Goal: Task Accomplishment & Management: Manage account settings

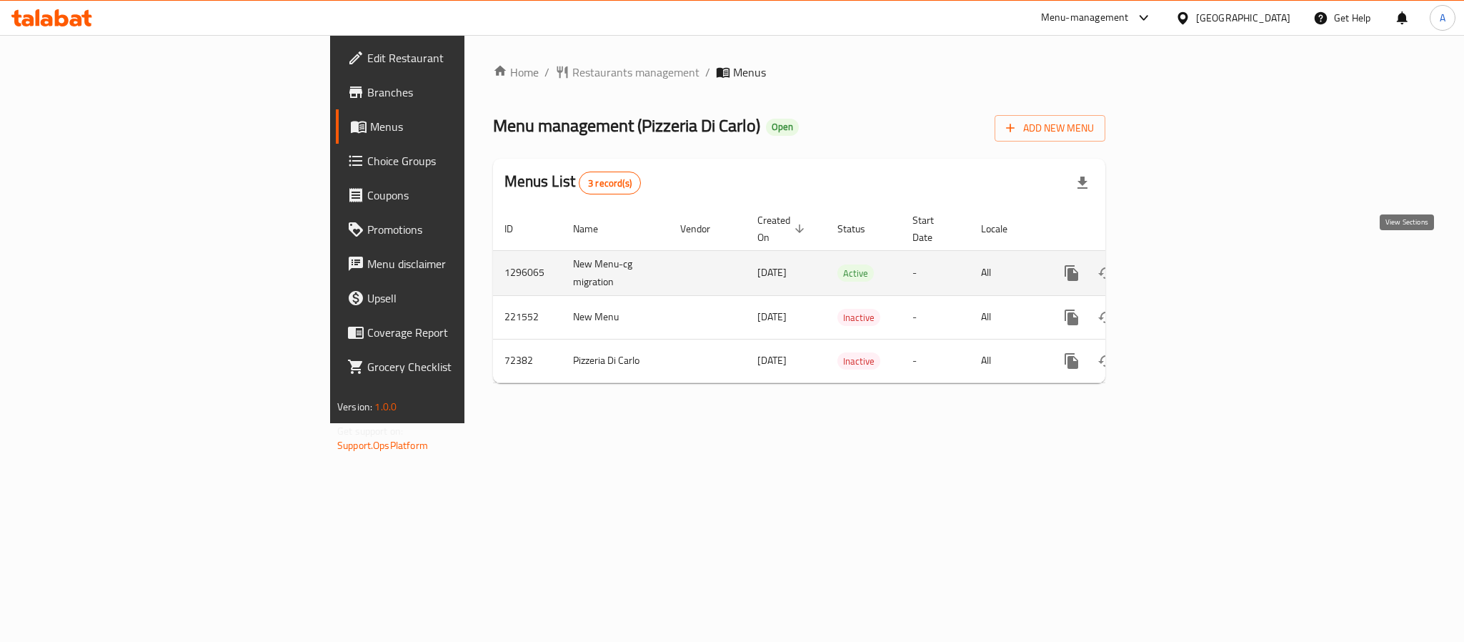
click at [1192, 256] on link "enhanced table" at bounding box center [1175, 273] width 34 height 34
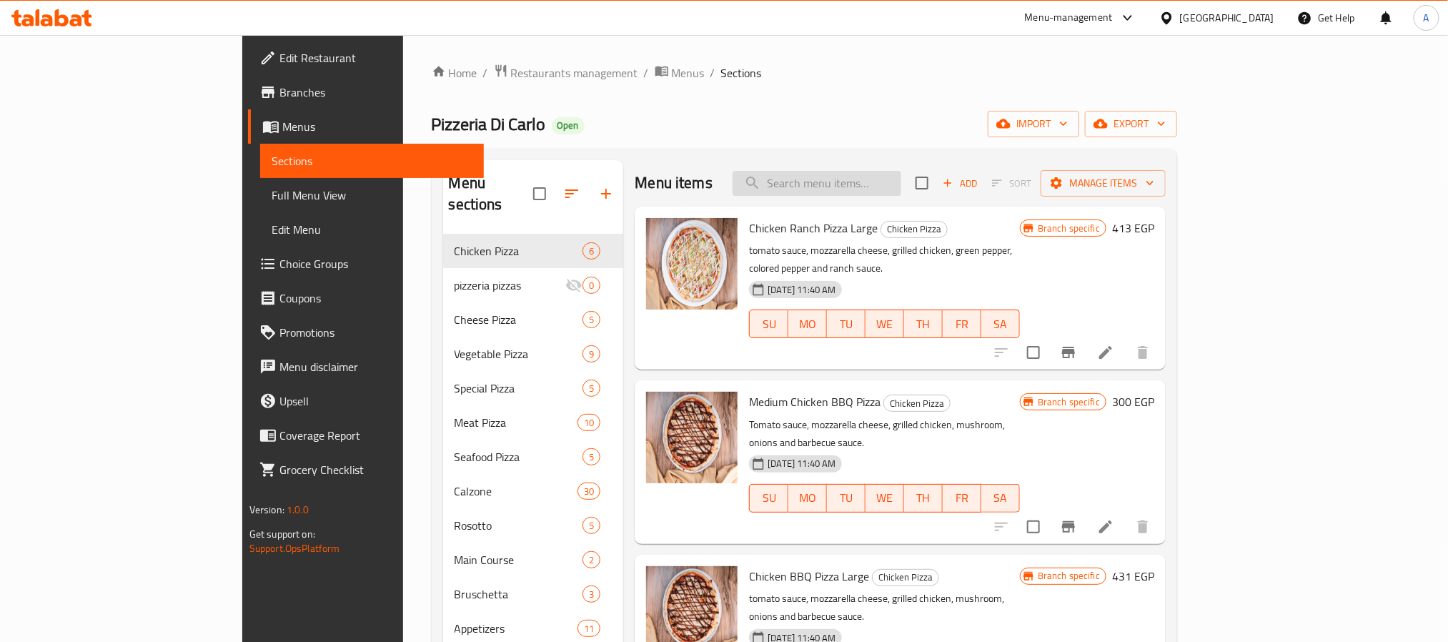
click at [901, 177] on input "search" at bounding box center [817, 183] width 169 height 25
paste input "باستا راجوو"
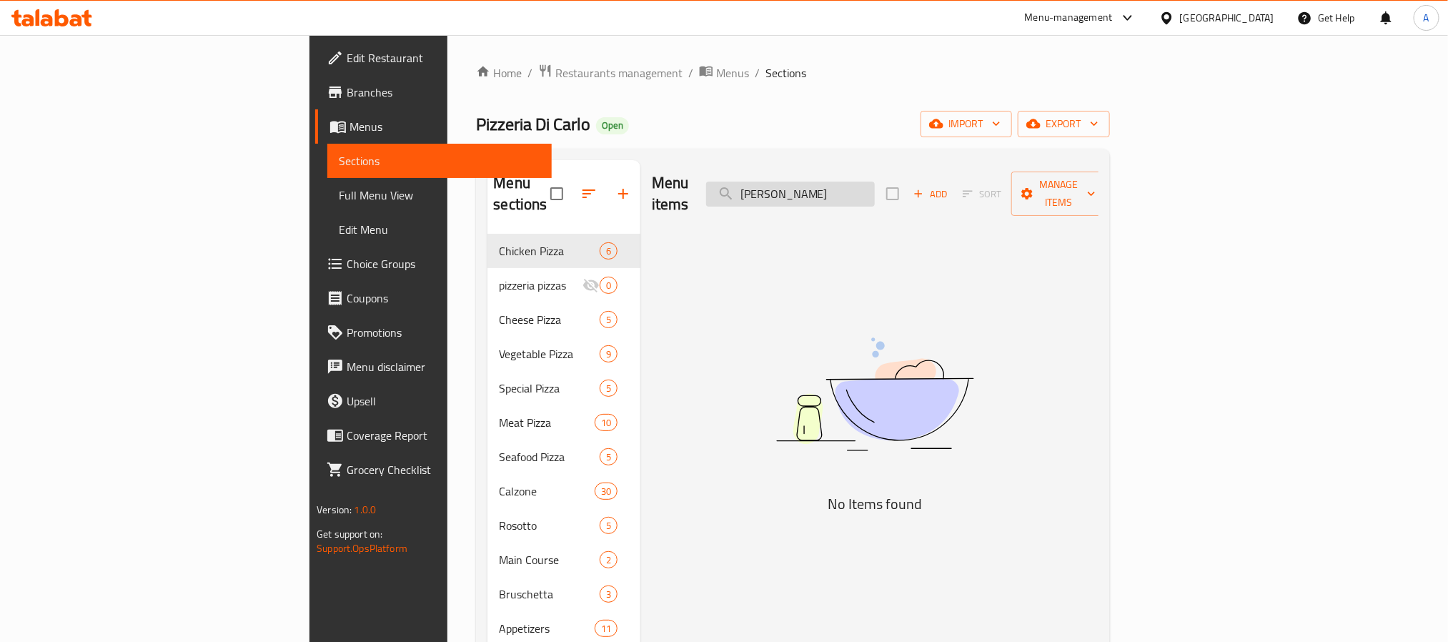
click at [862, 182] on input "باستا راجوو" at bounding box center [790, 194] width 169 height 25
click at [861, 182] on input "باستا راجوو" at bounding box center [790, 194] width 169 height 25
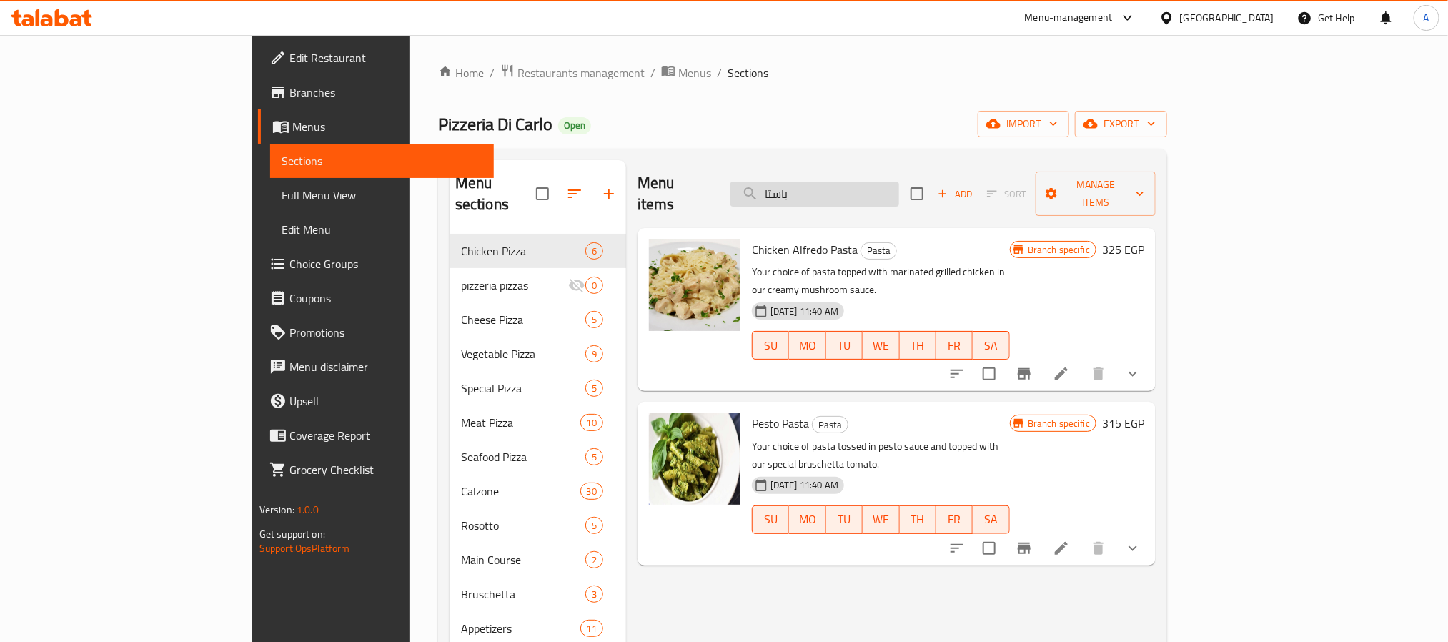
click at [876, 185] on input "باستا" at bounding box center [814, 194] width 169 height 25
type input "ش"
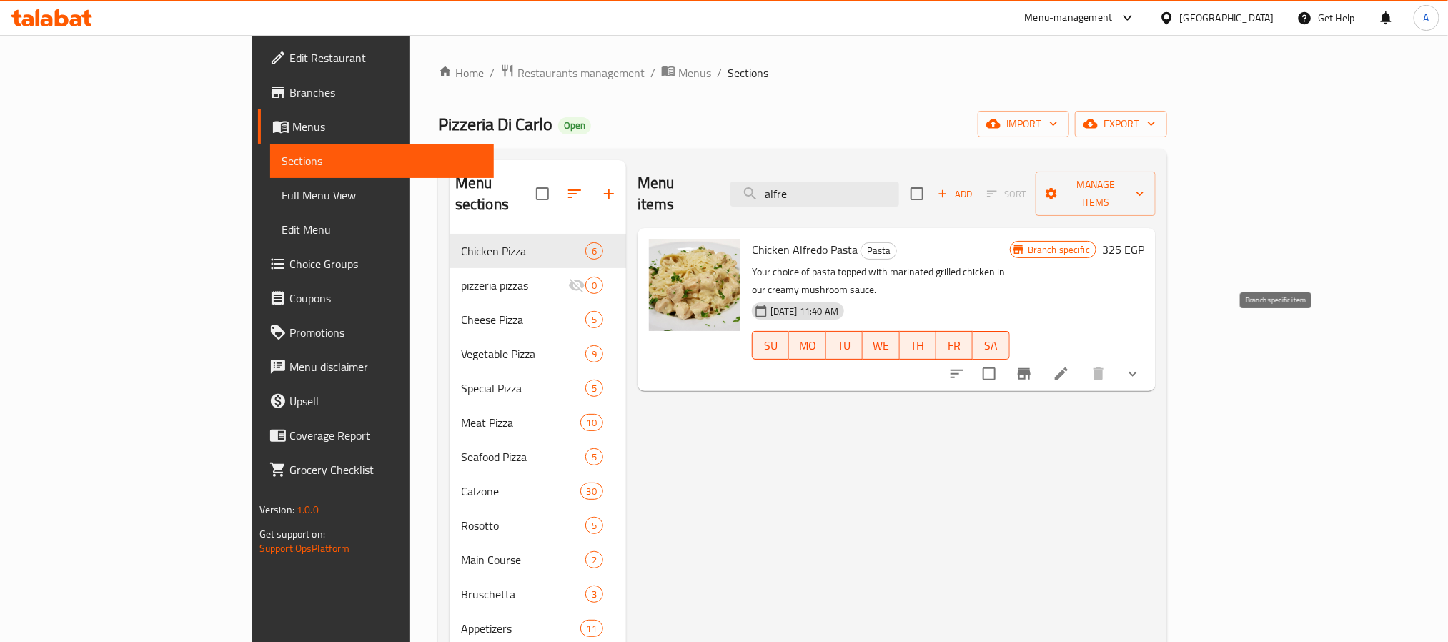
type input "alfre"
click at [1031, 368] on icon "Branch-specific-item" at bounding box center [1024, 373] width 13 height 11
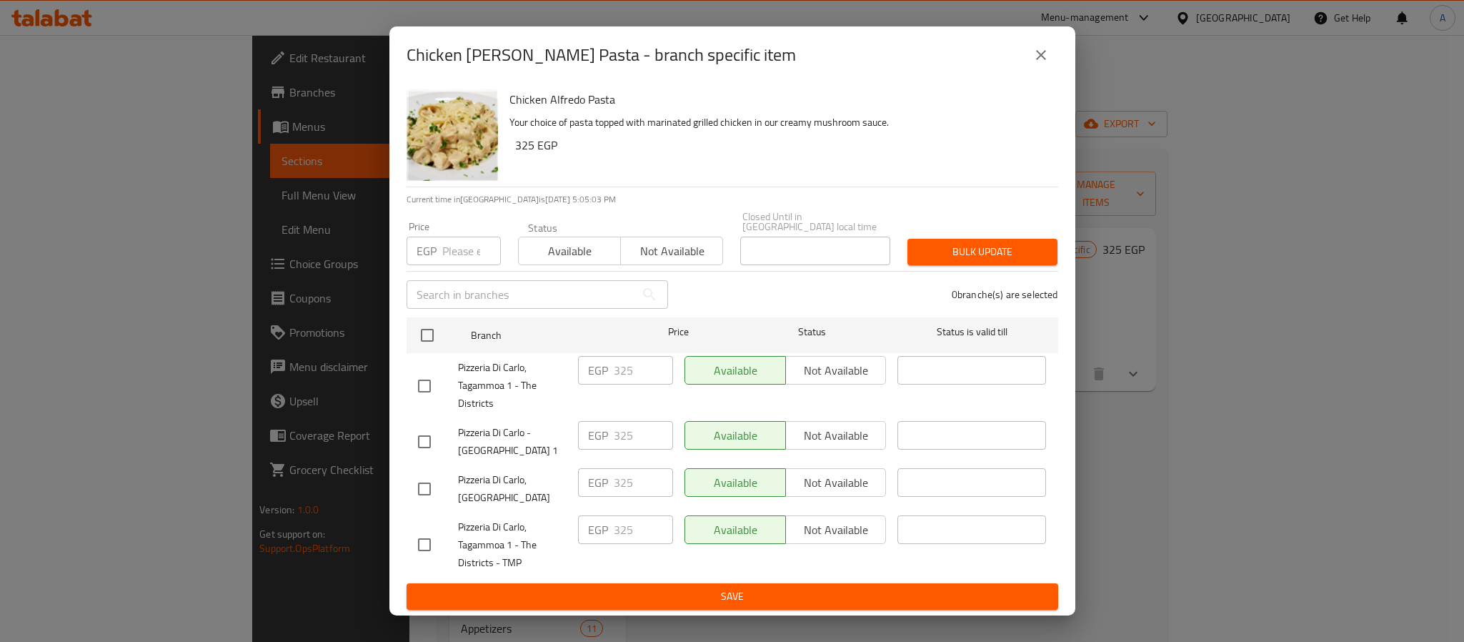
click at [1049, 54] on button "close" at bounding box center [1041, 55] width 34 height 34
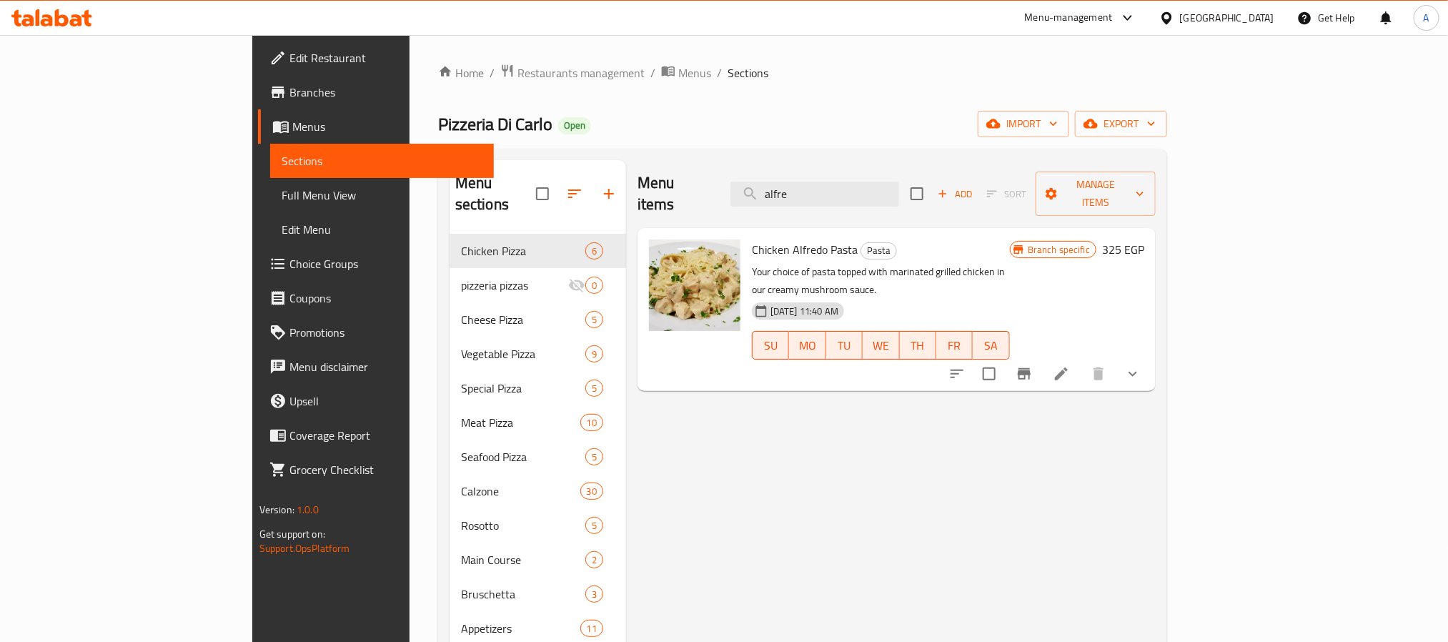
click at [1113, 15] on div "Menu-management" at bounding box center [1069, 17] width 88 height 17
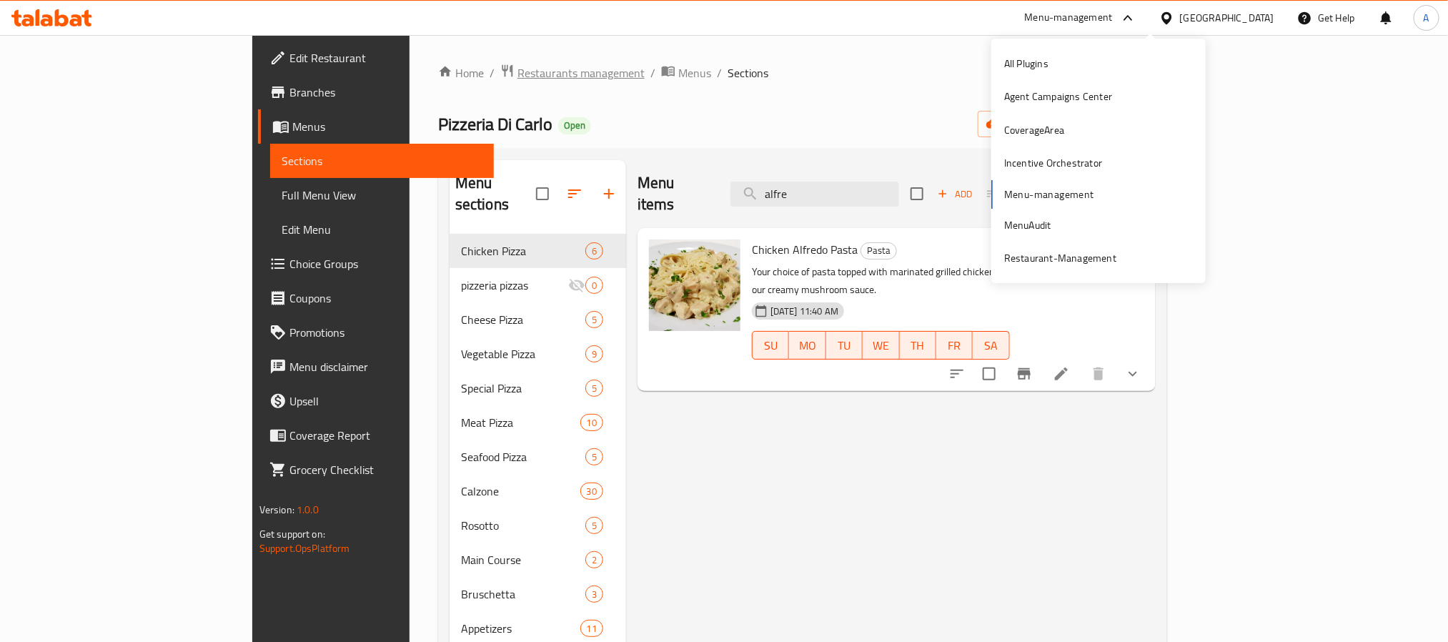
click at [517, 75] on span "Restaurants management" at bounding box center [580, 72] width 127 height 17
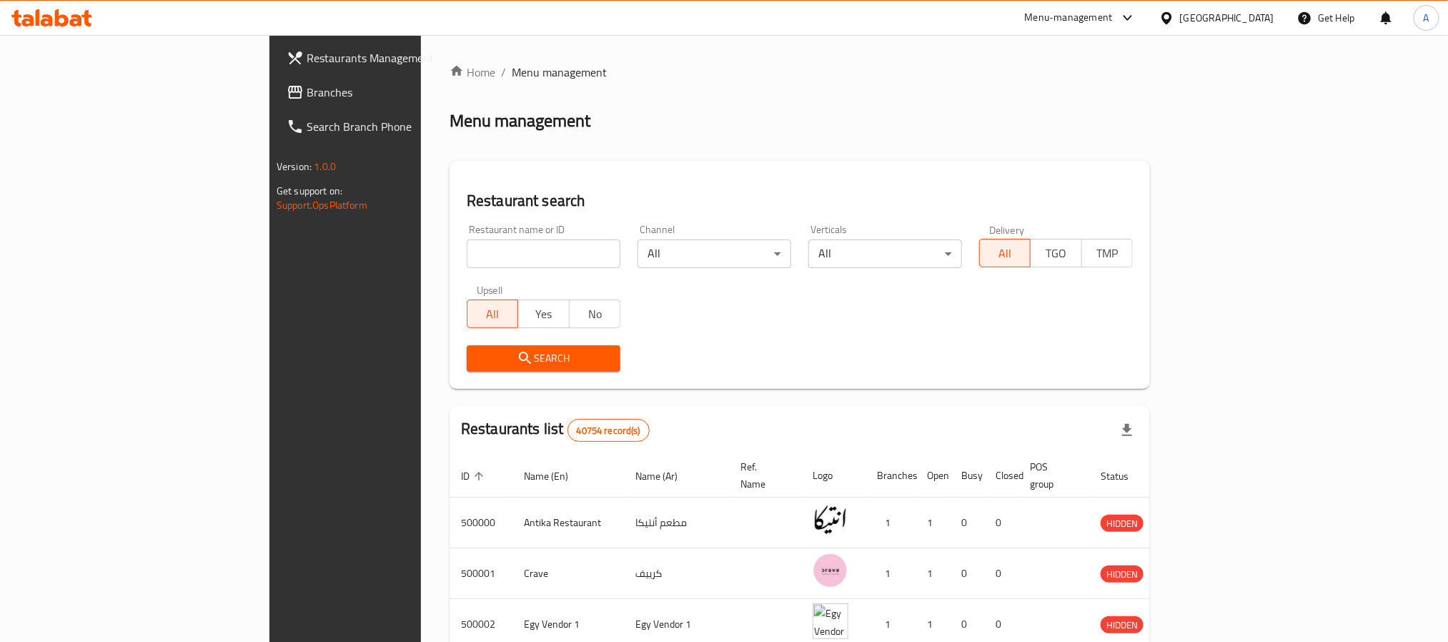
click at [467, 266] on input "search" at bounding box center [544, 253] width 154 height 29
paste input "700389"
type input "700389"
click button "Search" at bounding box center [544, 358] width 154 height 26
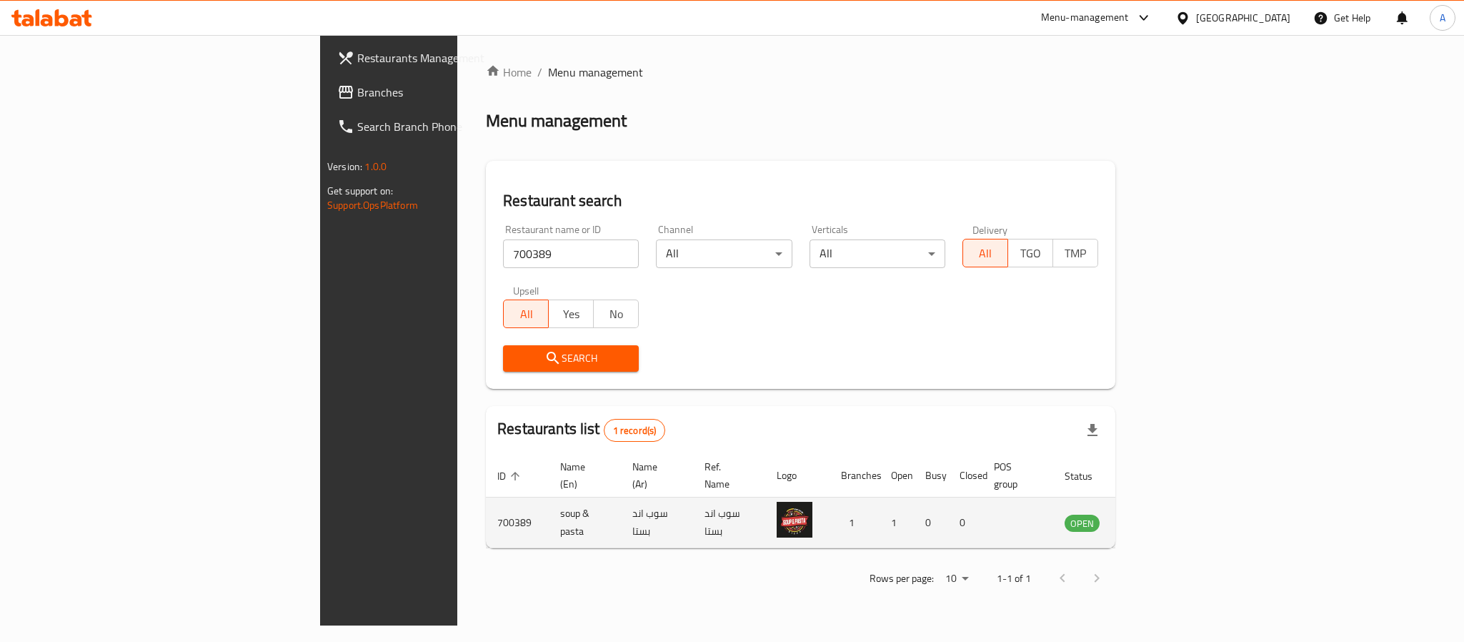
click at [1178, 517] on td "enhanced table" at bounding box center [1153, 522] width 49 height 51
click at [1156, 517] on icon "enhanced table" at bounding box center [1149, 523] width 16 height 12
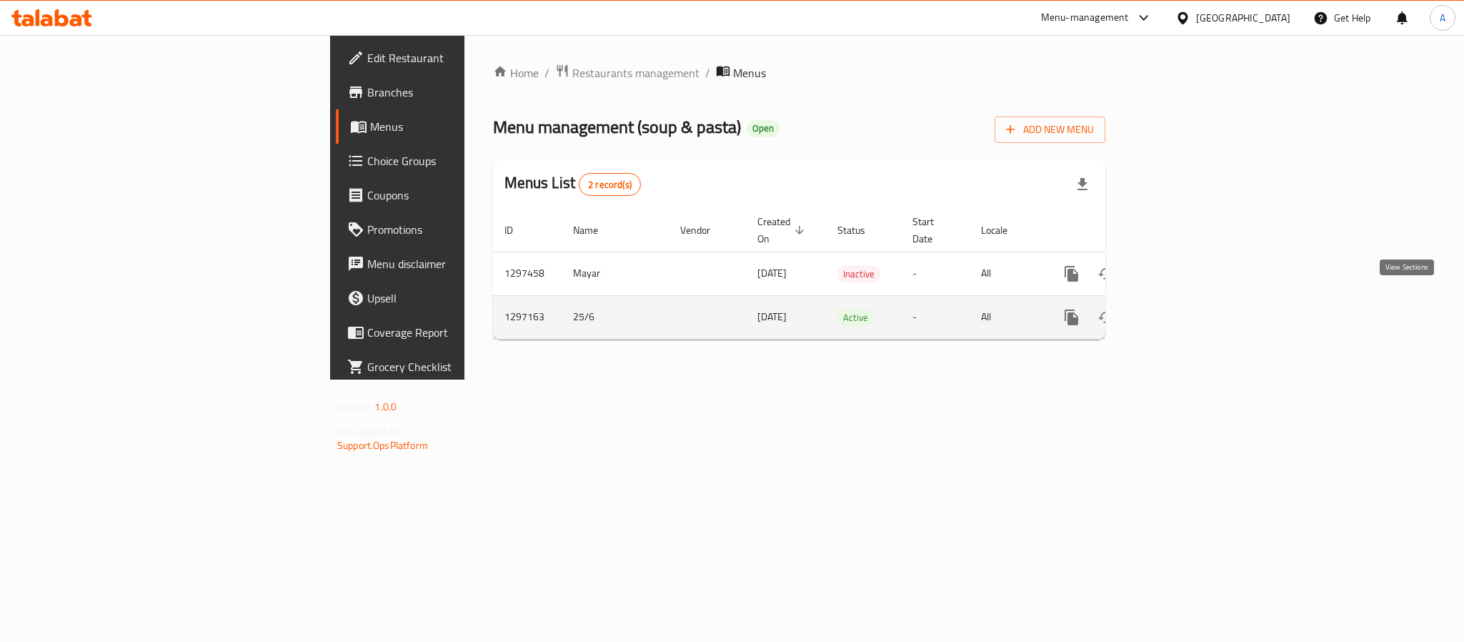
click at [1184, 309] on icon "enhanced table" at bounding box center [1174, 317] width 17 height 17
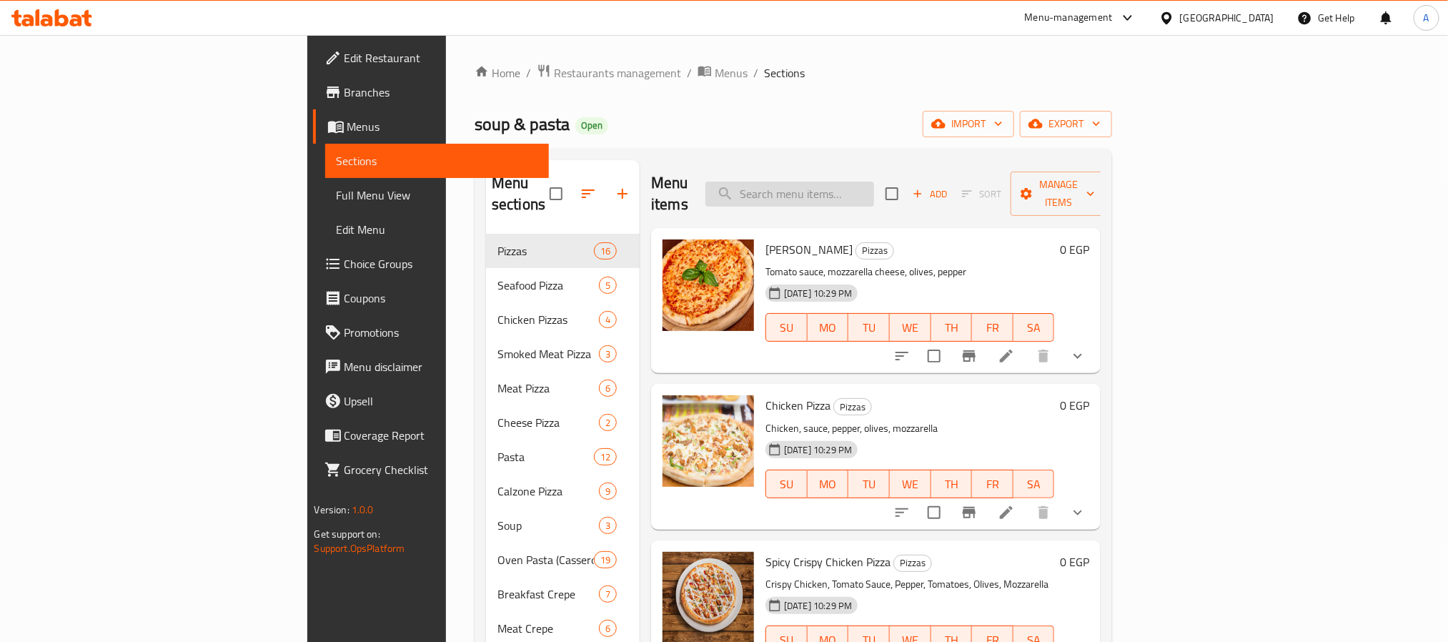
click at [869, 182] on input "search" at bounding box center [789, 194] width 169 height 25
paste input "Syrian Bread Loaf"
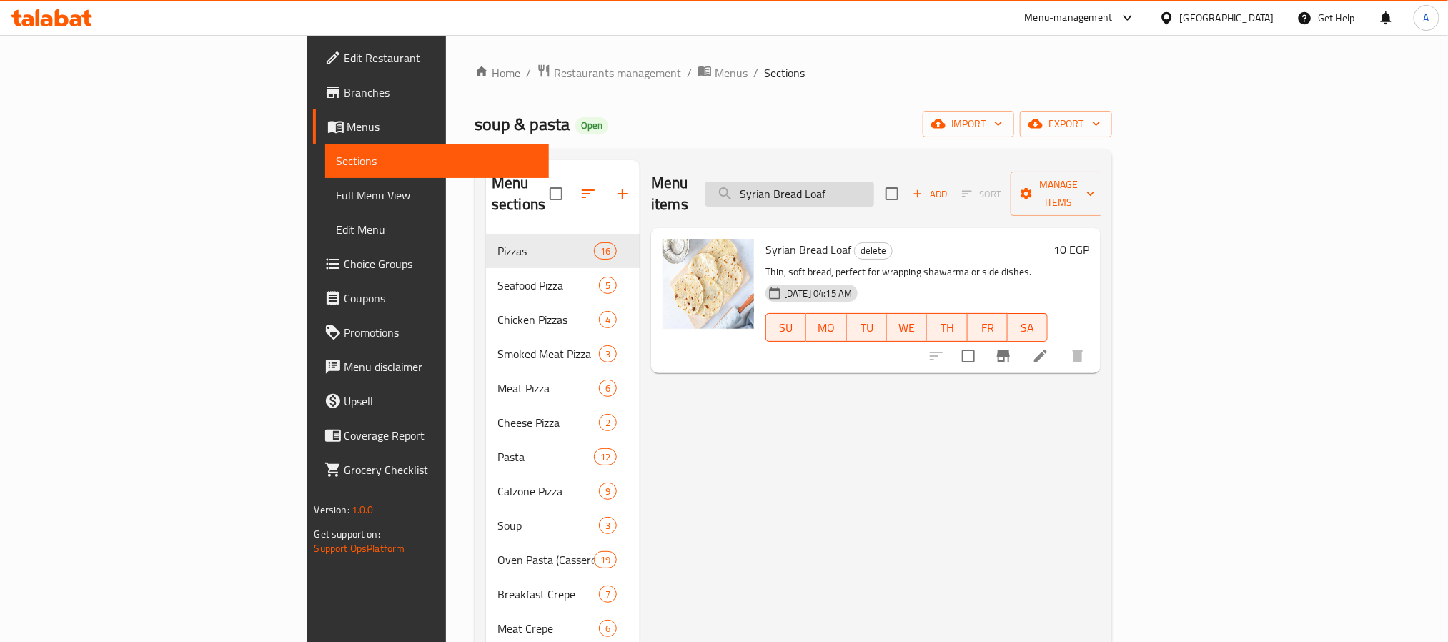
click at [874, 187] on input "Syrian Bread Loaf" at bounding box center [789, 194] width 169 height 25
paste input "Basmati Rice Plate"
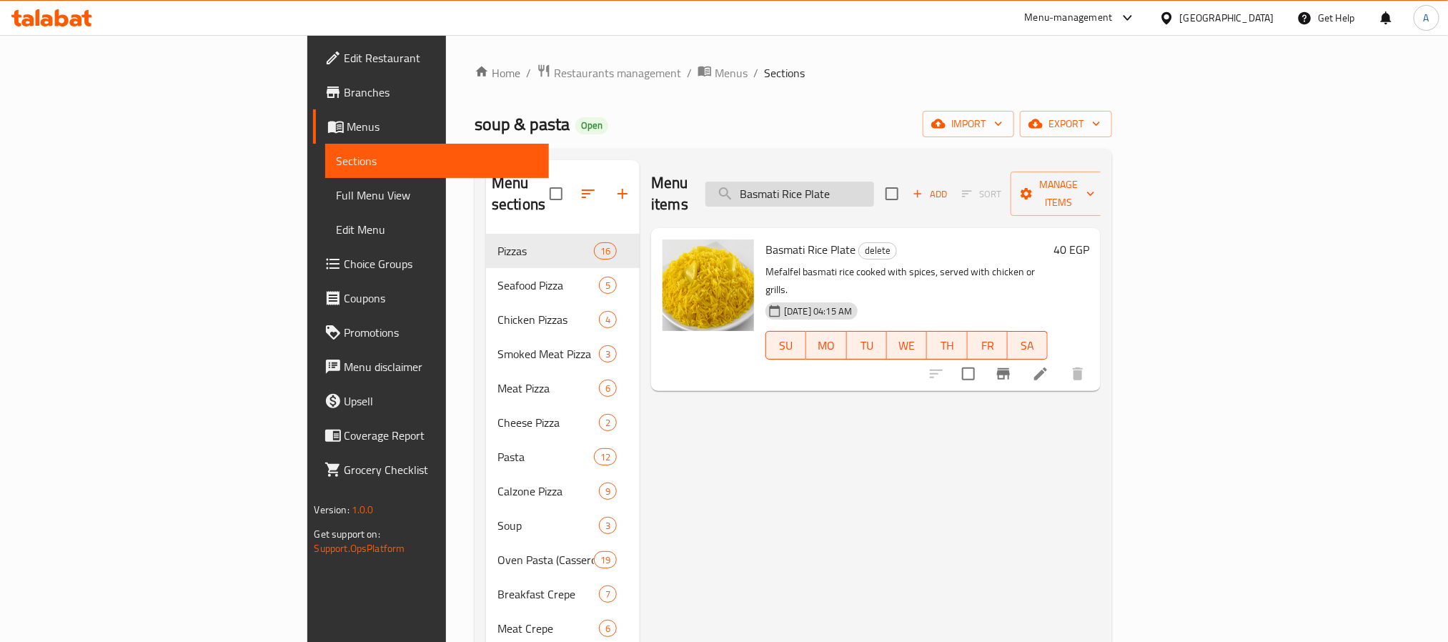
click at [874, 182] on input "Basmati Rice Plate" at bounding box center [789, 194] width 169 height 25
paste input "Cheese Samosa Plate"
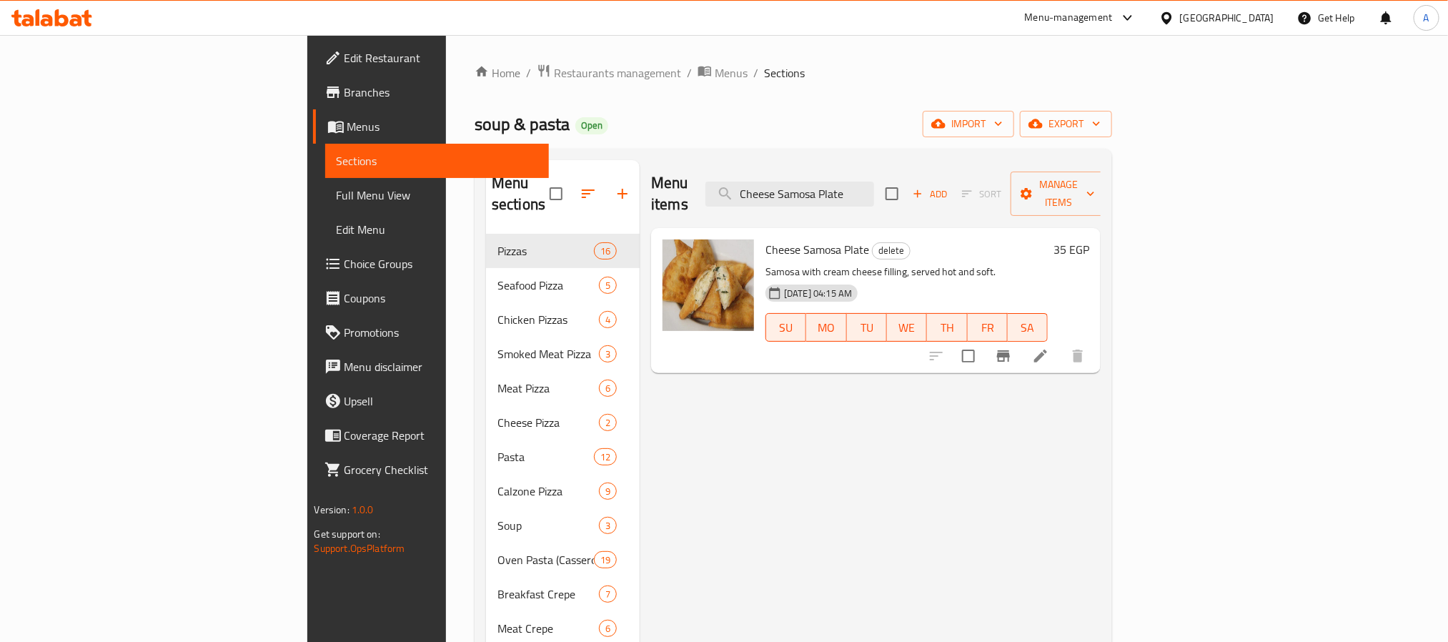
type input "Cheese Samosa Plate"
click at [554, 75] on span "Restaurants management" at bounding box center [617, 72] width 127 height 17
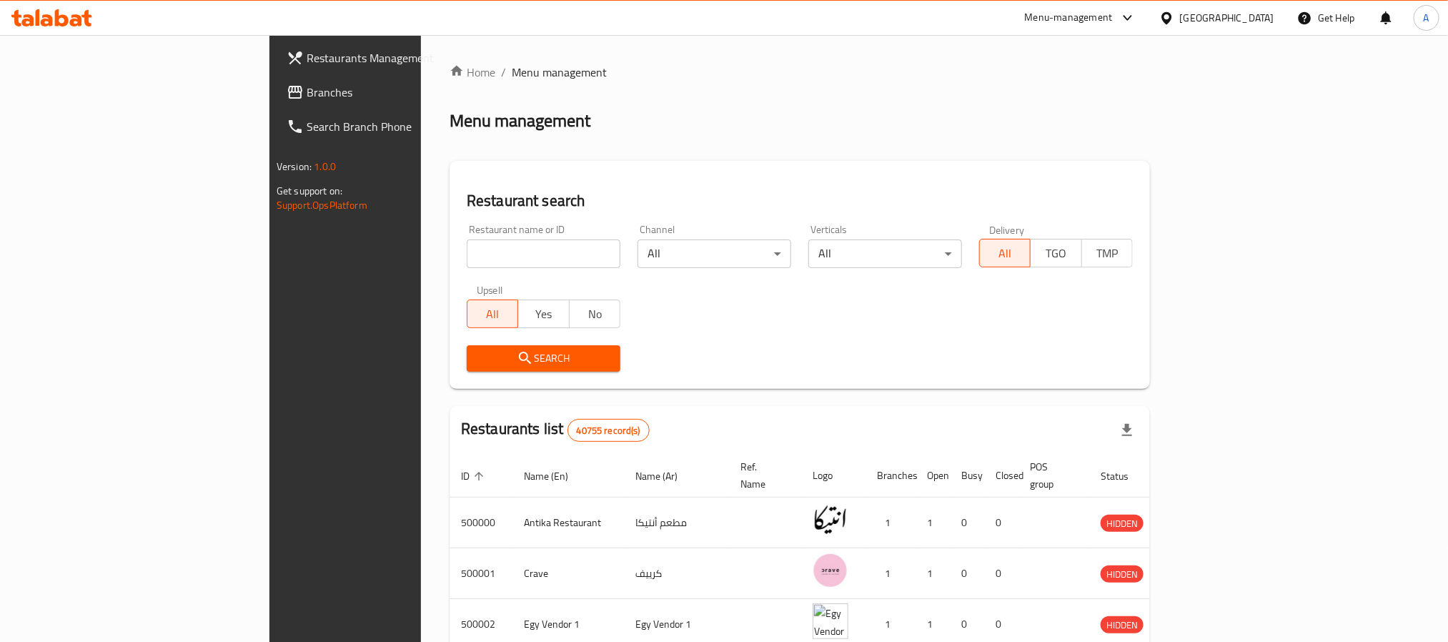
click at [467, 257] on input "search" at bounding box center [544, 253] width 154 height 29
paste input "729884"
type input "729884"
click button "Search" at bounding box center [544, 358] width 154 height 26
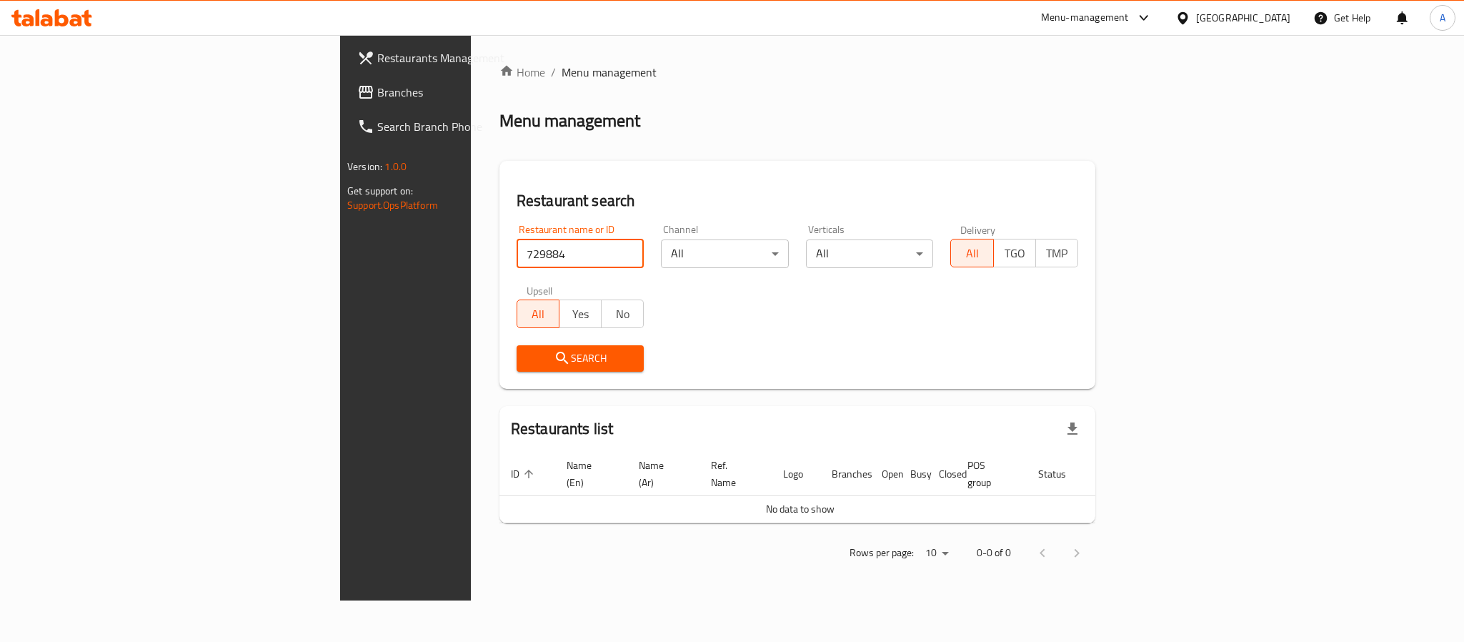
click at [377, 91] on span "Branches" at bounding box center [475, 92] width 196 height 17
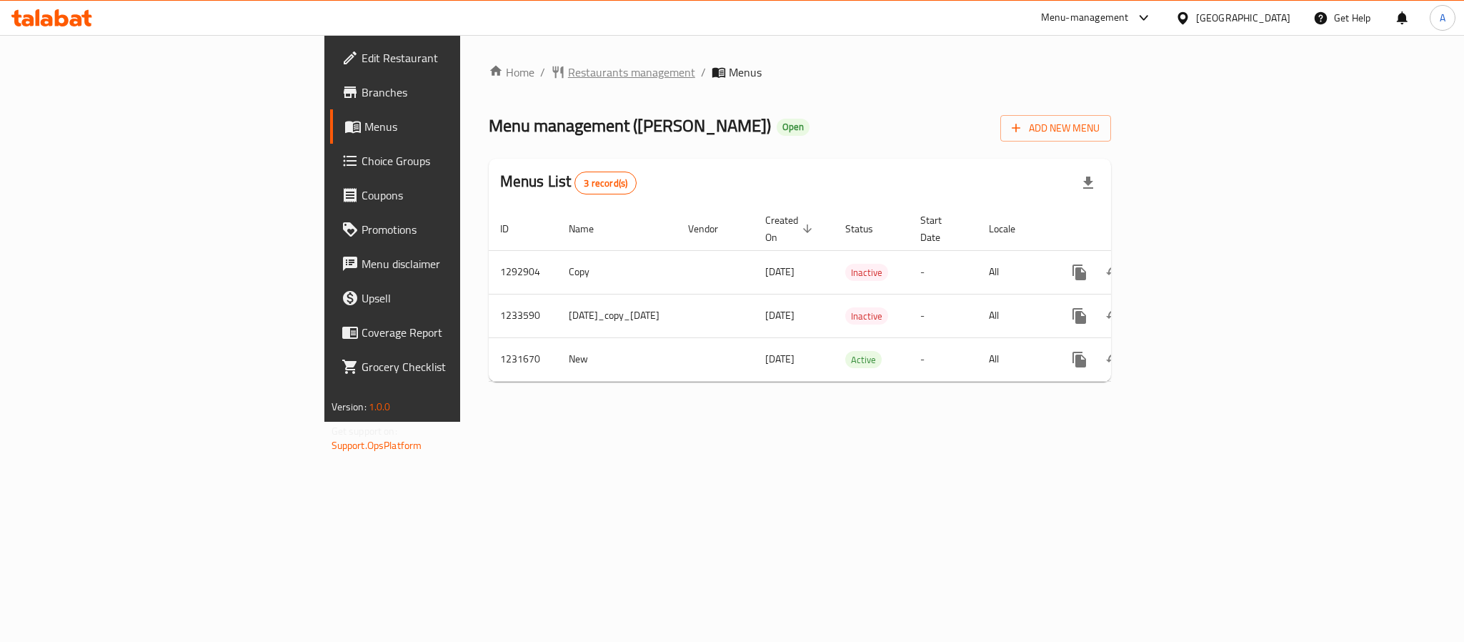
click at [568, 71] on span "Restaurants management" at bounding box center [631, 72] width 127 height 17
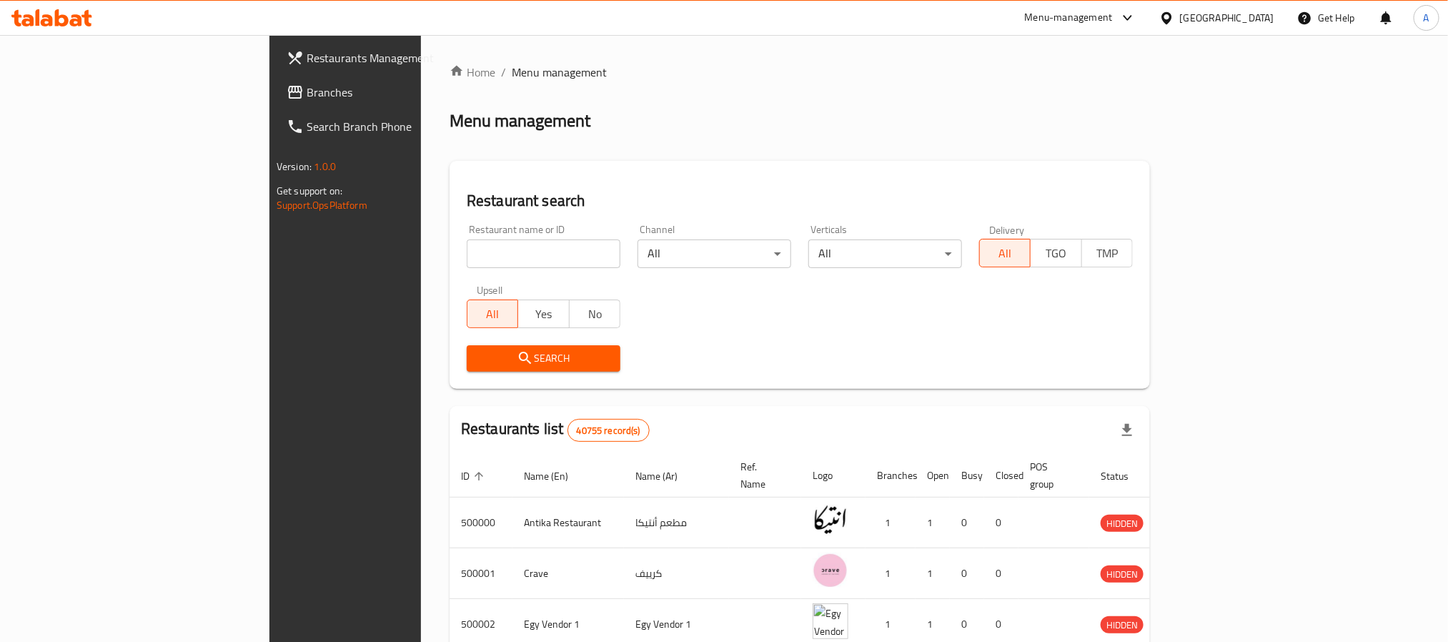
click at [307, 89] on span "Branches" at bounding box center [403, 92] width 193 height 17
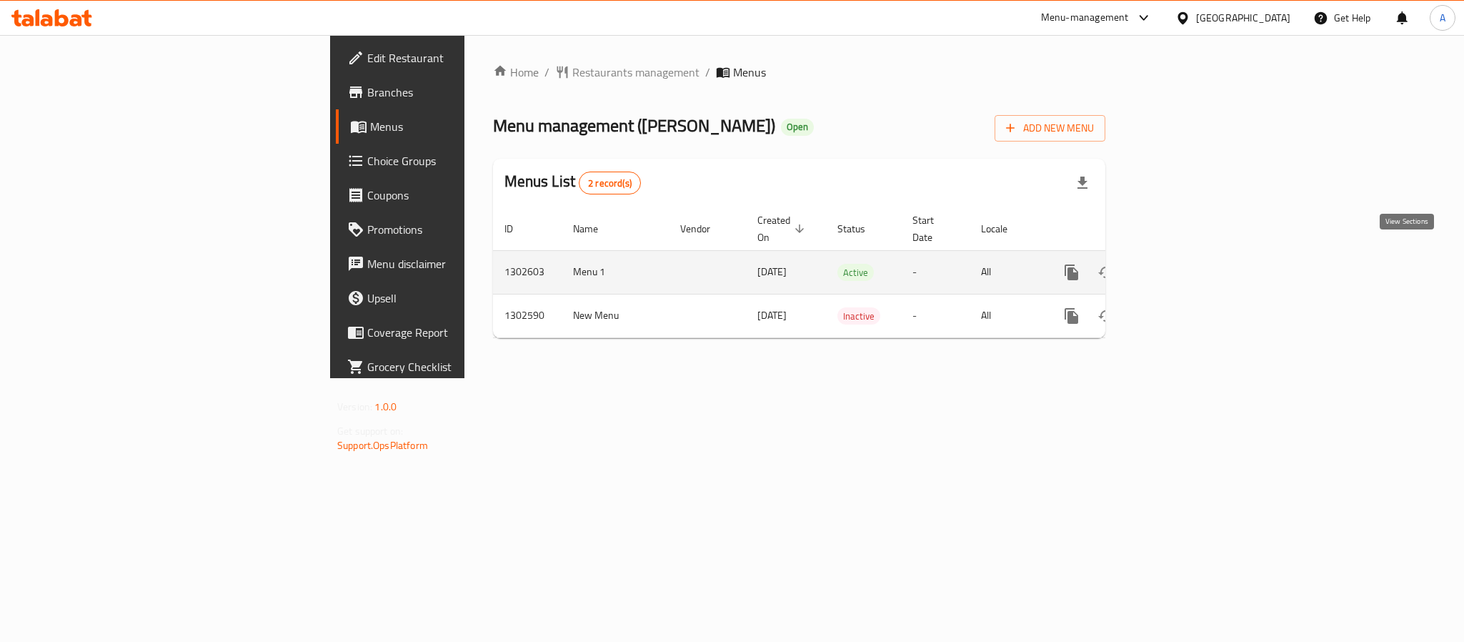
click at [1184, 264] on icon "enhanced table" at bounding box center [1174, 272] width 17 height 17
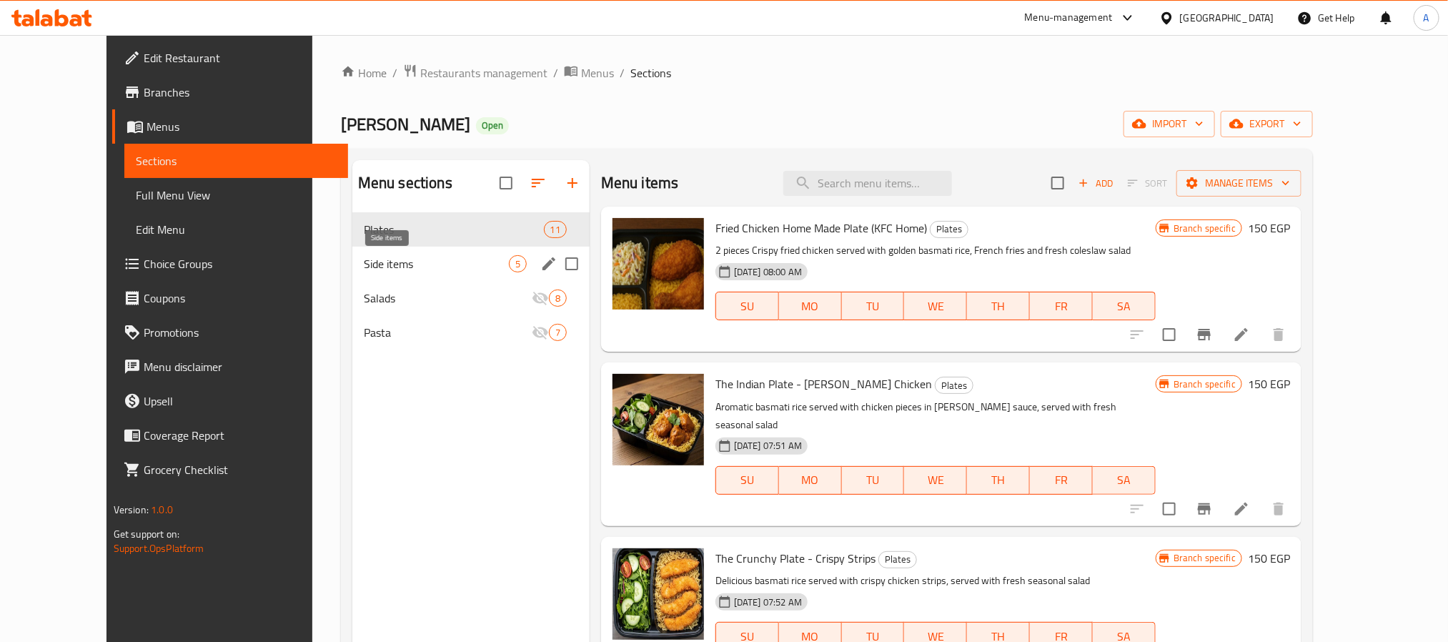
click at [452, 257] on span "Side items" at bounding box center [436, 263] width 145 height 17
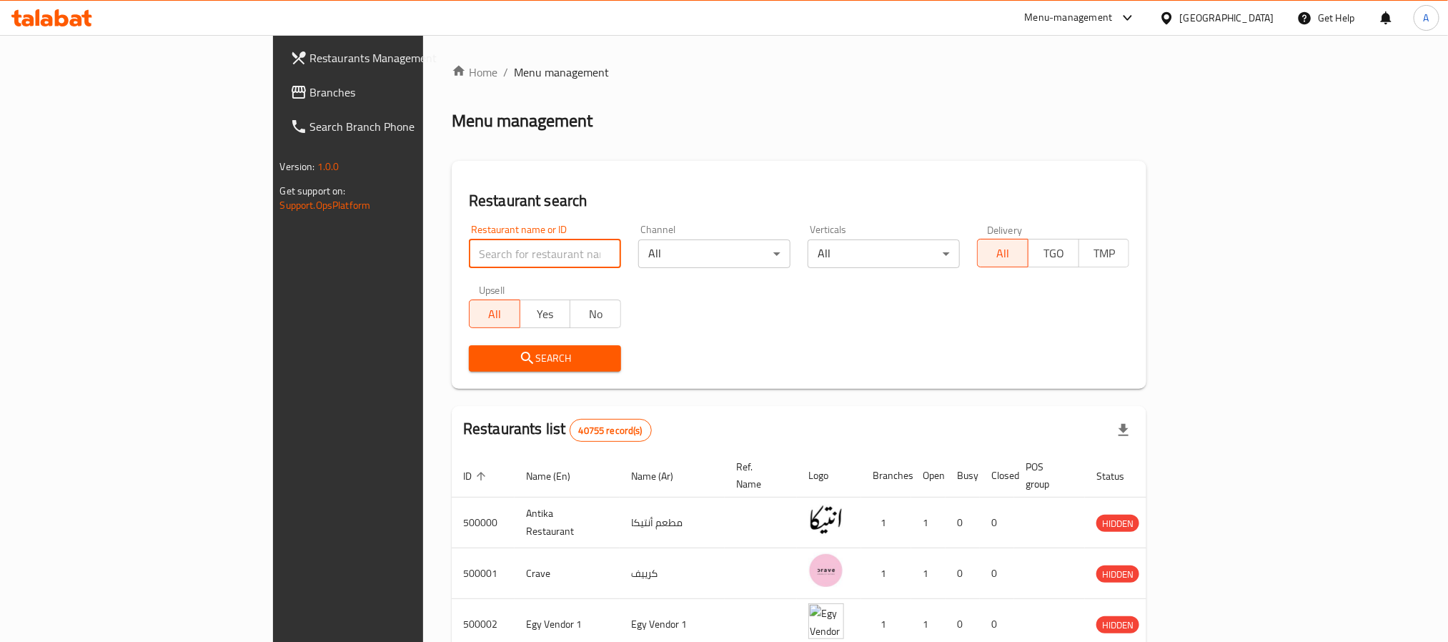
click at [469, 249] on input "search" at bounding box center [545, 253] width 152 height 29
paste input "729884"
type input "729884"
click button "Search" at bounding box center [545, 358] width 152 height 26
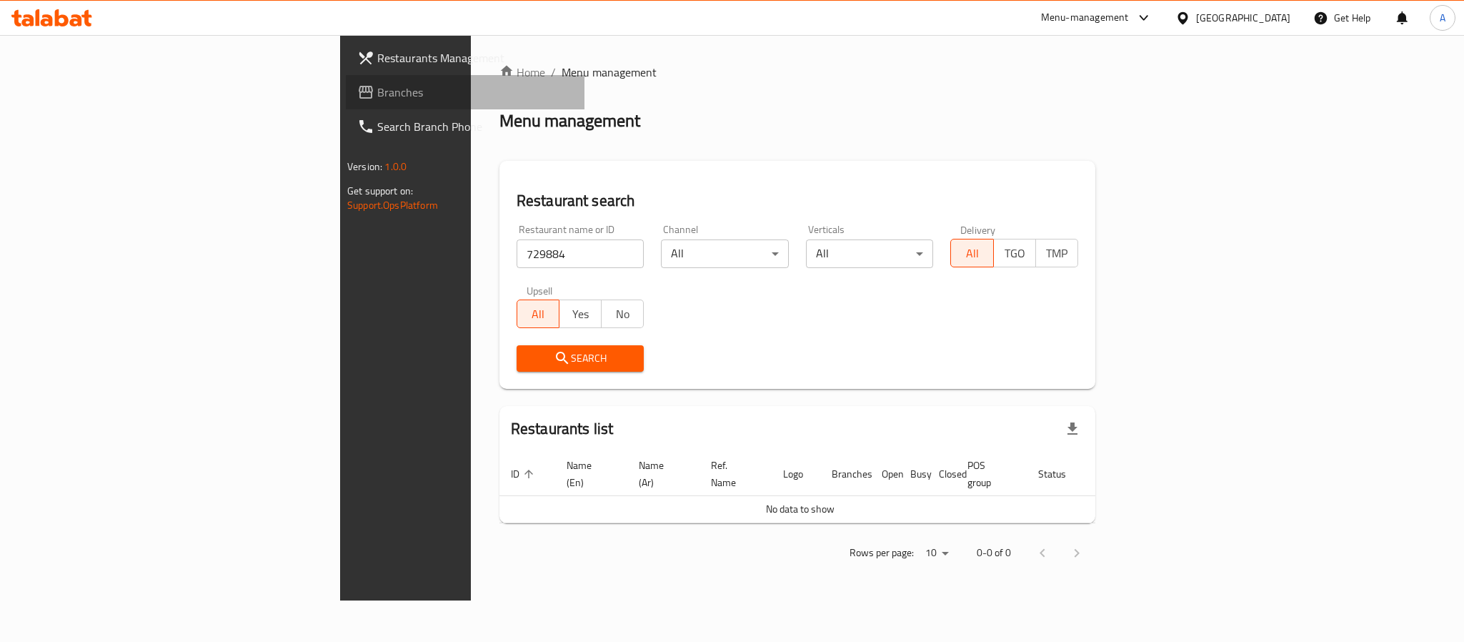
click at [377, 97] on span "Branches" at bounding box center [475, 92] width 196 height 17
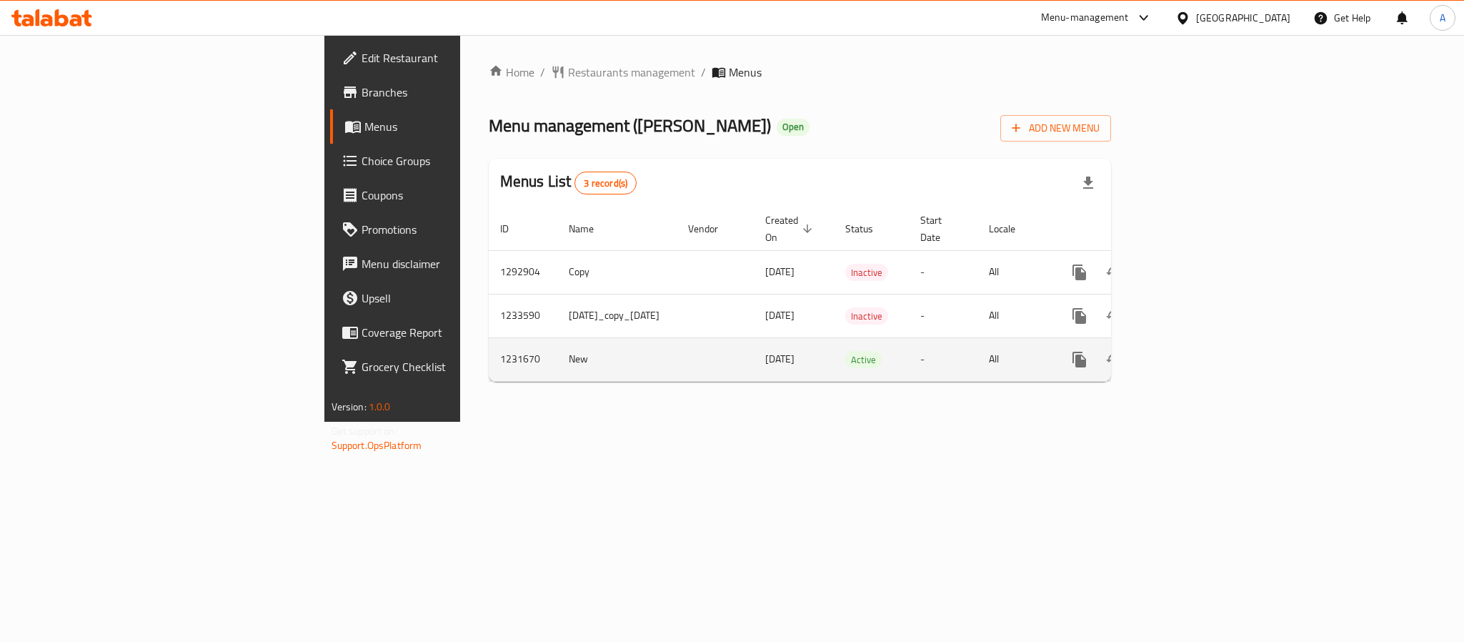
click at [1200, 346] on link "enhanced table" at bounding box center [1183, 359] width 34 height 34
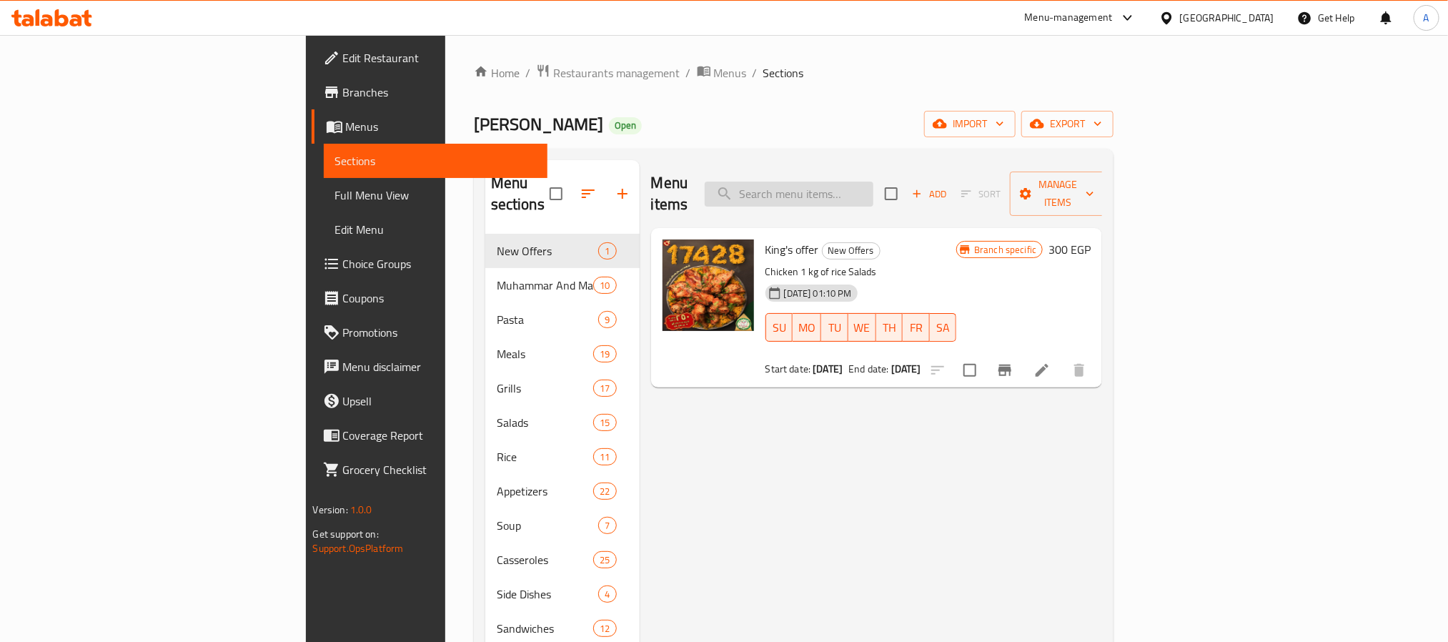
click at [873, 187] on input "search" at bounding box center [789, 194] width 169 height 25
paste input "موزة ضاني بالفتة"
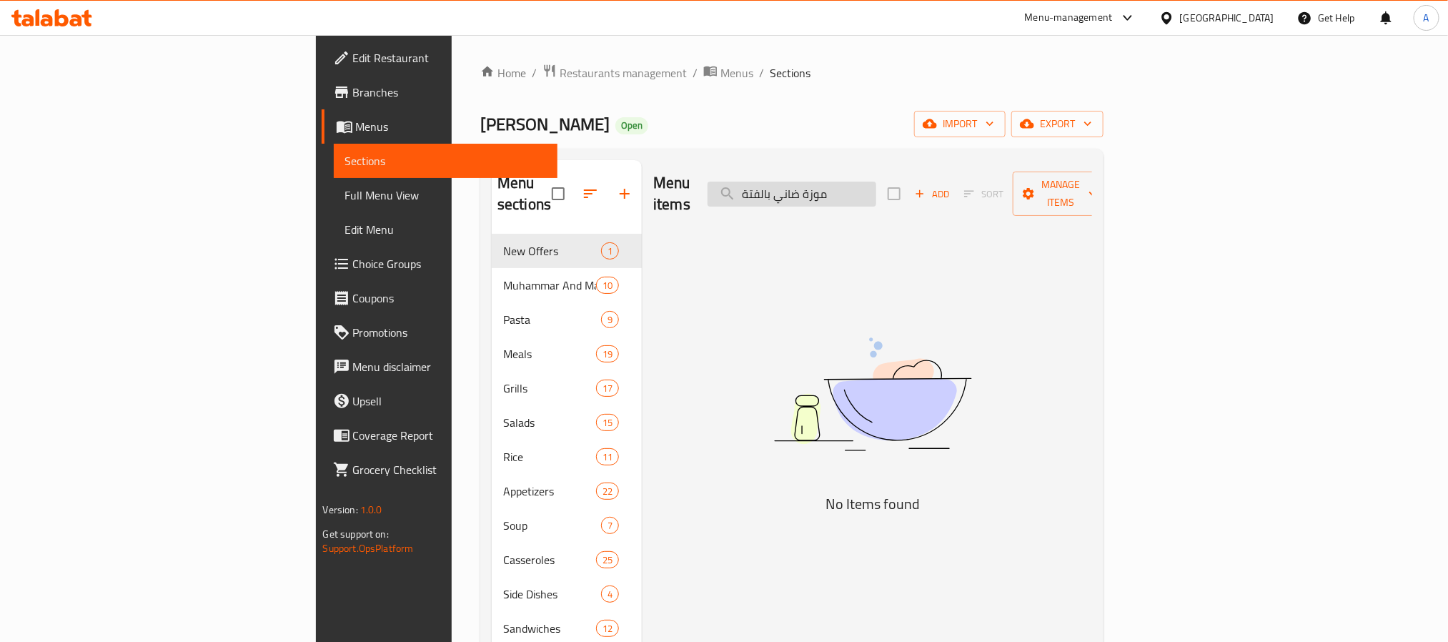
click at [871, 185] on input "موزة ضاني بالفتة" at bounding box center [792, 194] width 169 height 25
click at [876, 185] on input "موزة ضاني" at bounding box center [792, 194] width 169 height 25
click at [876, 187] on input "موزة ضاني" at bounding box center [792, 194] width 169 height 25
click at [876, 183] on input "موزة ضان" at bounding box center [792, 194] width 169 height 25
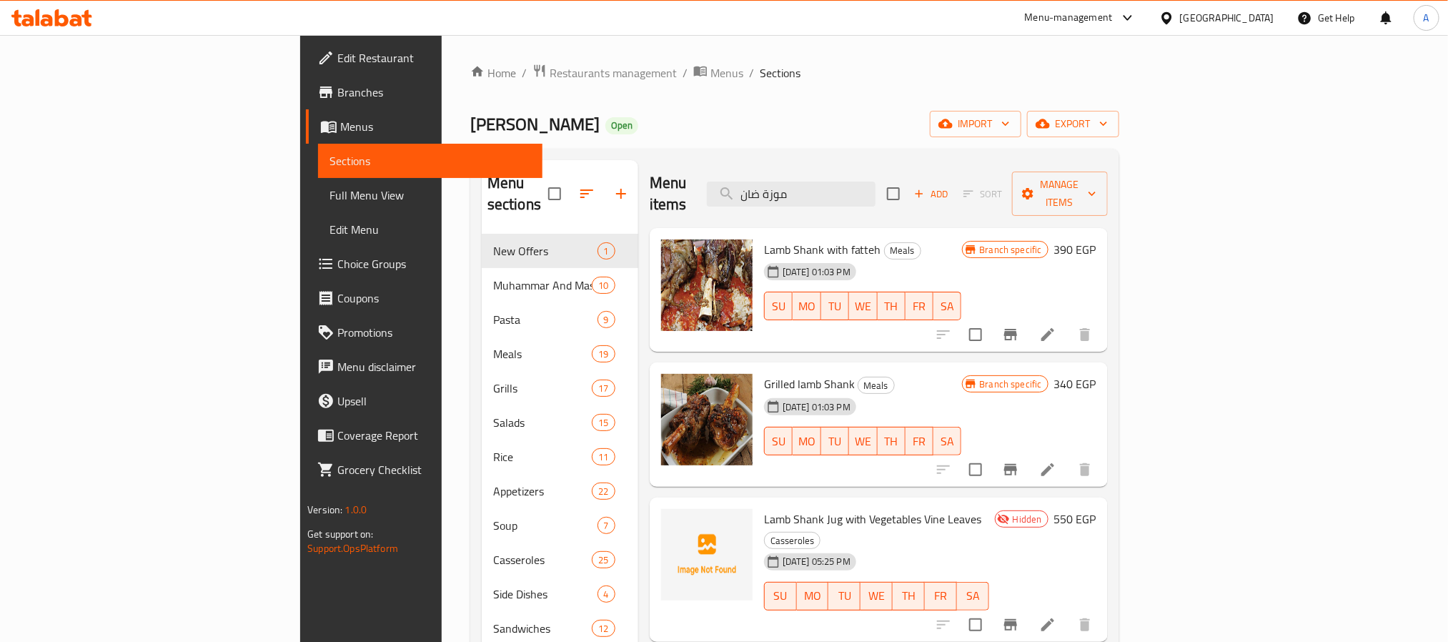
type input "موزة ضان"
click at [1068, 322] on li at bounding box center [1048, 335] width 40 height 26
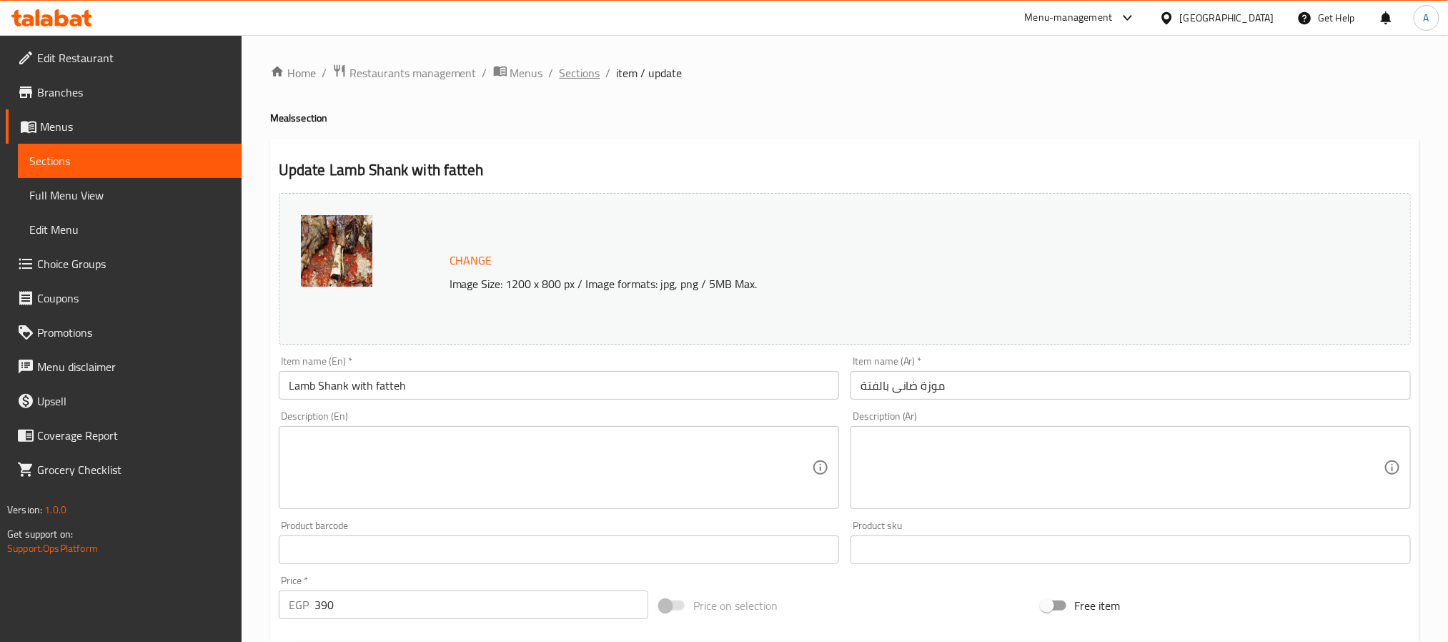
click at [569, 71] on span "Sections" at bounding box center [580, 72] width 41 height 17
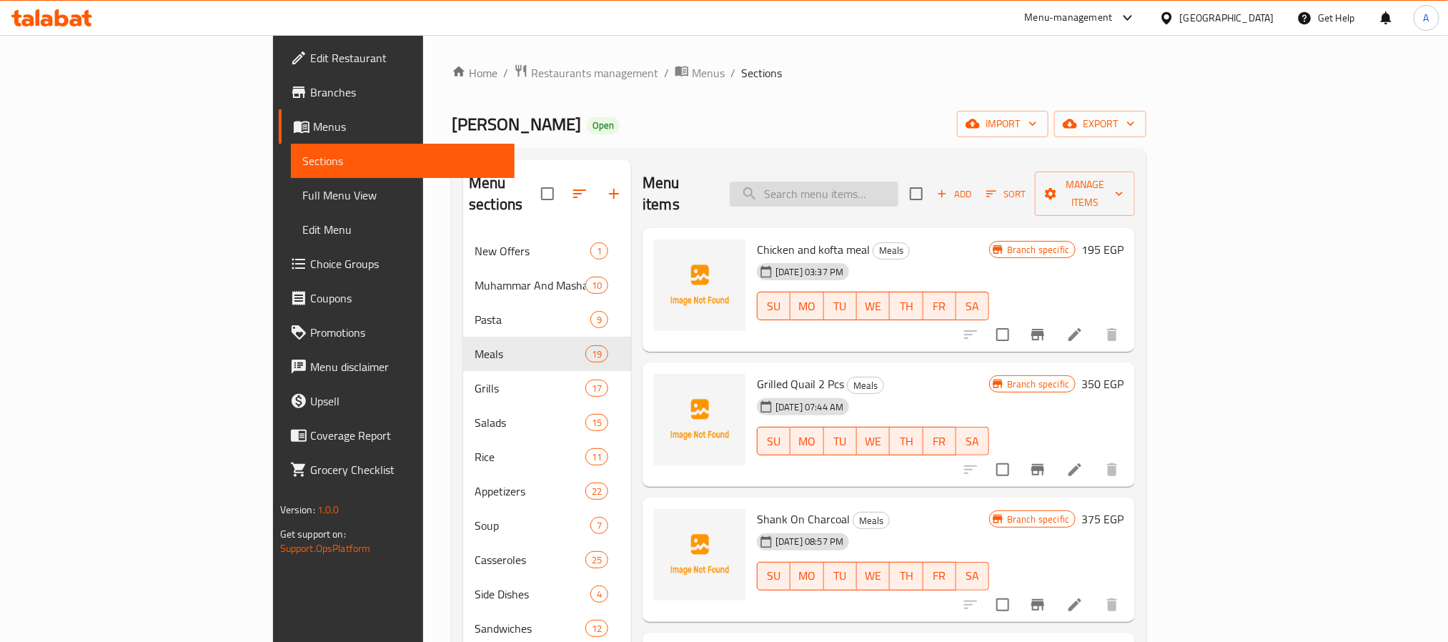
click at [898, 192] on input "search" at bounding box center [814, 194] width 169 height 25
paste input "موزة ضاني بالفتة"
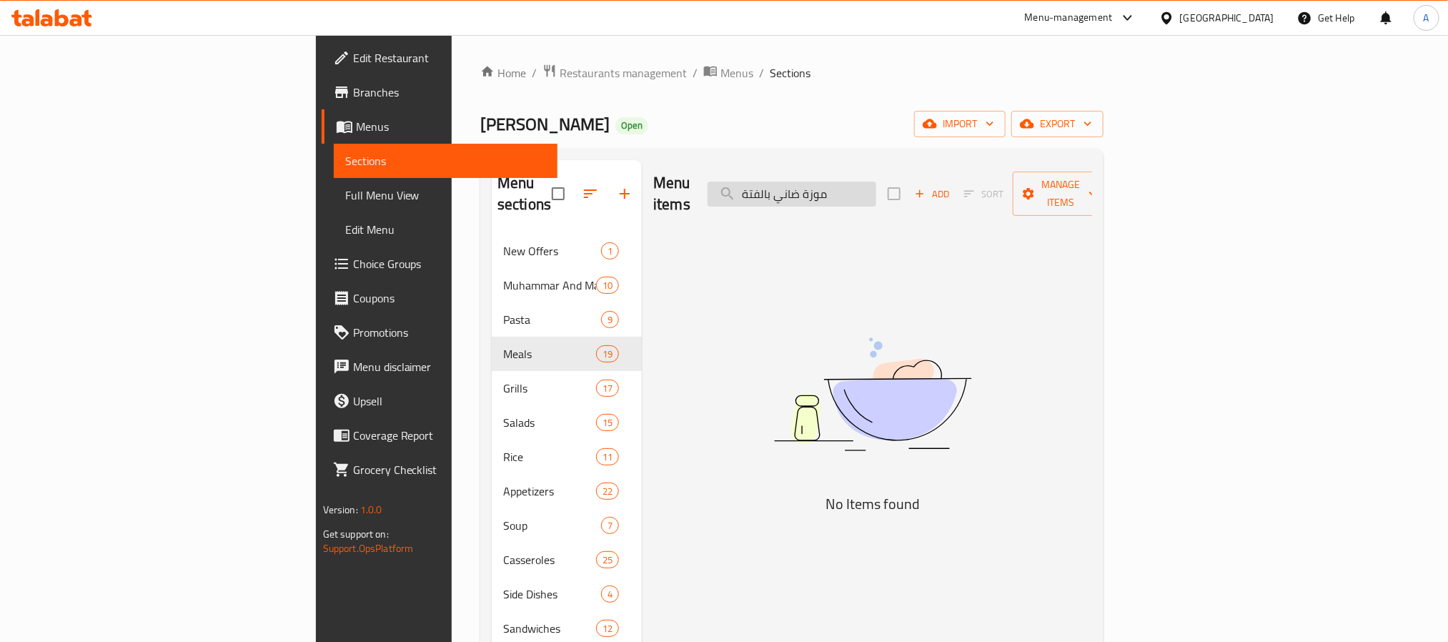
click at [869, 187] on input "موزة ضاني بالفتة" at bounding box center [792, 194] width 169 height 25
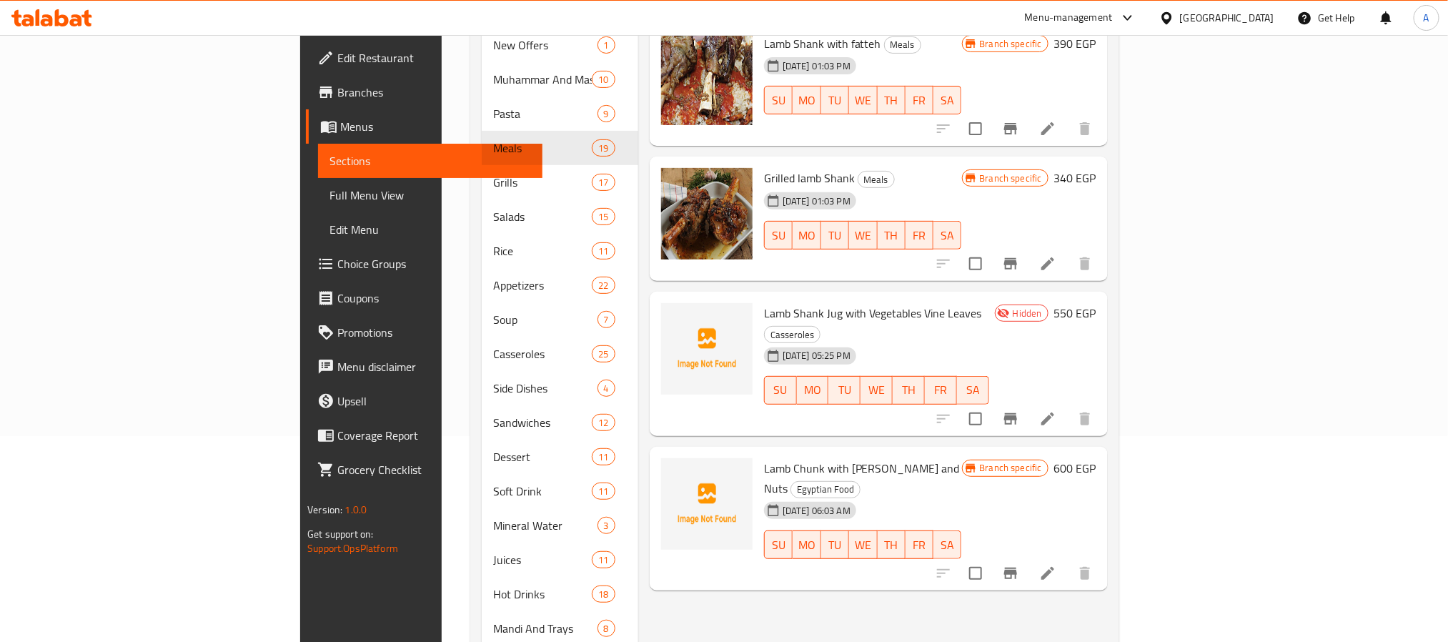
scroll to position [214, 0]
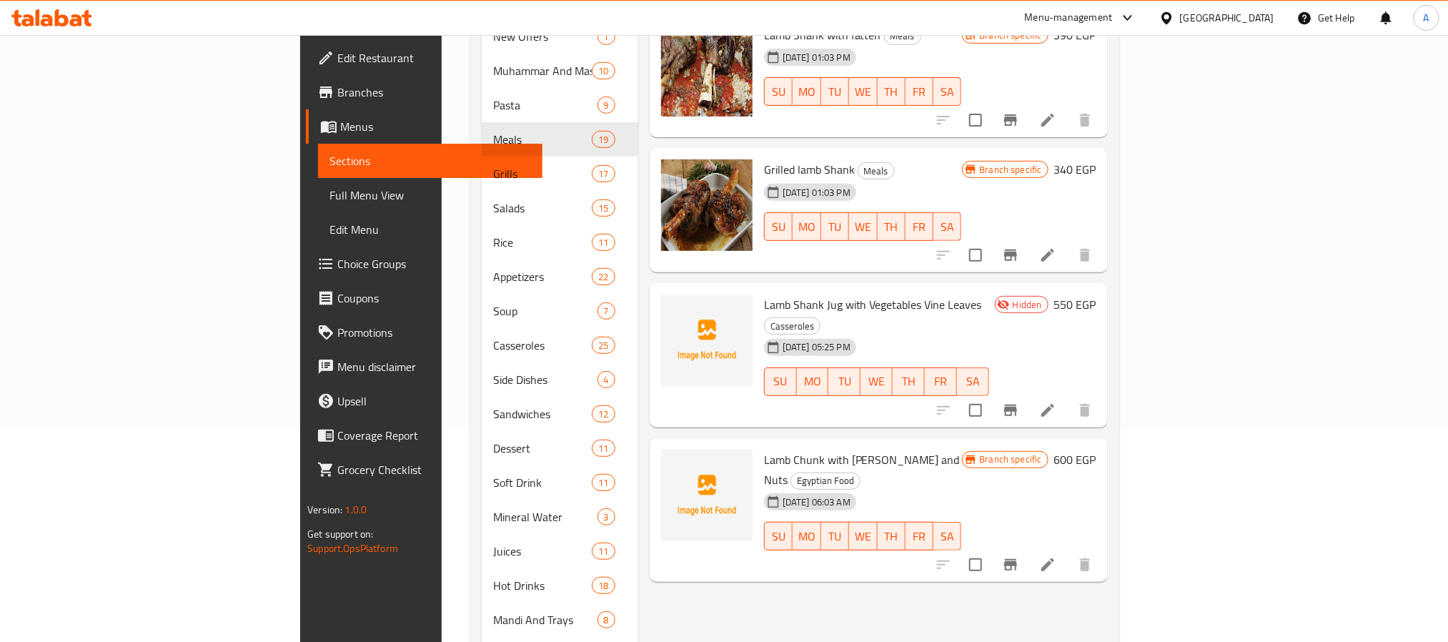
type input "موزة ضان"
click at [1054, 249] on icon at bounding box center [1047, 255] width 13 height 13
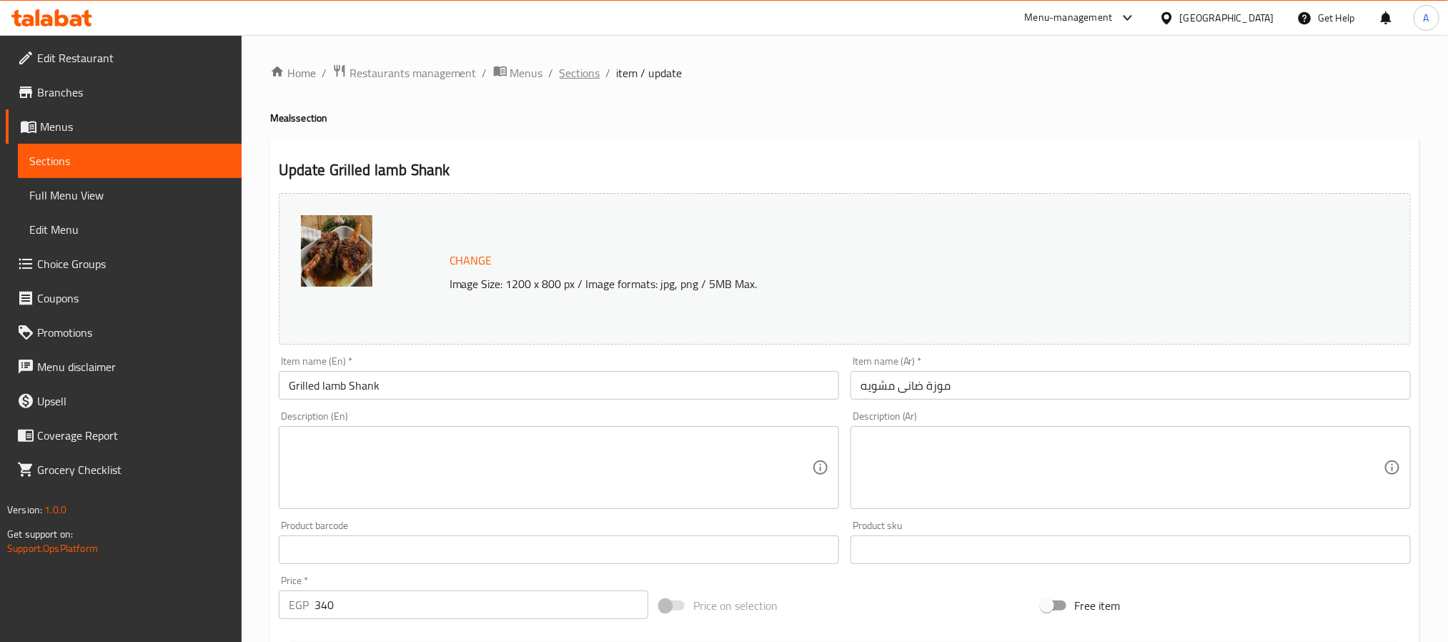
click at [569, 64] on span "Sections" at bounding box center [580, 72] width 41 height 17
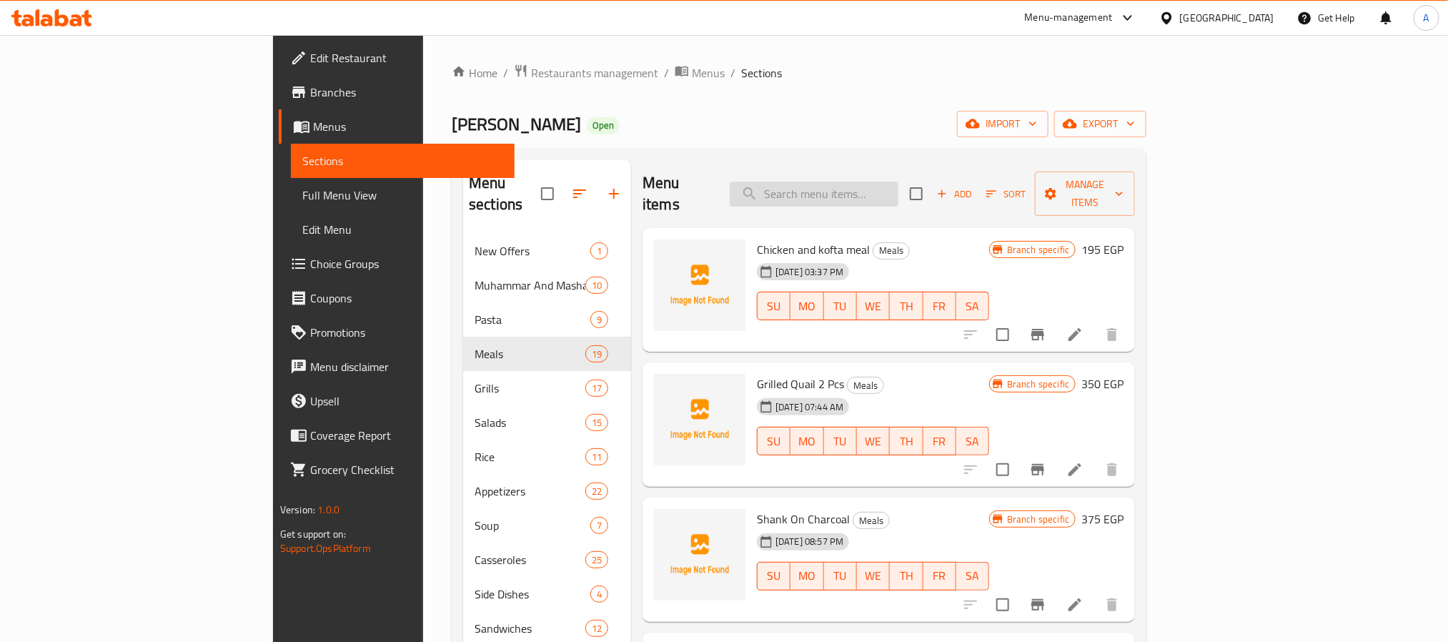
click at [862, 183] on input "search" at bounding box center [814, 194] width 169 height 25
paste input "موزة ضاني بالفتة"
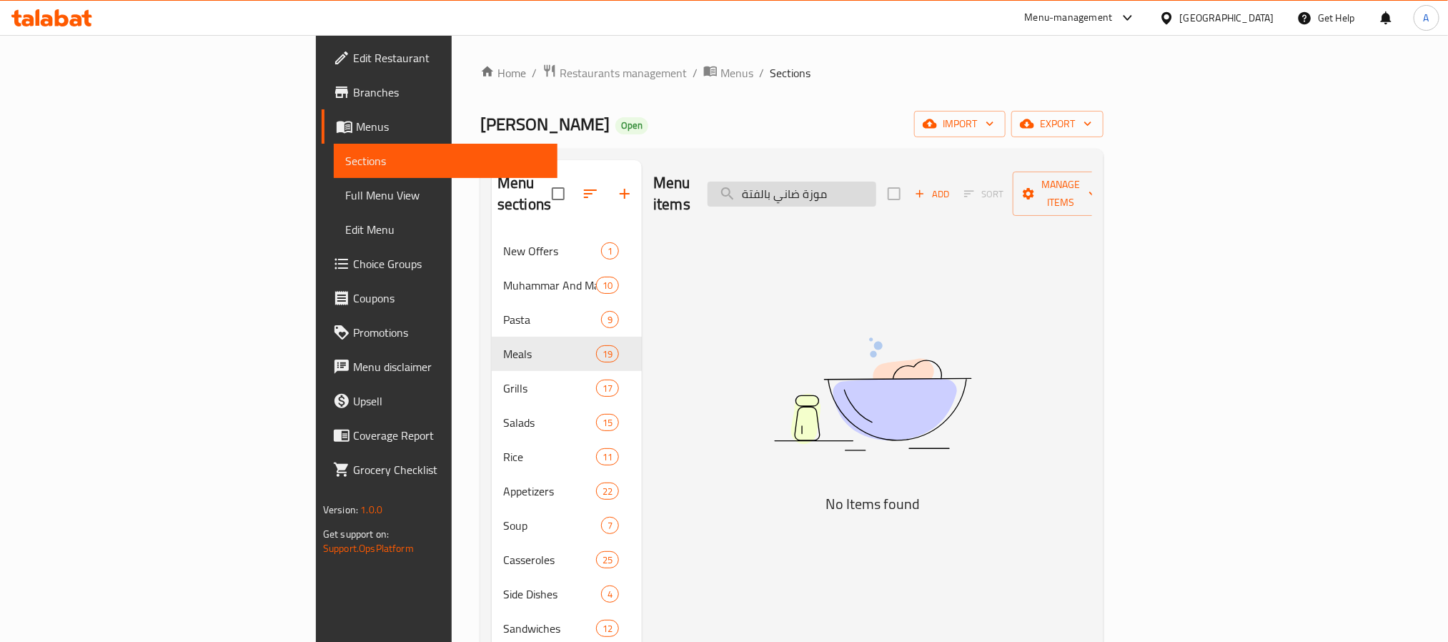
click at [868, 182] on input "موزة ضاني بالفتة" at bounding box center [792, 194] width 169 height 25
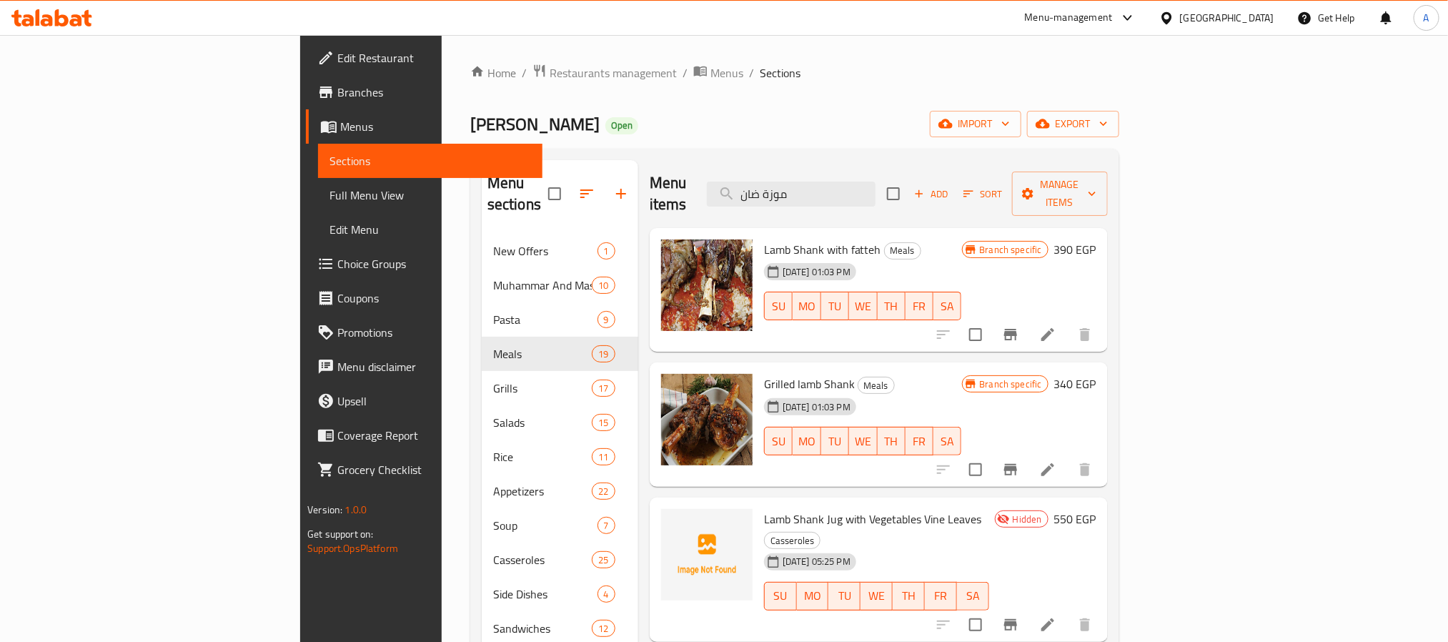
type input "موزة ضان"
click at [1019, 326] on icon "Branch-specific-item" at bounding box center [1010, 334] width 17 height 17
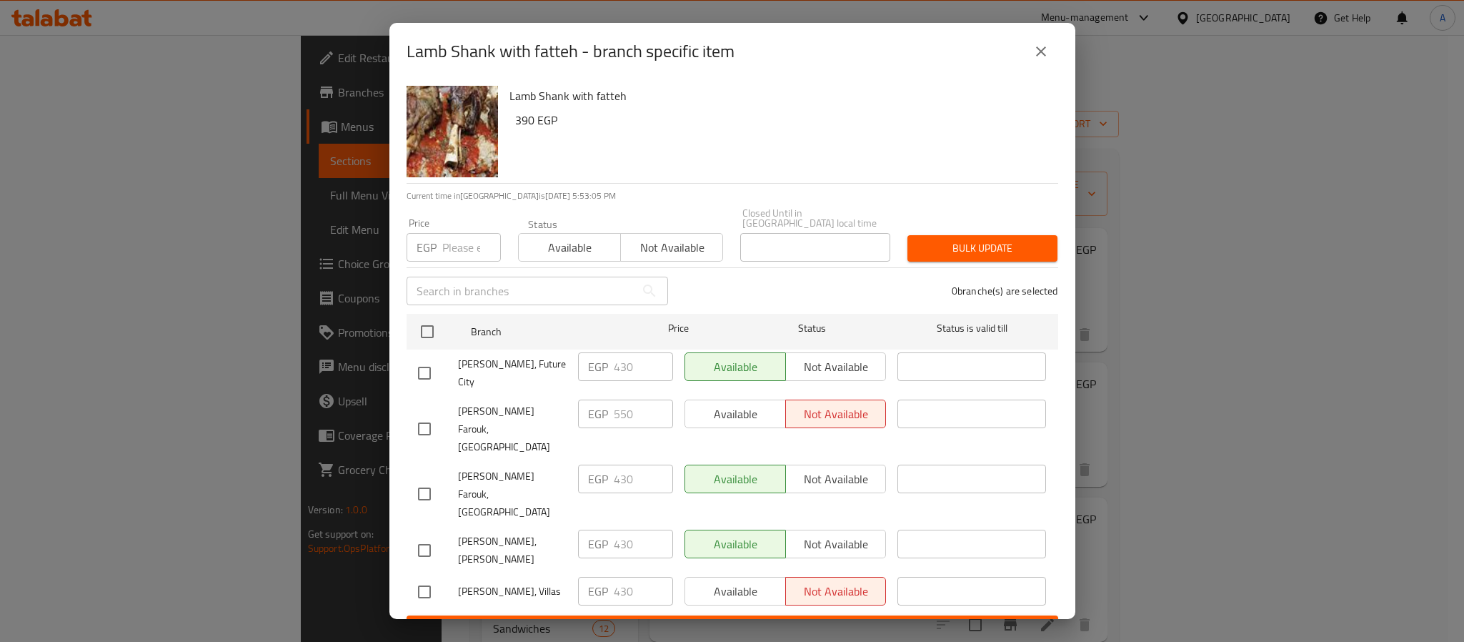
click at [1051, 61] on button "close" at bounding box center [1041, 51] width 34 height 34
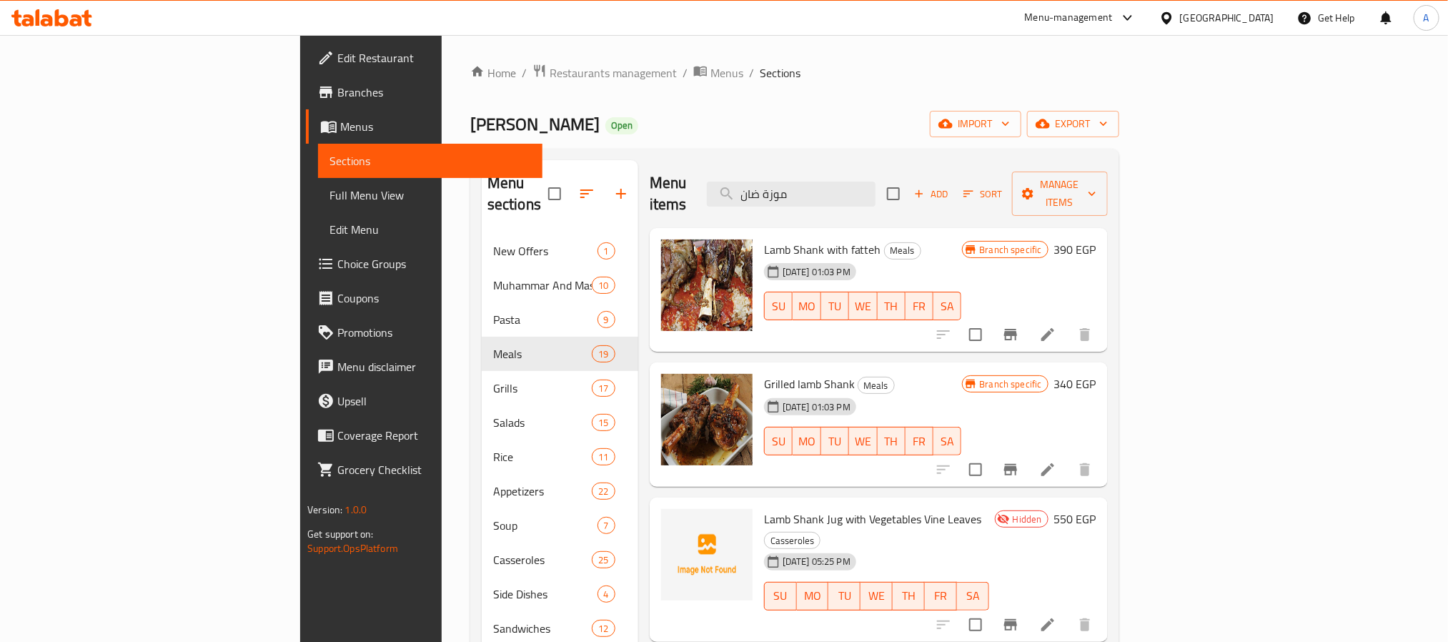
click at [1017, 464] on icon "Branch-specific-item" at bounding box center [1010, 469] width 13 height 11
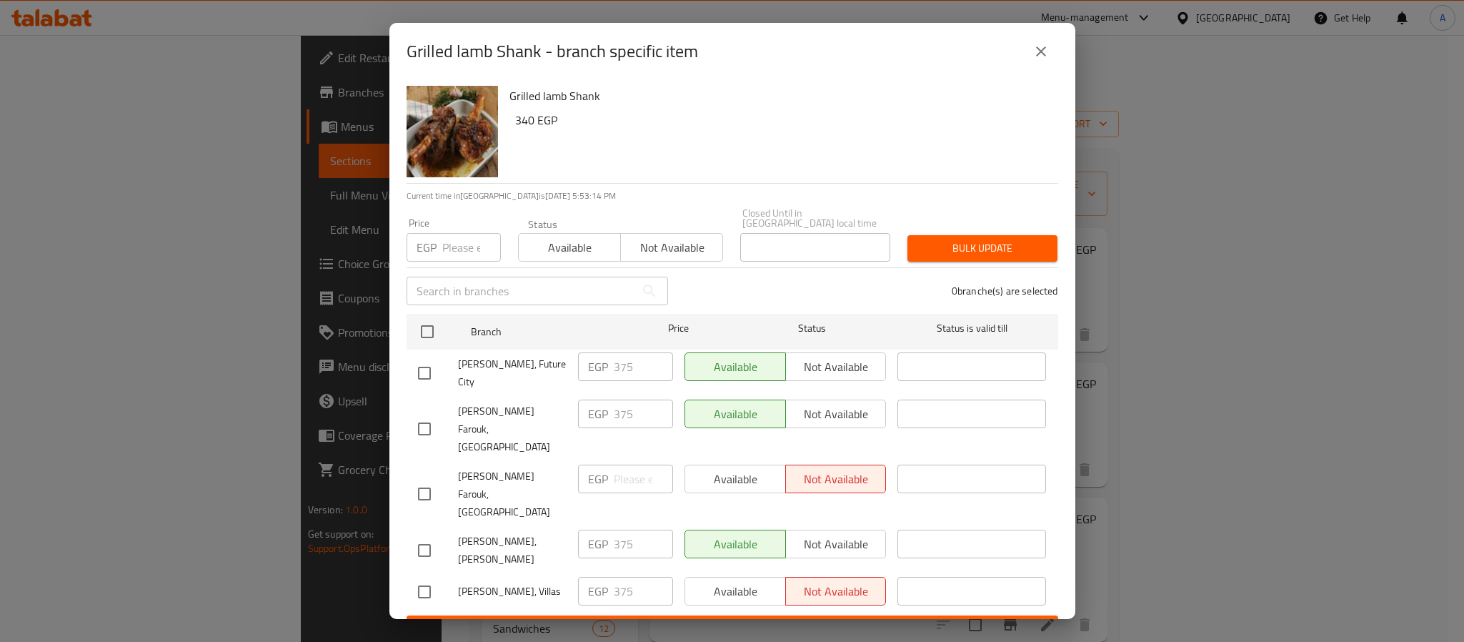
click at [1041, 56] on icon "close" at bounding box center [1041, 51] width 17 height 17
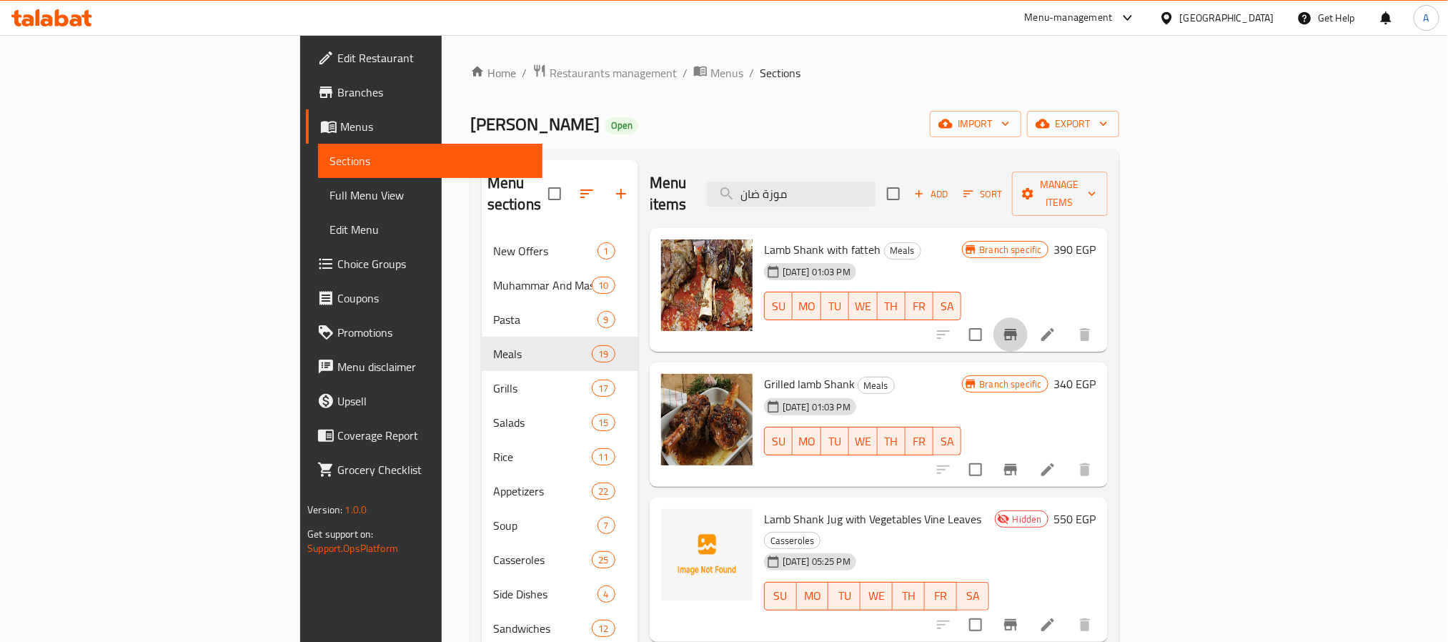
click at [1017, 329] on icon "Branch-specific-item" at bounding box center [1010, 334] width 13 height 11
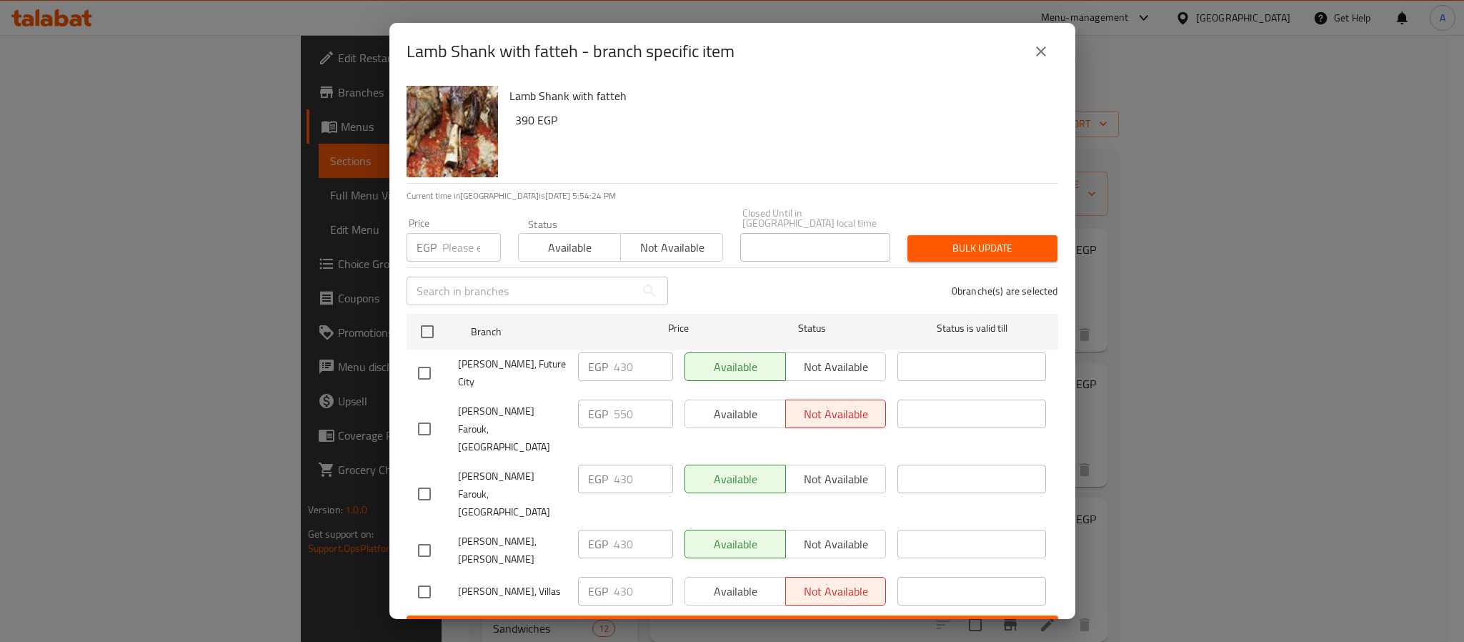
click at [1031, 64] on button "close" at bounding box center [1041, 51] width 34 height 34
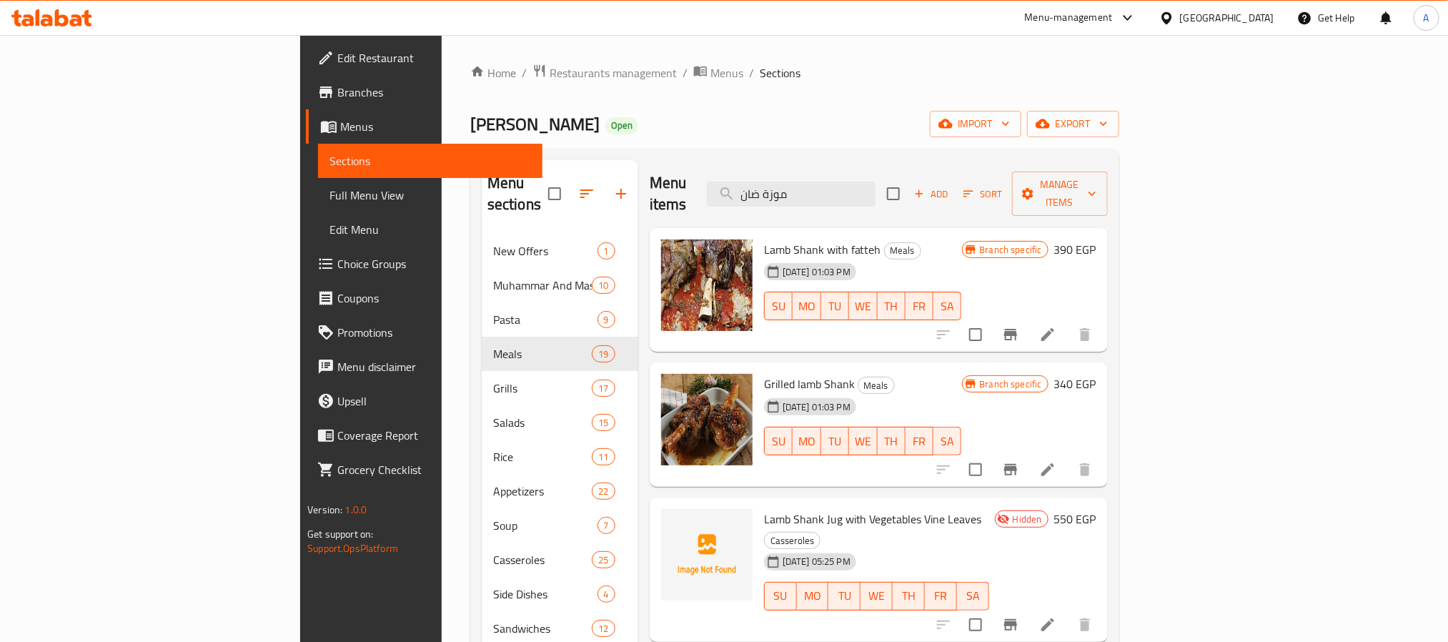
click at [1264, 20] on div "Egypt" at bounding box center [1227, 18] width 94 height 16
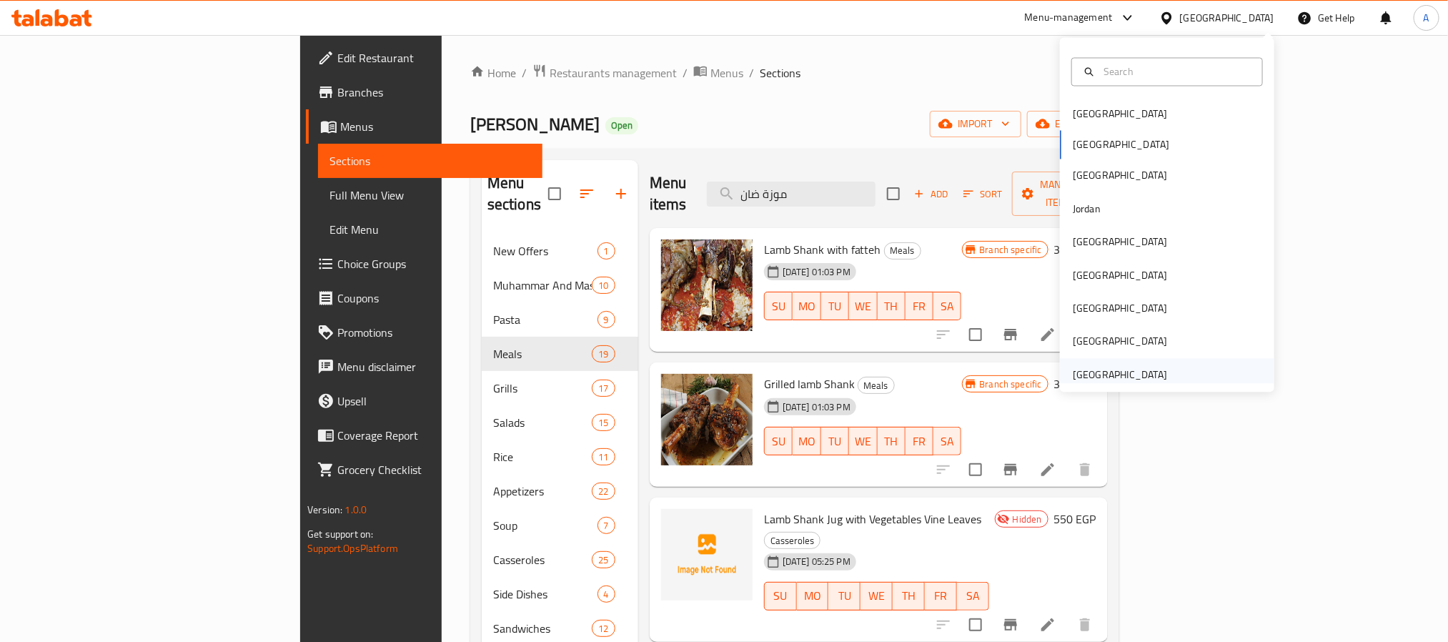
click at [1100, 365] on div "[GEOGRAPHIC_DATA]" at bounding box center [1119, 374] width 117 height 33
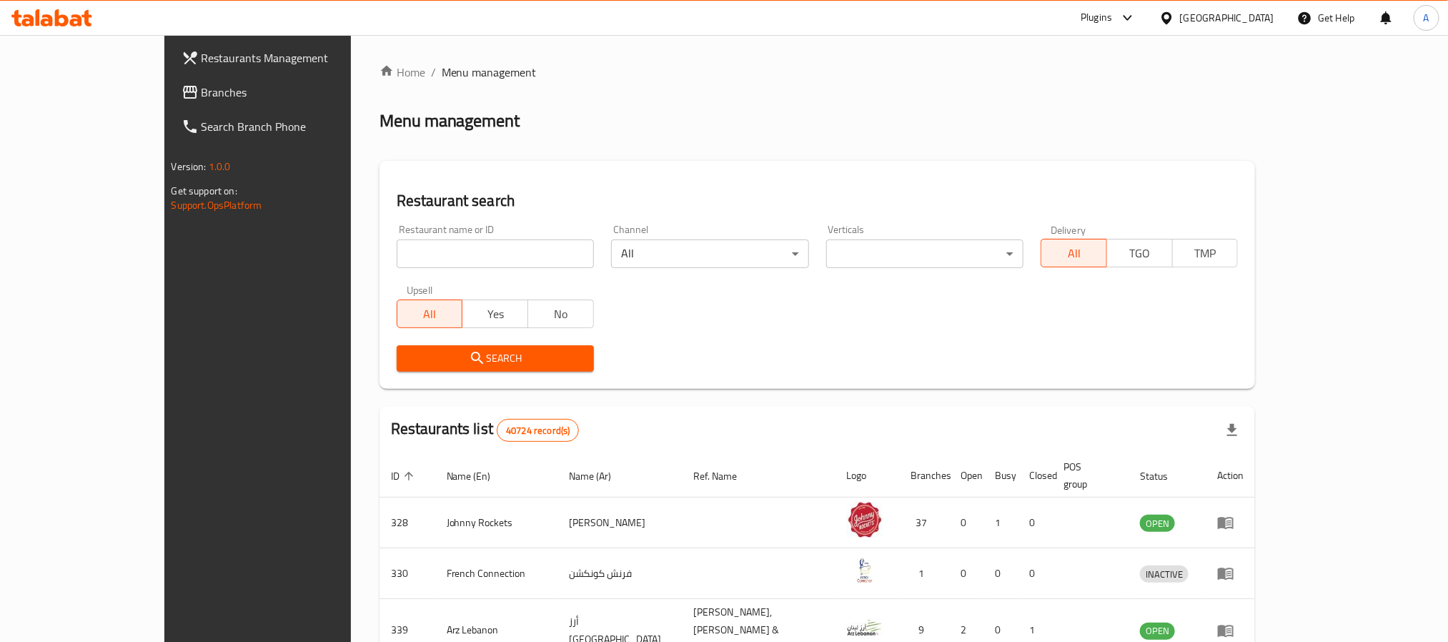
click at [202, 86] on span "Branches" at bounding box center [298, 92] width 193 height 17
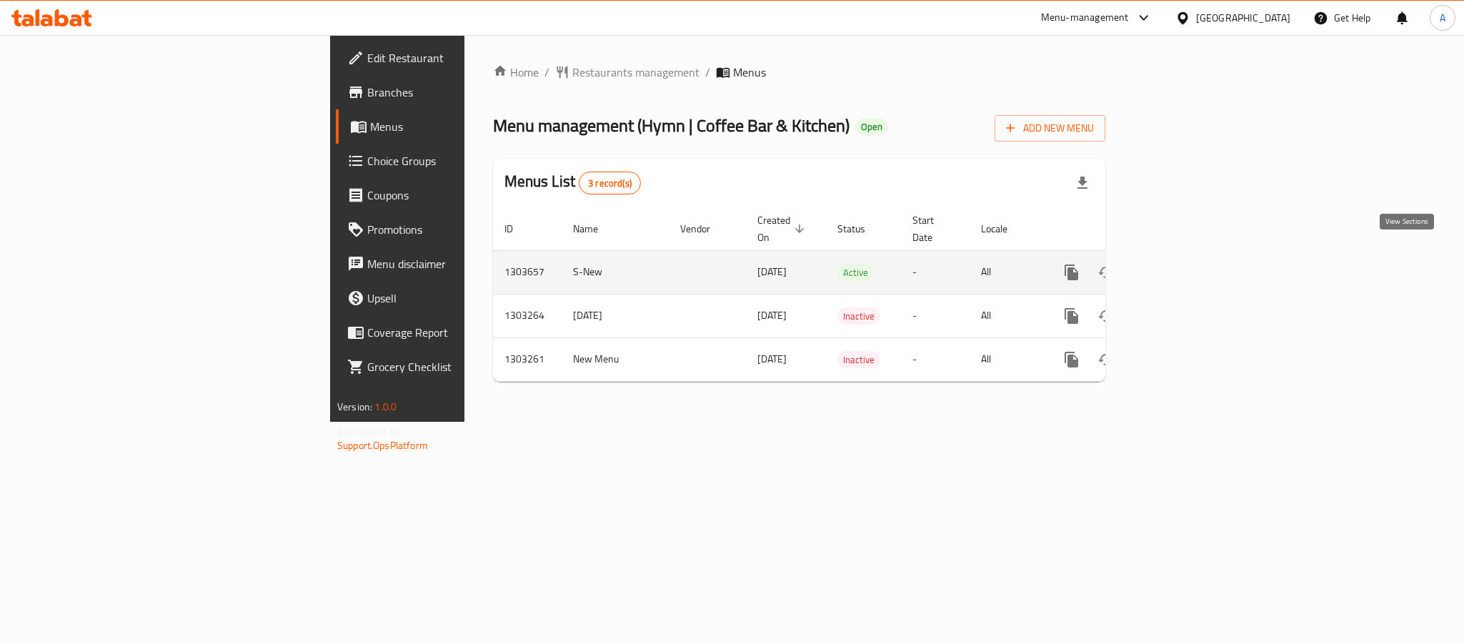
click at [1184, 264] on icon "enhanced table" at bounding box center [1174, 272] width 17 height 17
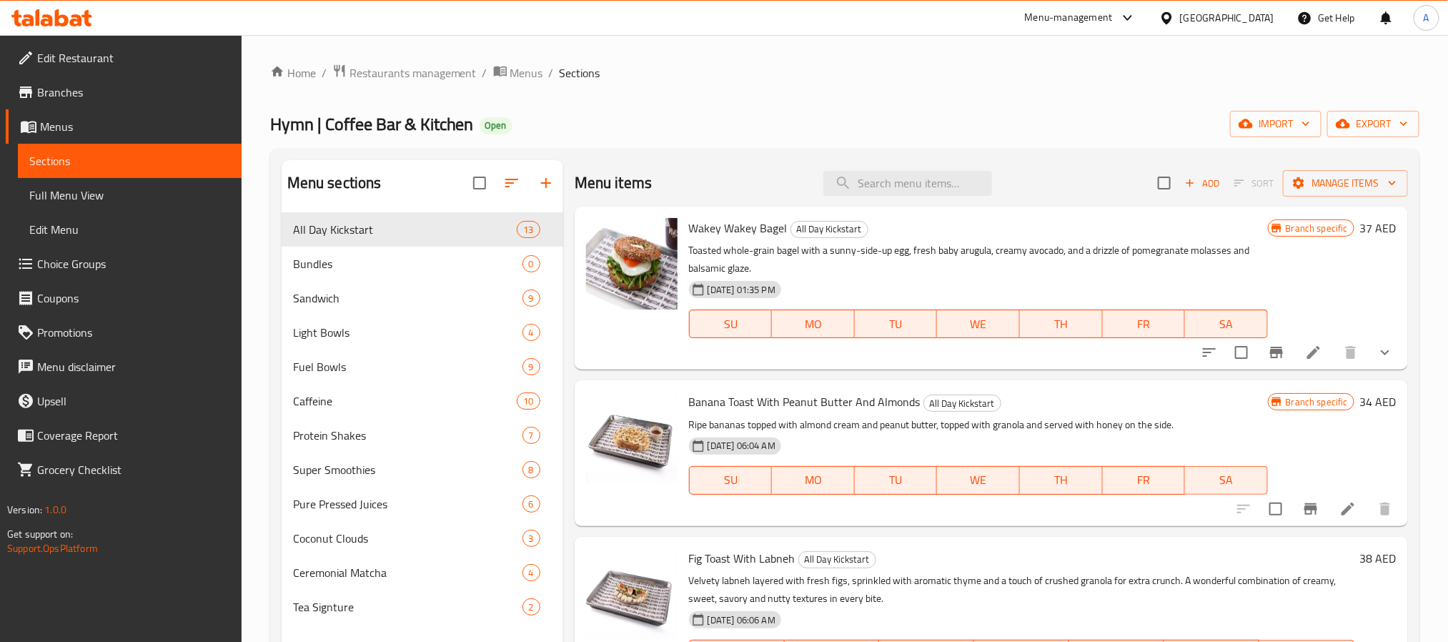
click at [863, 202] on div "Menu items Add Sort Manage items" at bounding box center [991, 183] width 833 height 46
click at [875, 183] on input "search" at bounding box center [907, 183] width 169 height 25
paste input "Halloumi zataar wrap"
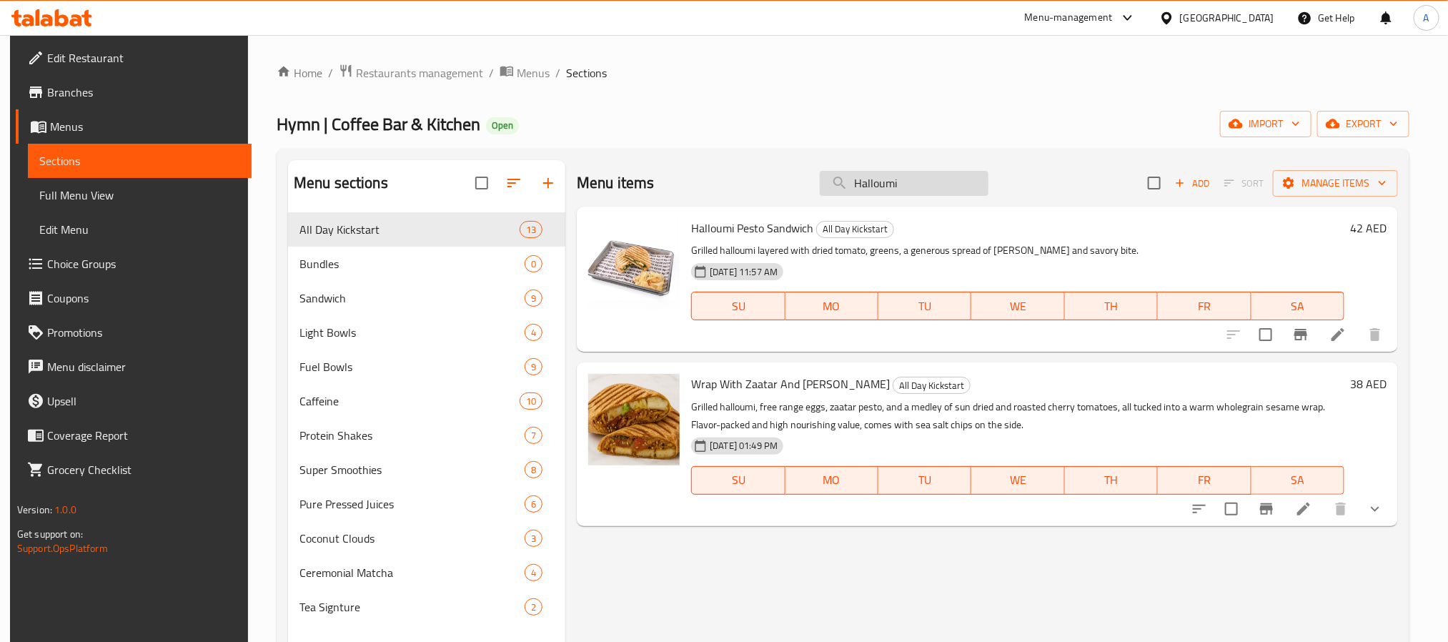
click at [880, 177] on input "Halloumi" at bounding box center [904, 183] width 169 height 25
paste input "Spicy turkey pr"
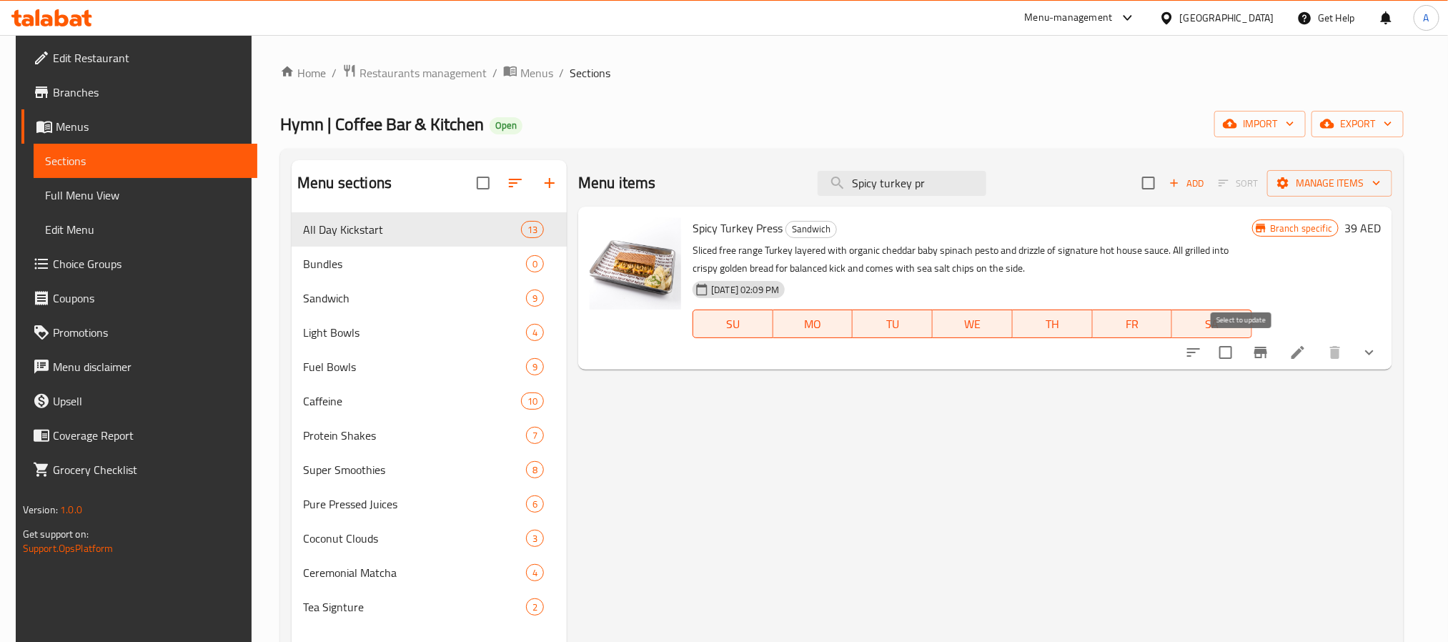
type input "Spicy turkey pr"
click at [1304, 350] on icon at bounding box center [1298, 352] width 13 height 13
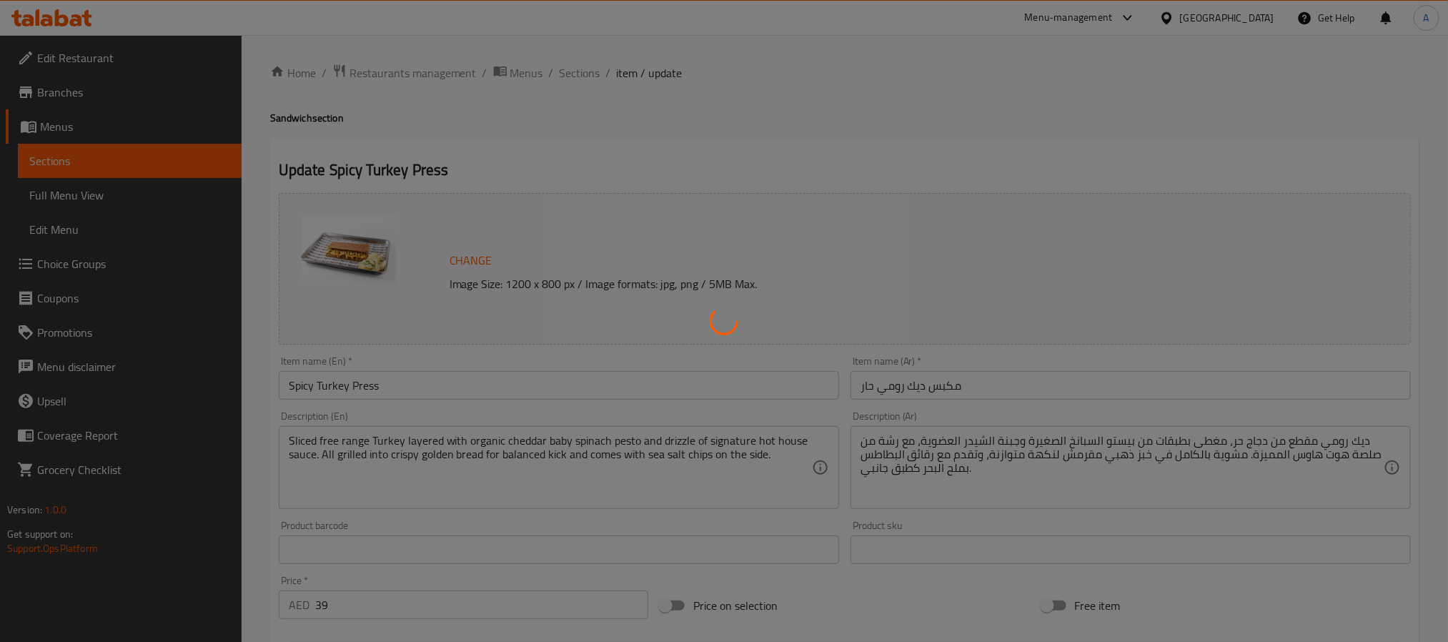
type input "الاضافات :"
type input "0"
type input "اختيارك من الخبز :"
type input "1"
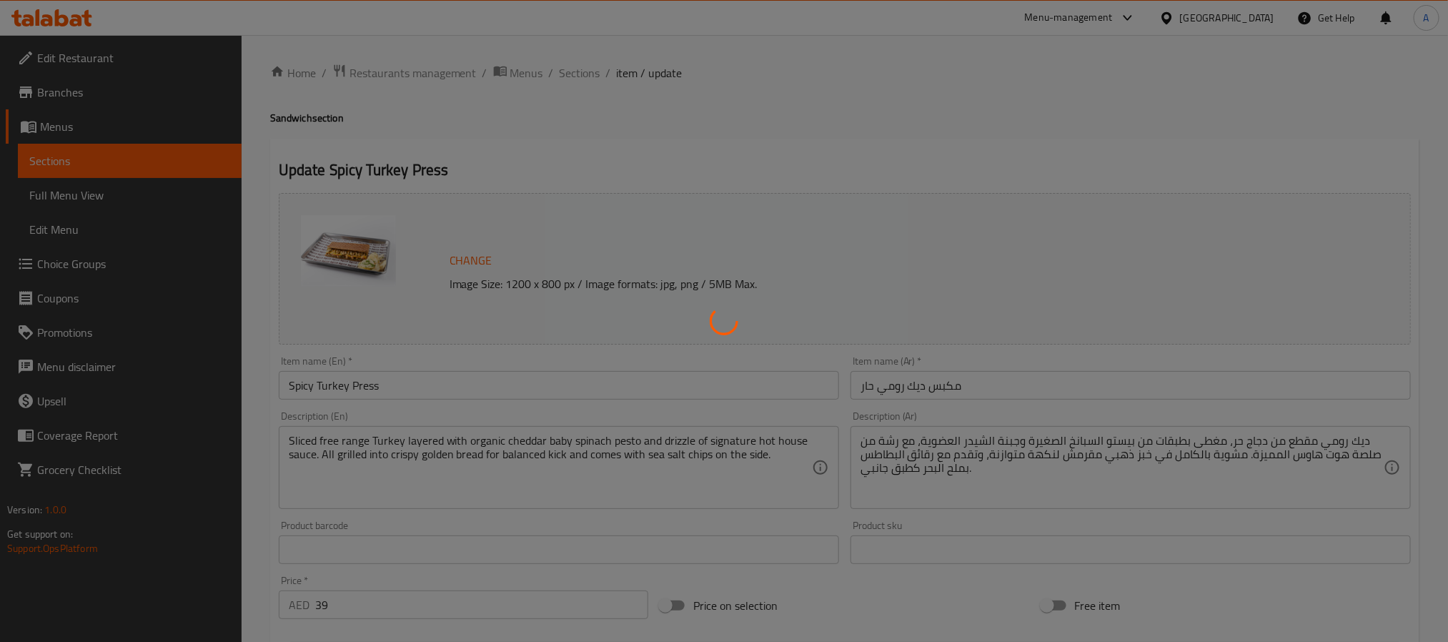
type input "1"
type input "اضافة شيبسى صحية"
type input "0"
type input "2"
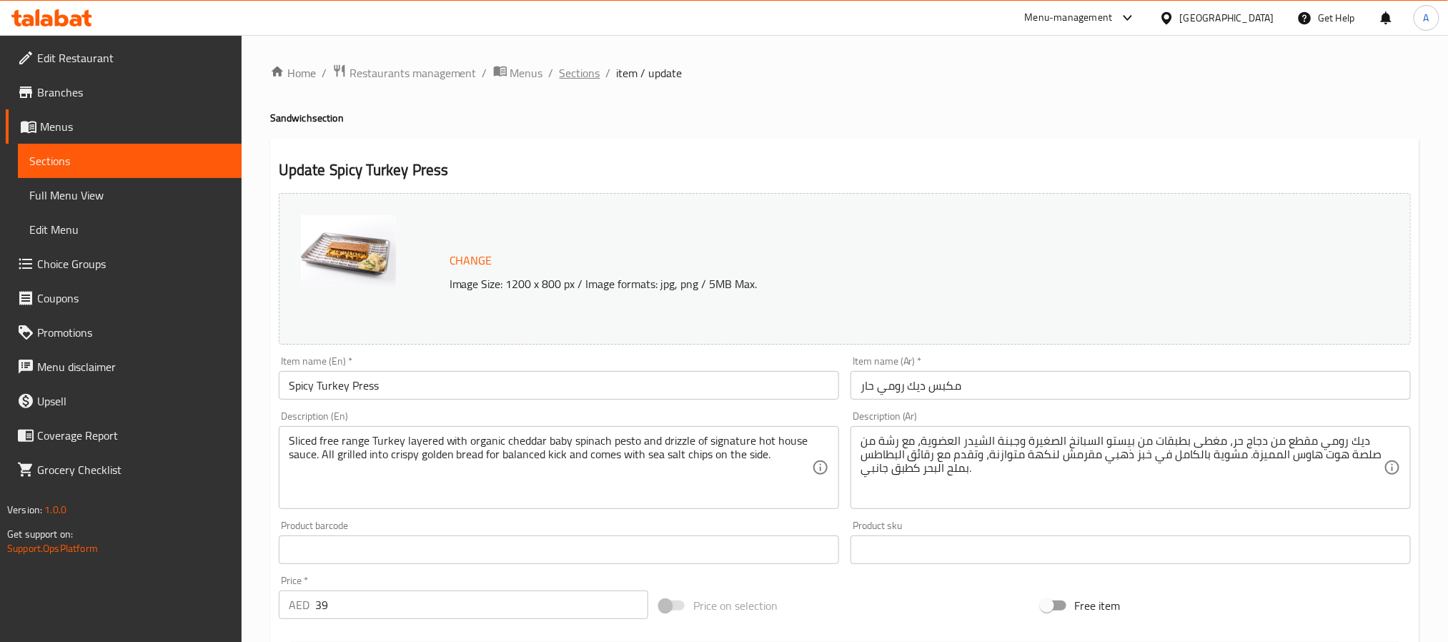
click at [571, 71] on span "Sections" at bounding box center [580, 72] width 41 height 17
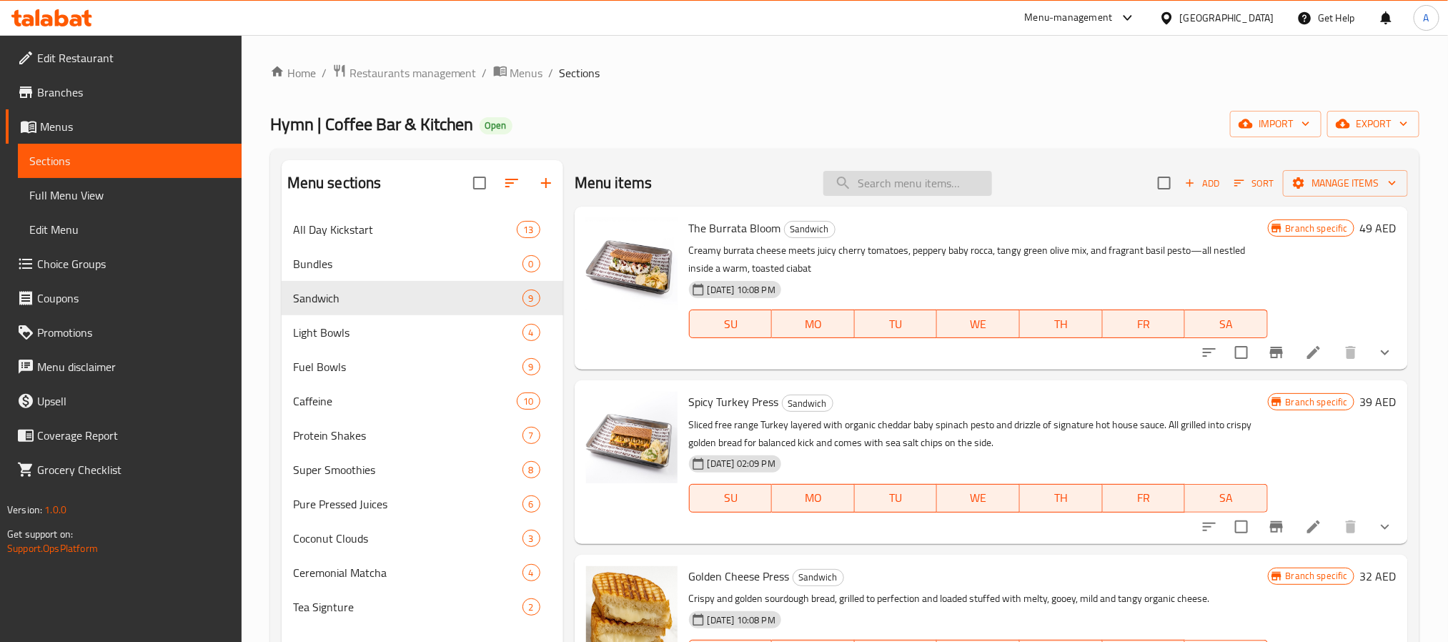
click at [903, 189] on input "search" at bounding box center [907, 183] width 169 height 25
paste input "Spicy turkey press"
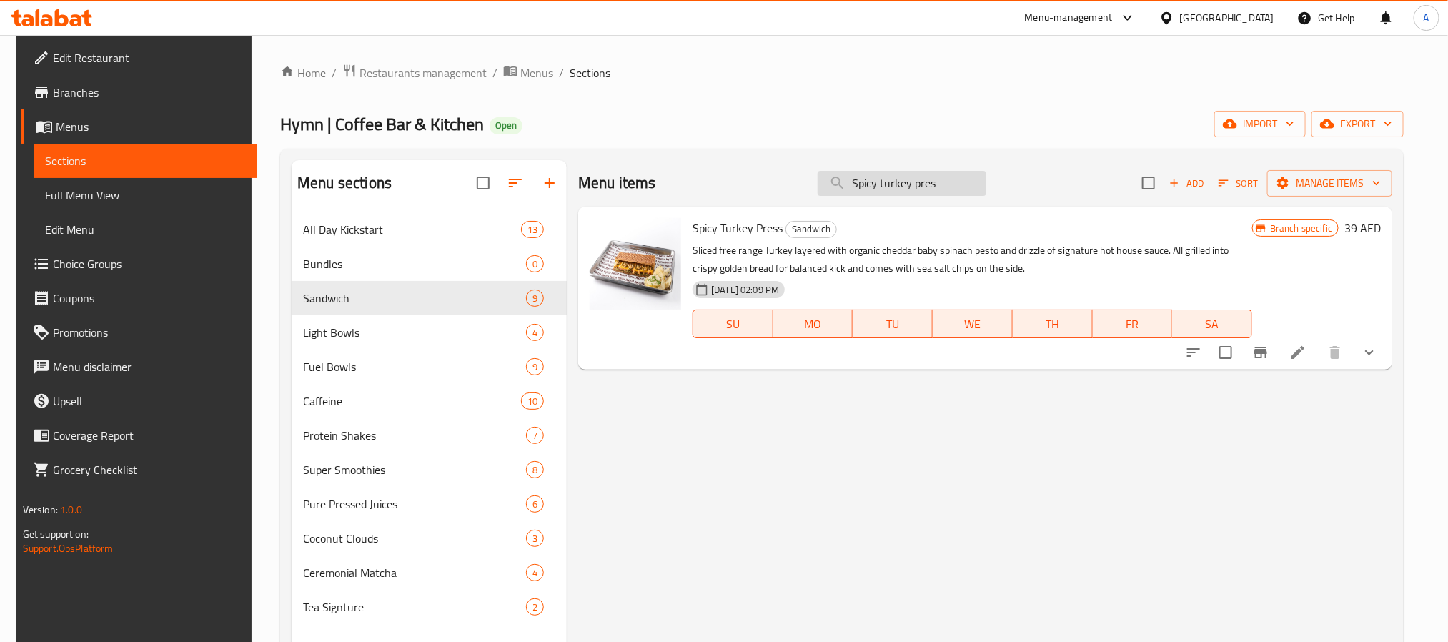
click at [901, 187] on input "Spicy turkey pres" at bounding box center [902, 183] width 169 height 25
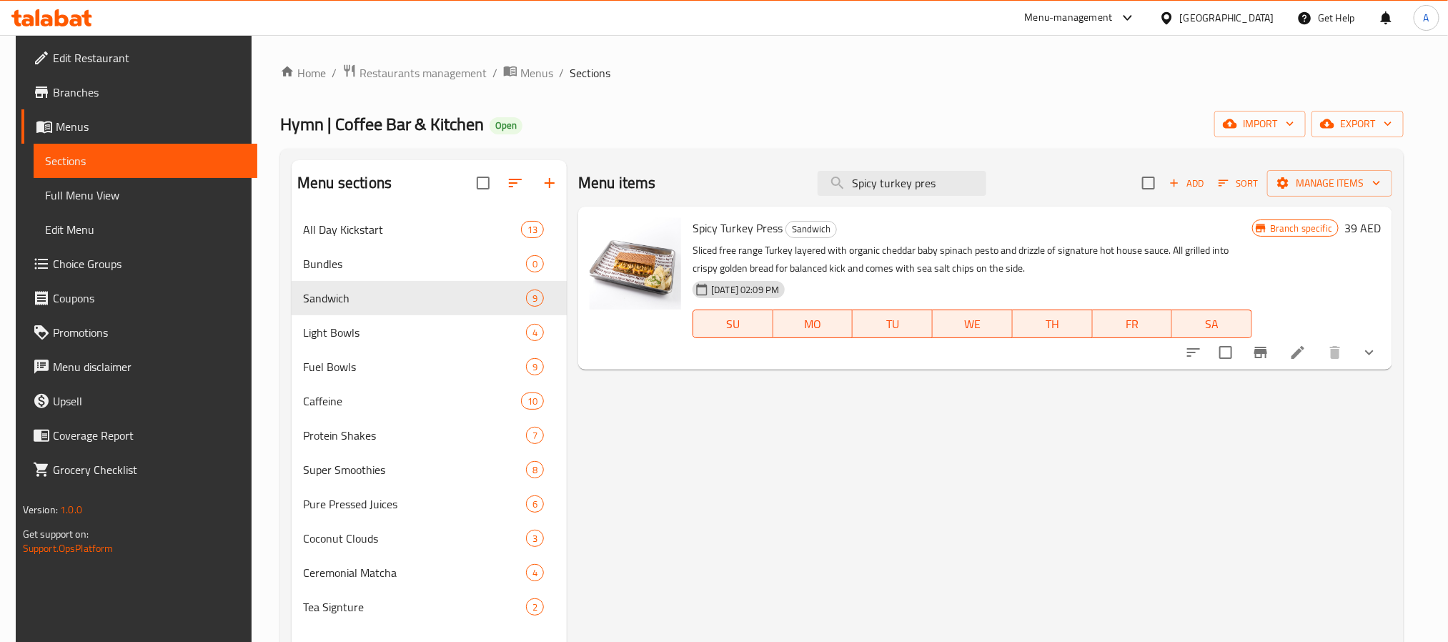
paste input "chicken pres"
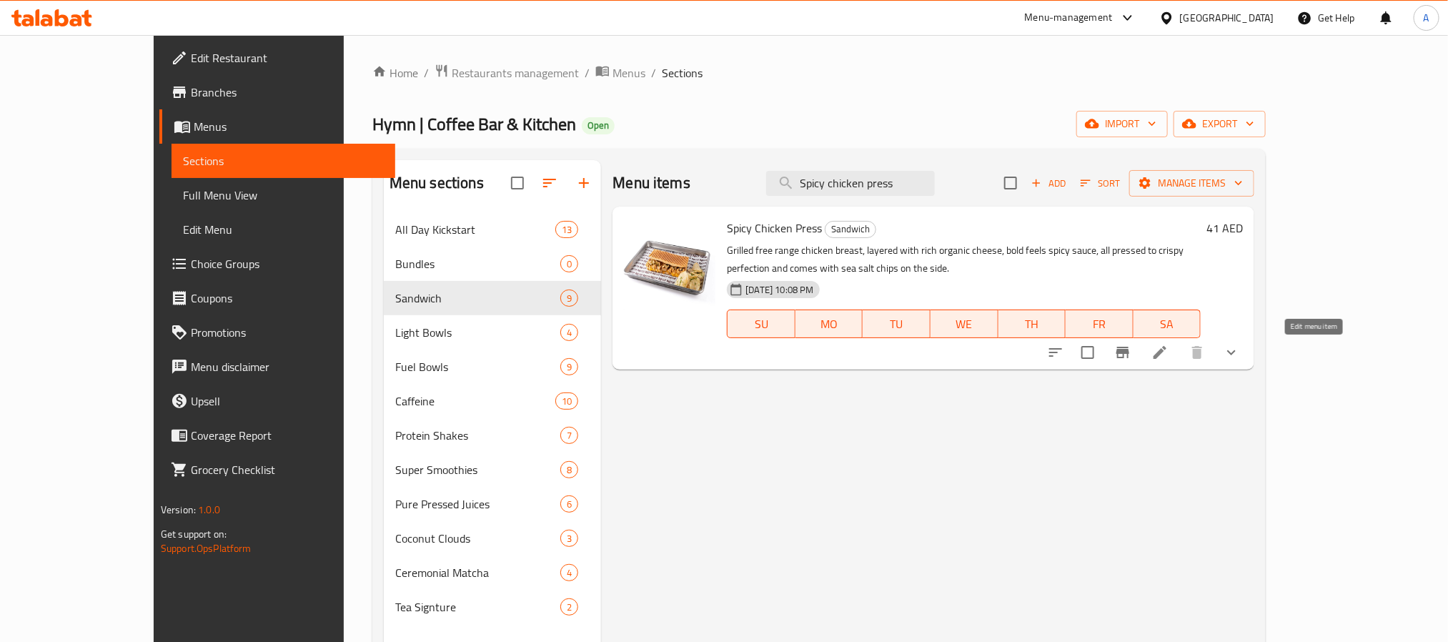
type input "Spicy chicken press"
click at [1169, 350] on icon at bounding box center [1159, 352] width 17 height 17
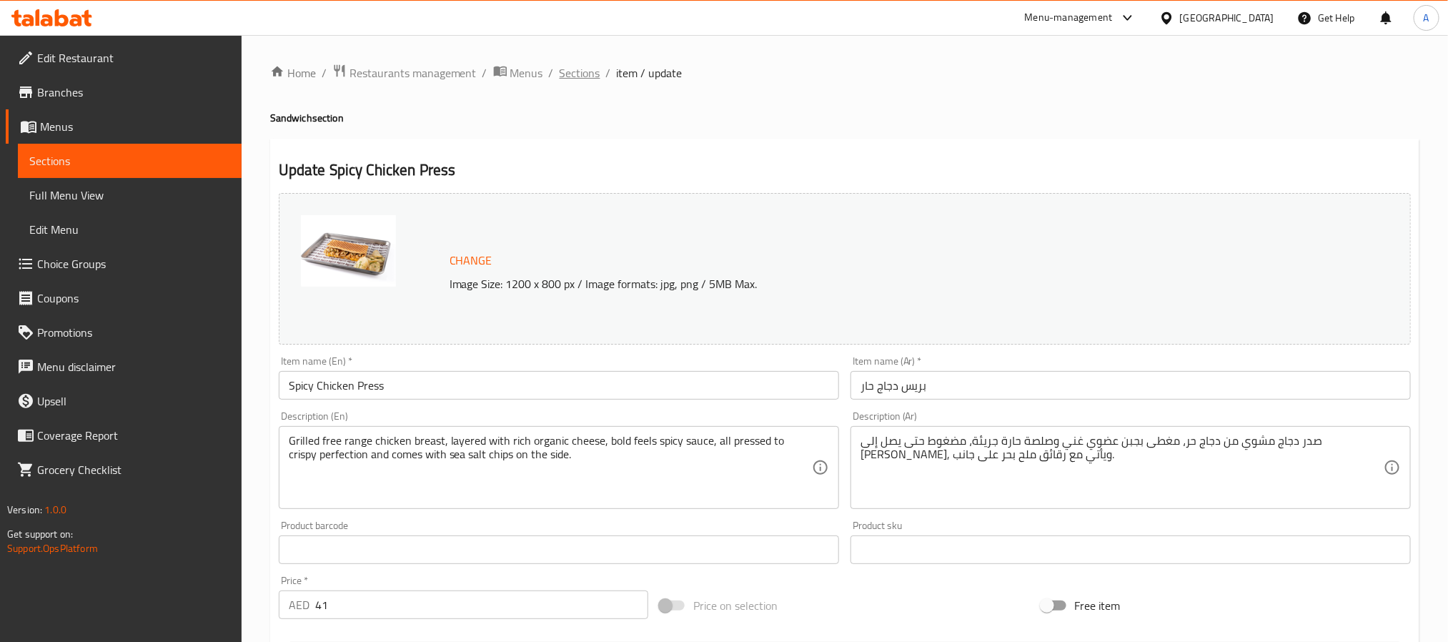
click at [575, 74] on span "Sections" at bounding box center [580, 72] width 41 height 17
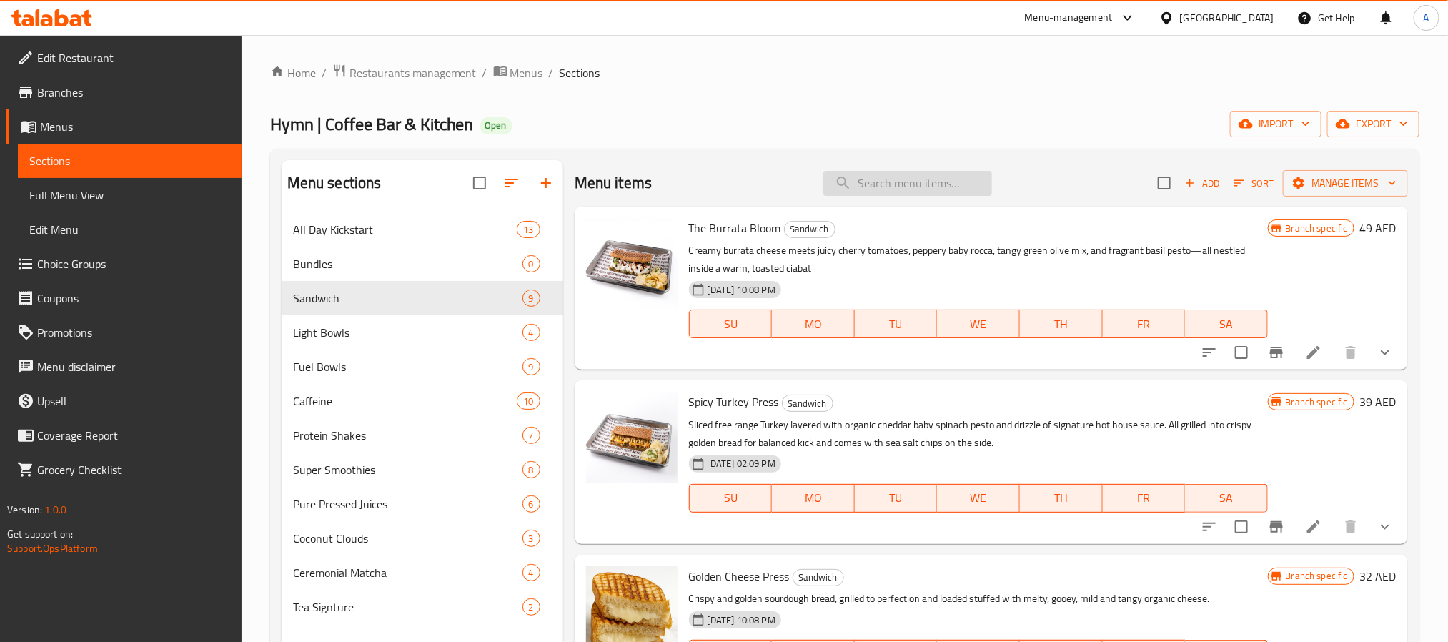
click at [880, 196] on input "search" at bounding box center [907, 183] width 169 height 25
paste input "Cheesy chicken press"
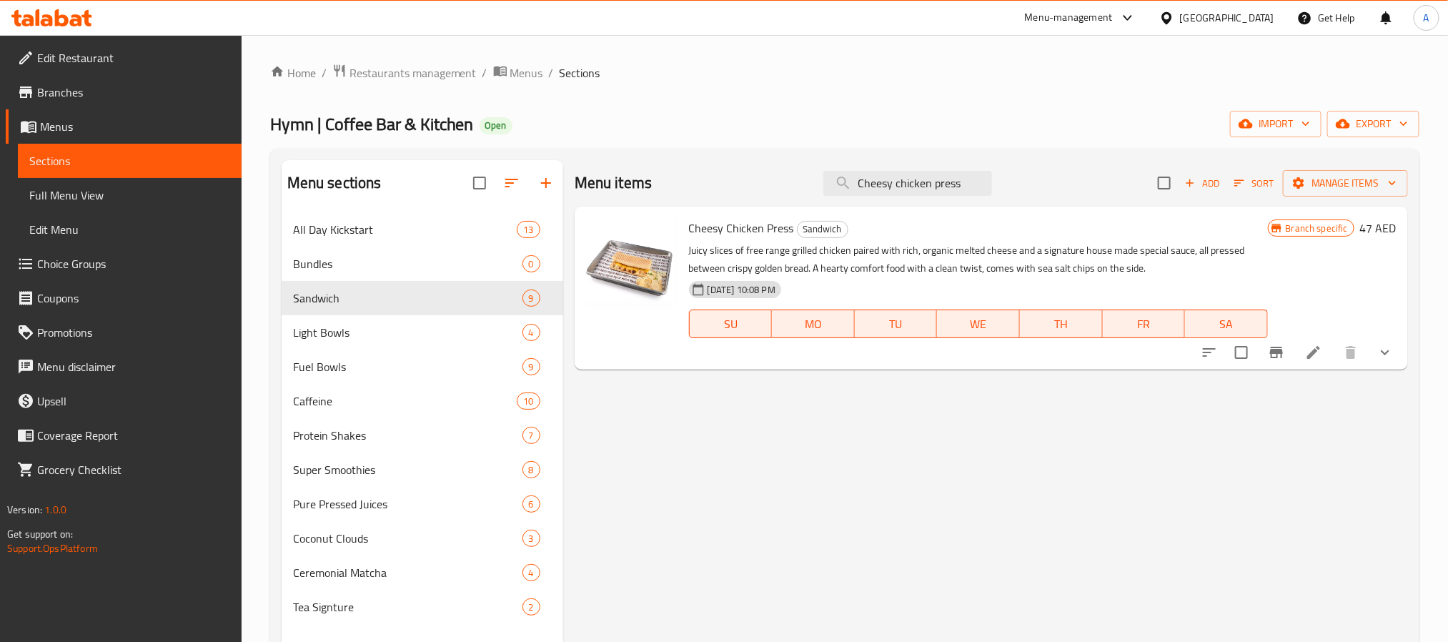
type input "Cheesy chicken press"
click at [1306, 343] on li at bounding box center [1314, 353] width 40 height 26
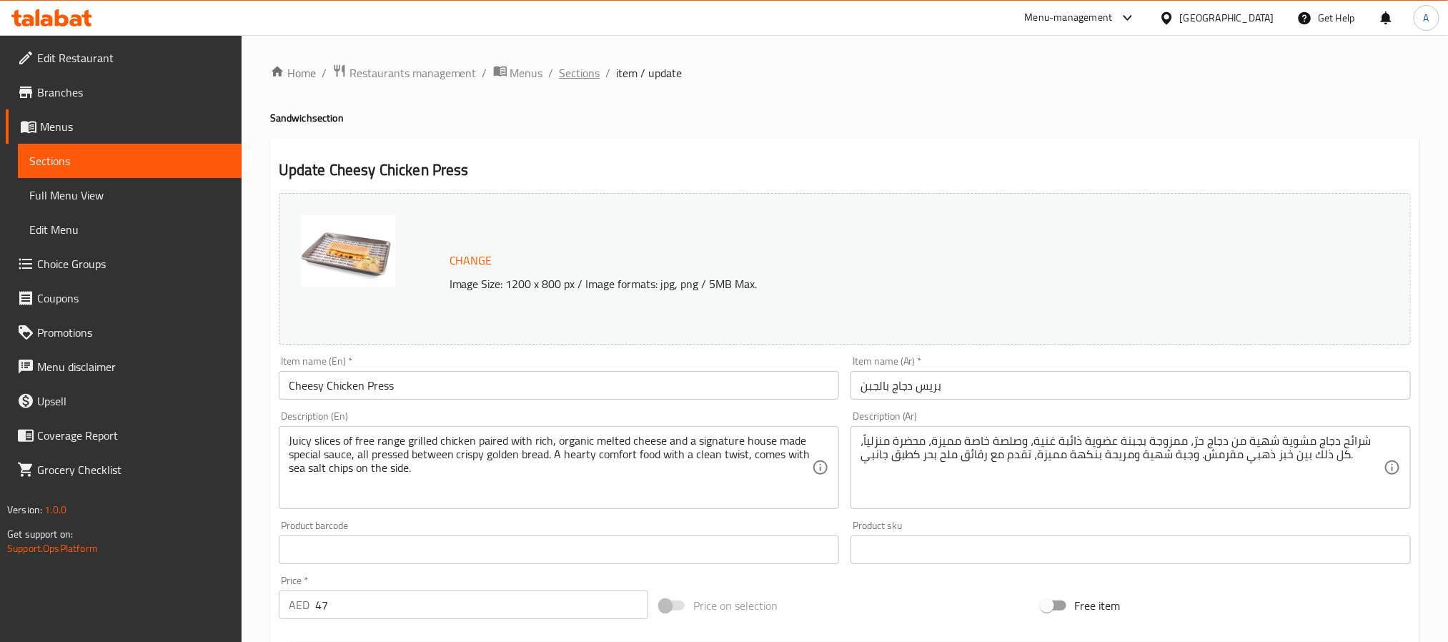
click at [575, 74] on span "Sections" at bounding box center [580, 72] width 41 height 17
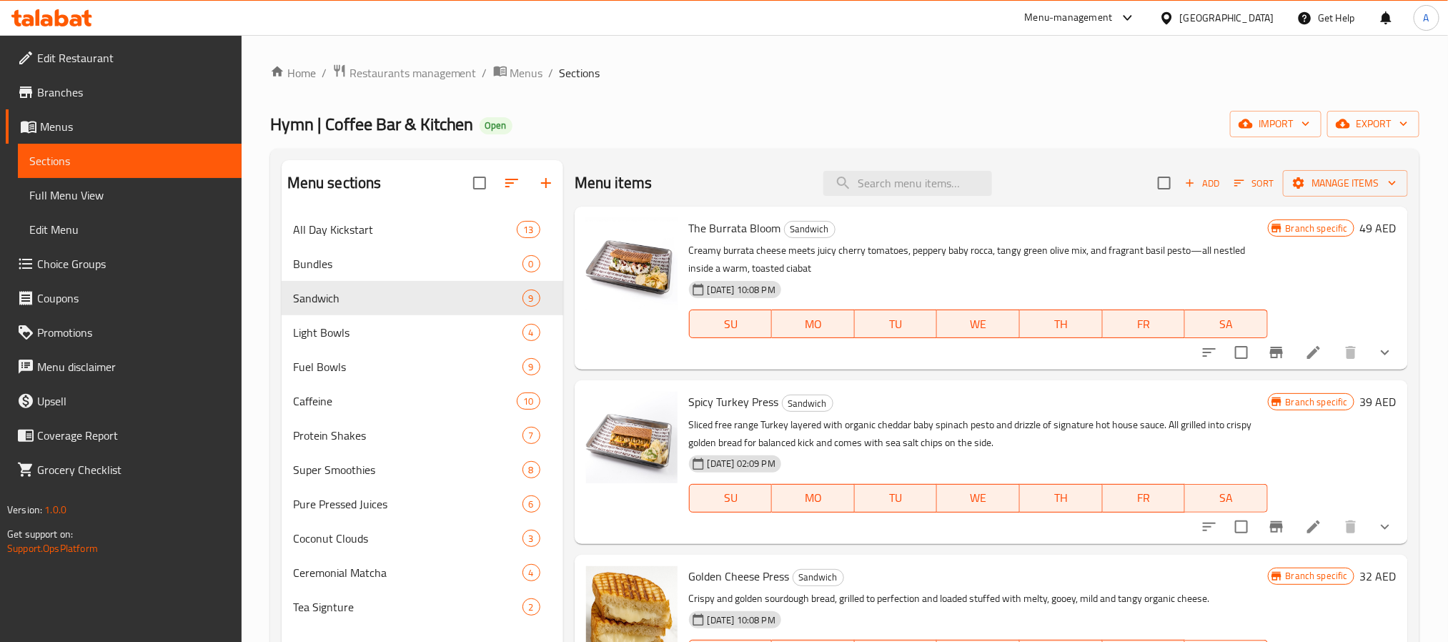
click at [715, 410] on span "Spicy Turkey Press" at bounding box center [734, 401] width 90 height 21
copy h6 "Spicy Turkey Press"
click at [929, 192] on input "search" at bounding box center [907, 183] width 169 height 25
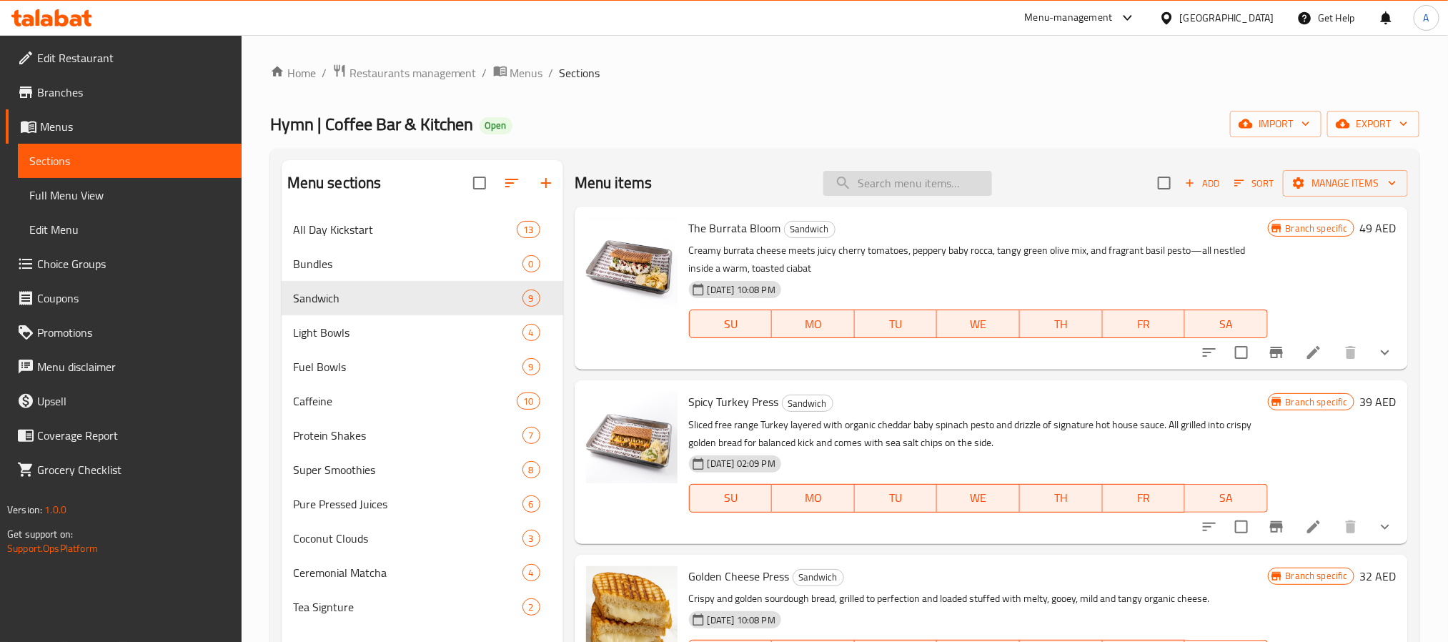
paste input "Spicy Turkey Press"
click at [897, 189] on input "Spicy Turkey Press" at bounding box center [907, 183] width 169 height 25
click at [896, 189] on input "Spicy Turkey Press" at bounding box center [907, 183] width 169 height 25
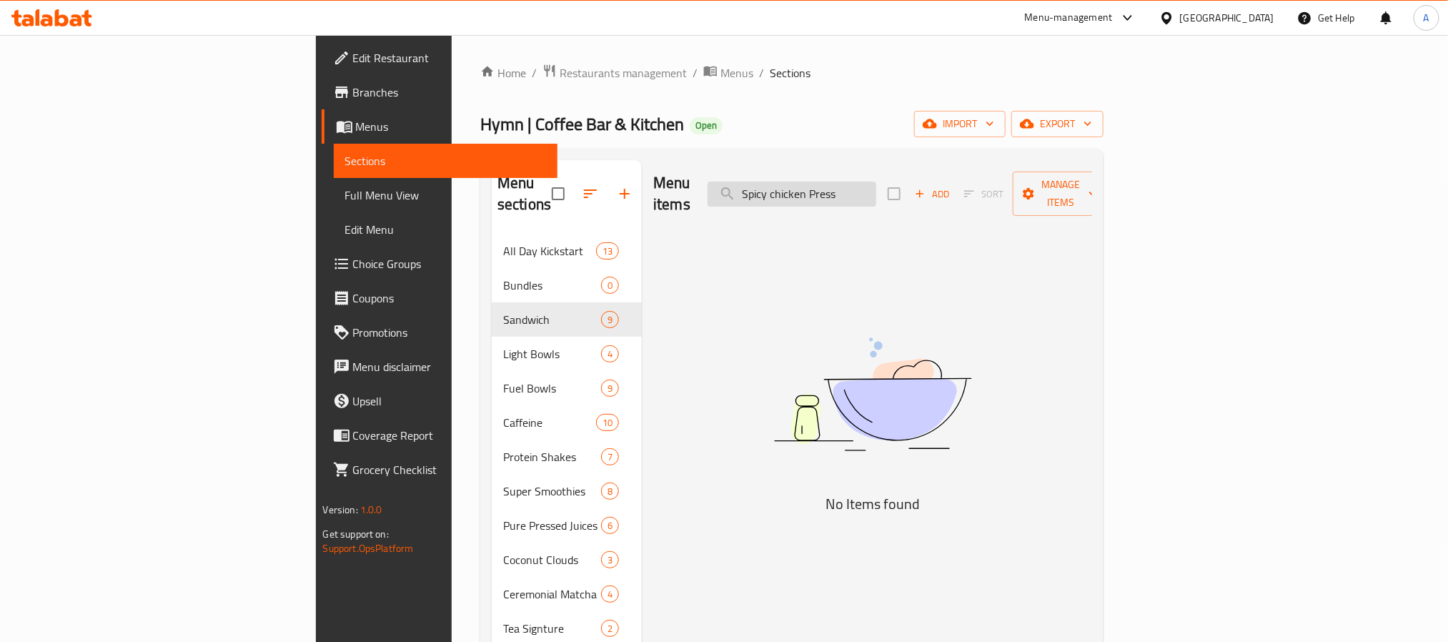
click at [876, 182] on input "Spicy chicken Press" at bounding box center [792, 194] width 169 height 25
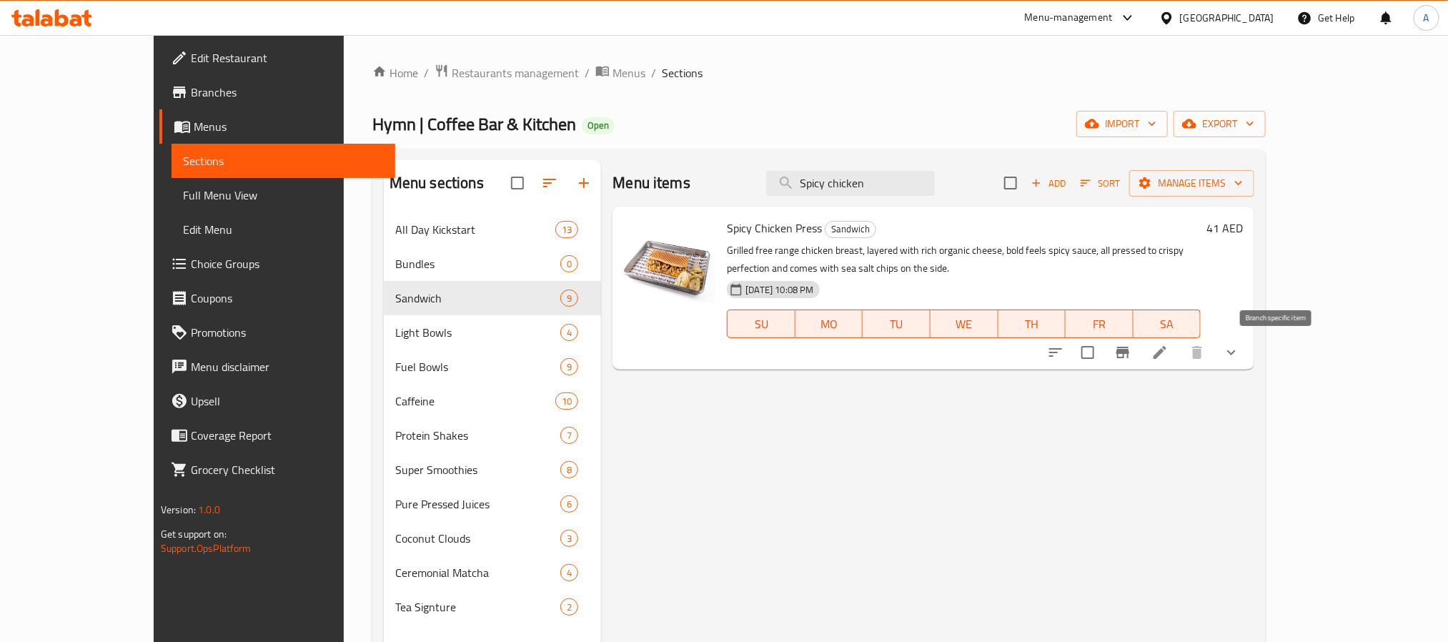
type input "Spicy chicken"
click at [1169, 346] on icon at bounding box center [1159, 352] width 17 height 17
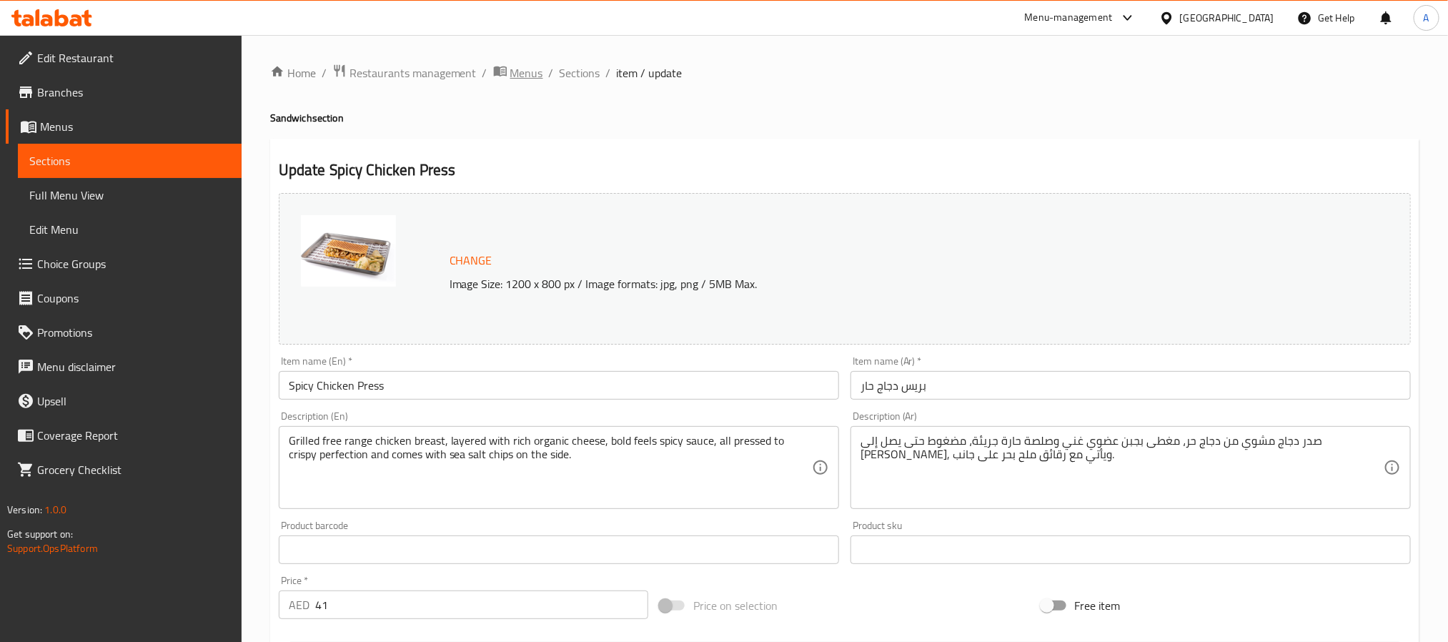
click at [537, 73] on span "Menus" at bounding box center [526, 72] width 33 height 17
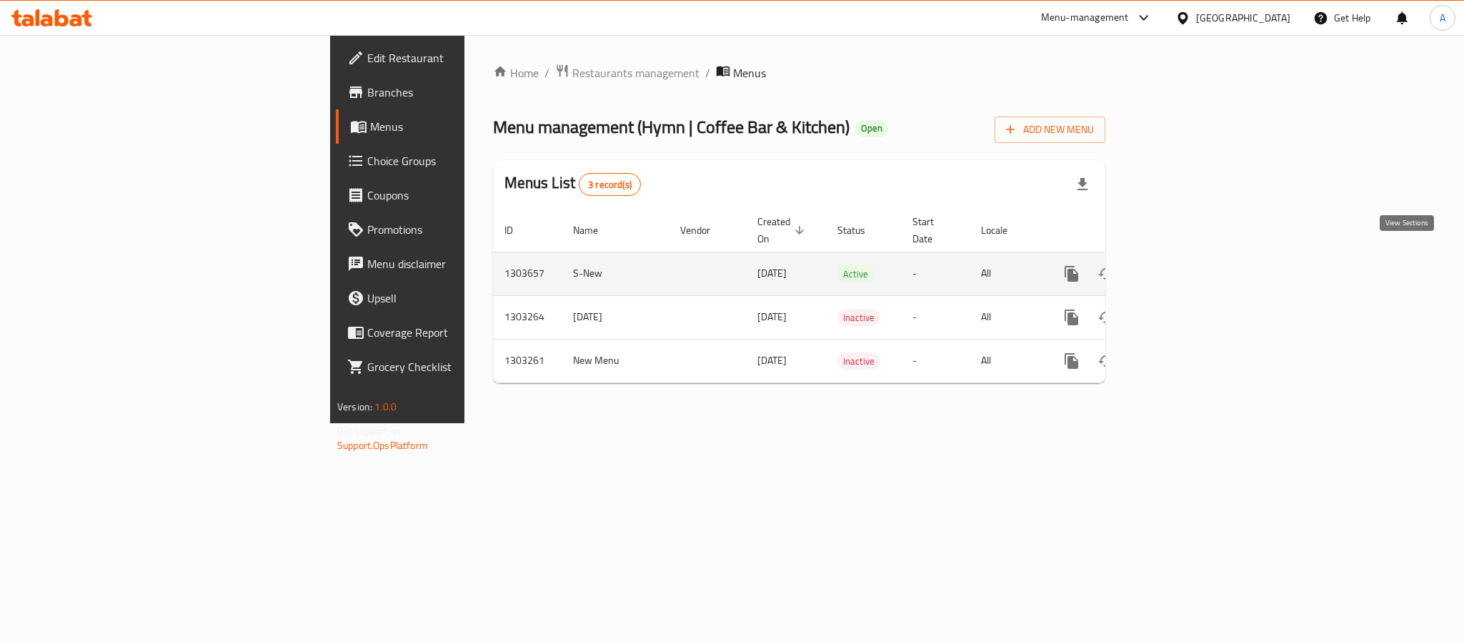
click at [1192, 267] on link "enhanced table" at bounding box center [1175, 274] width 34 height 34
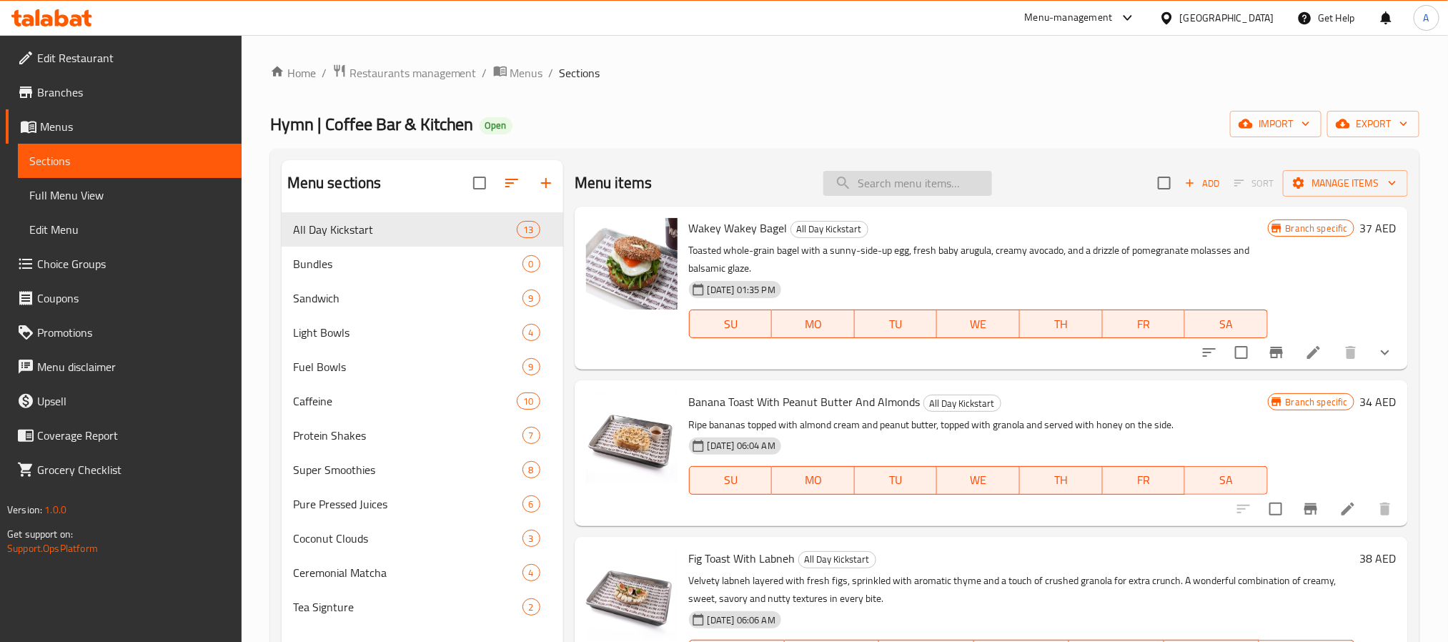
click at [858, 172] on input "search" at bounding box center [907, 183] width 169 height 25
paste input "Halloumi zataar wrap"
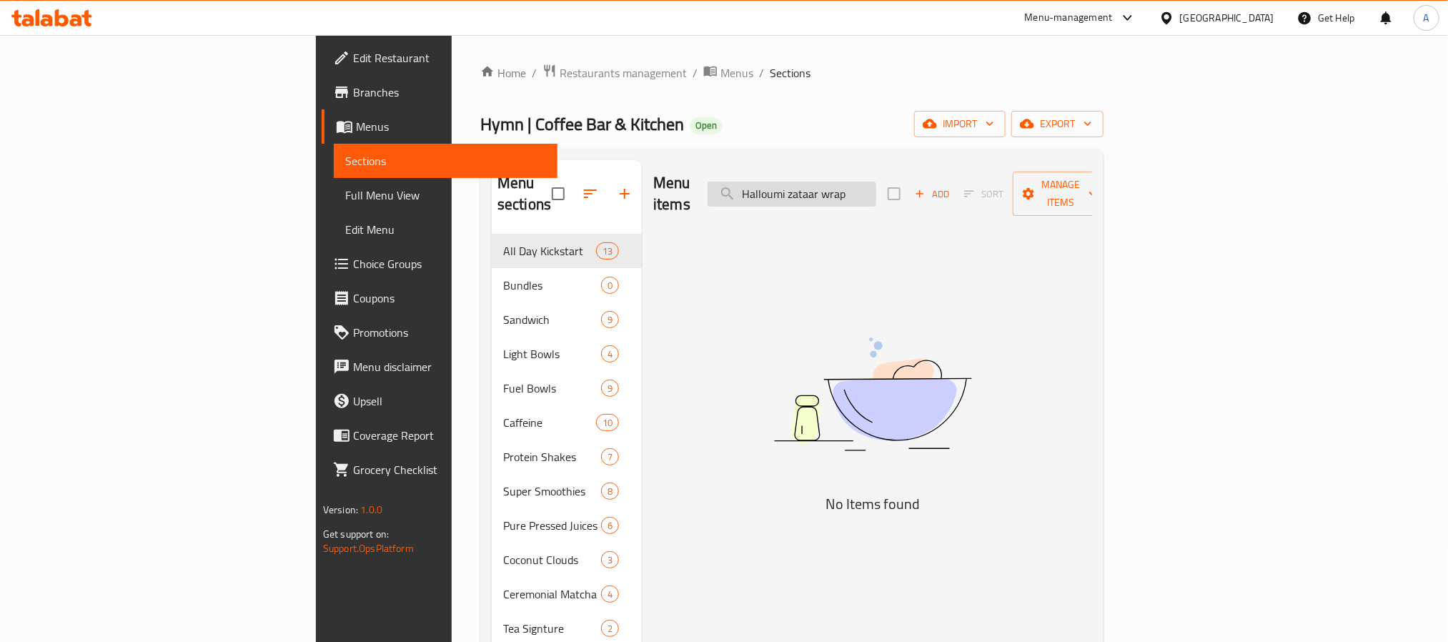
click at [876, 184] on input "Halloumi zataar wrap" at bounding box center [792, 194] width 169 height 25
click at [876, 189] on input "Halloumi zataar" at bounding box center [792, 194] width 169 height 25
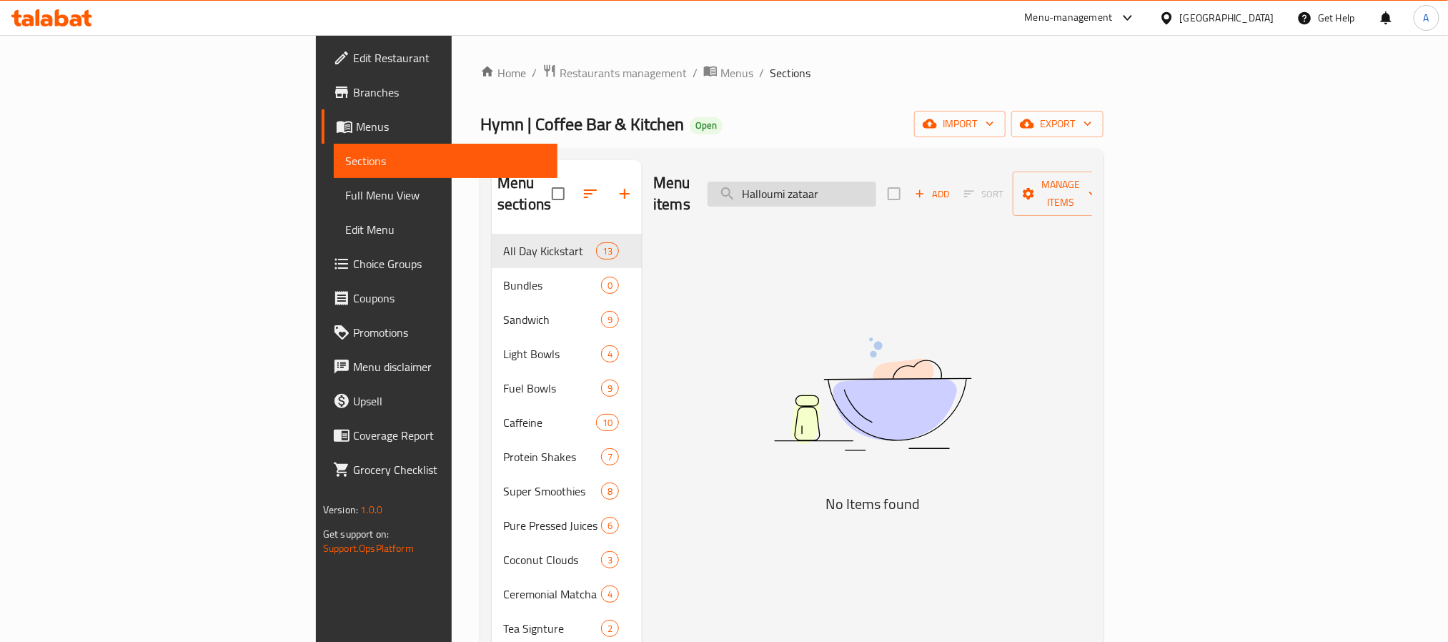
click at [876, 182] on input "Halloumi zataar" at bounding box center [792, 194] width 169 height 25
click at [876, 182] on input "Halloumi" at bounding box center [792, 194] width 169 height 25
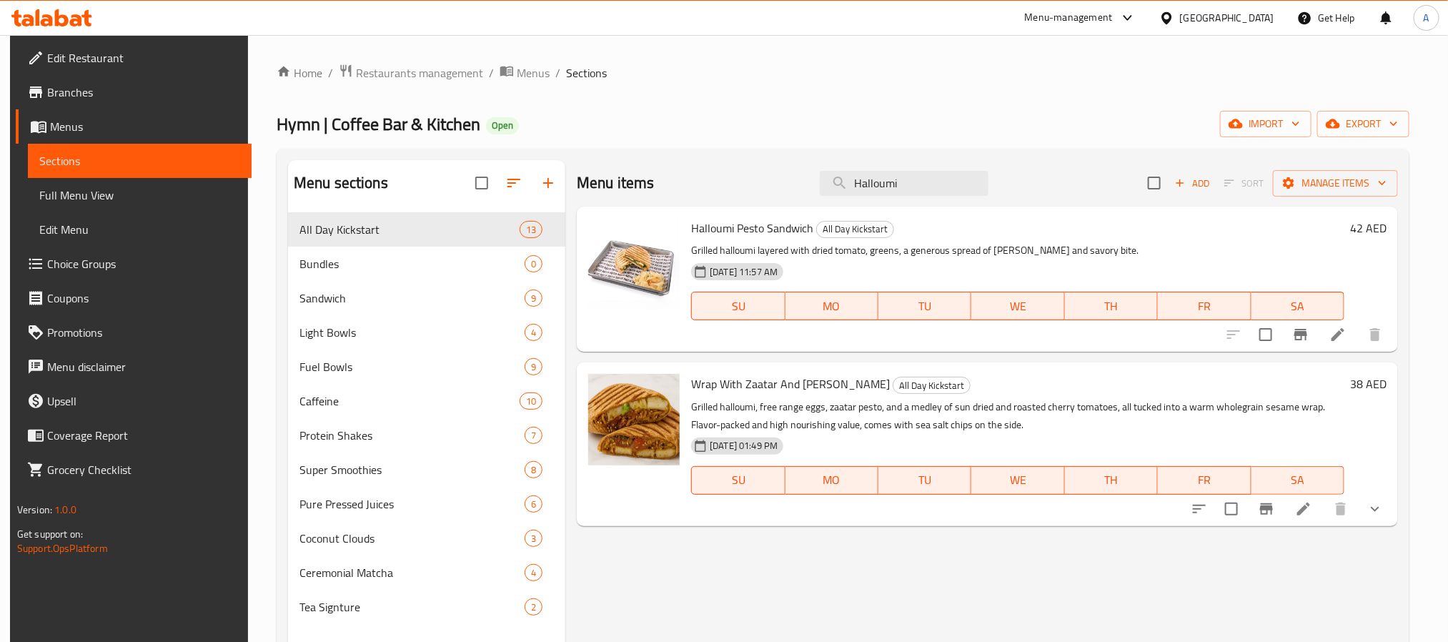
type input "Halloumi"
click at [1310, 502] on icon at bounding box center [1303, 508] width 17 height 17
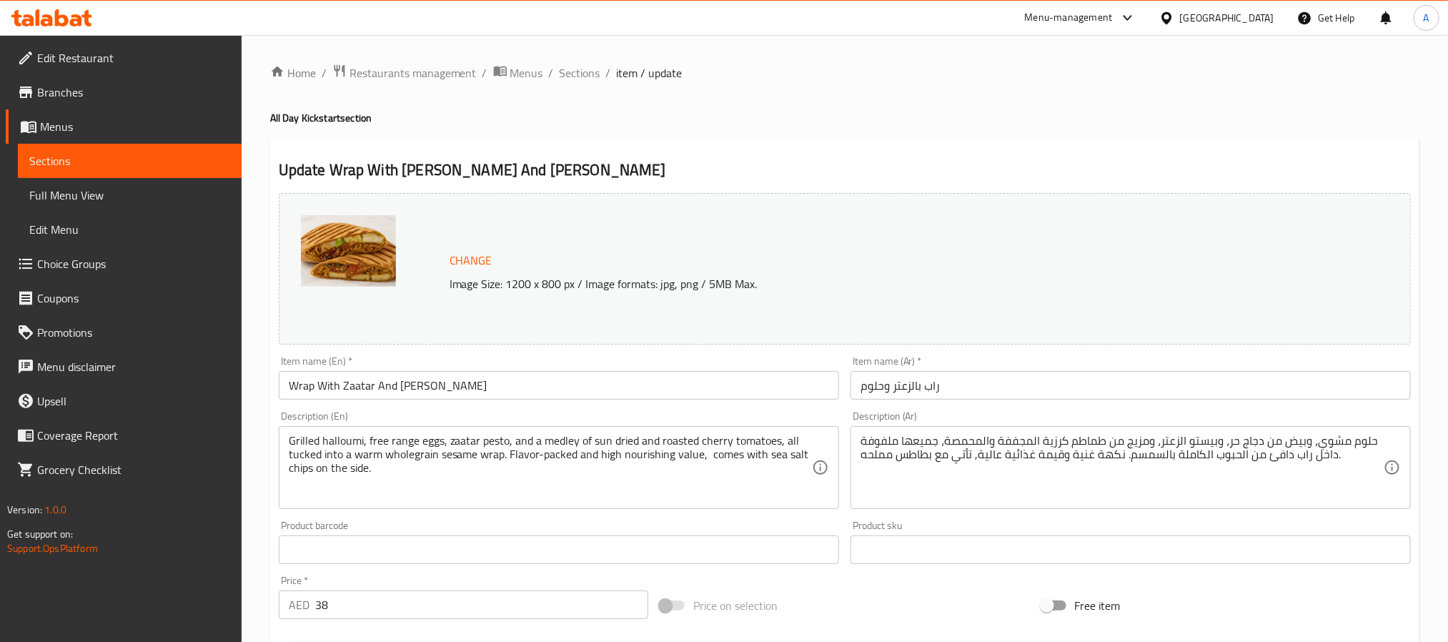
click at [372, 262] on img at bounding box center [348, 250] width 95 height 71
click at [327, 228] on img at bounding box center [348, 250] width 95 height 71
click at [395, 264] on img at bounding box center [348, 250] width 95 height 71
click at [465, 259] on span "Change" at bounding box center [471, 260] width 43 height 21
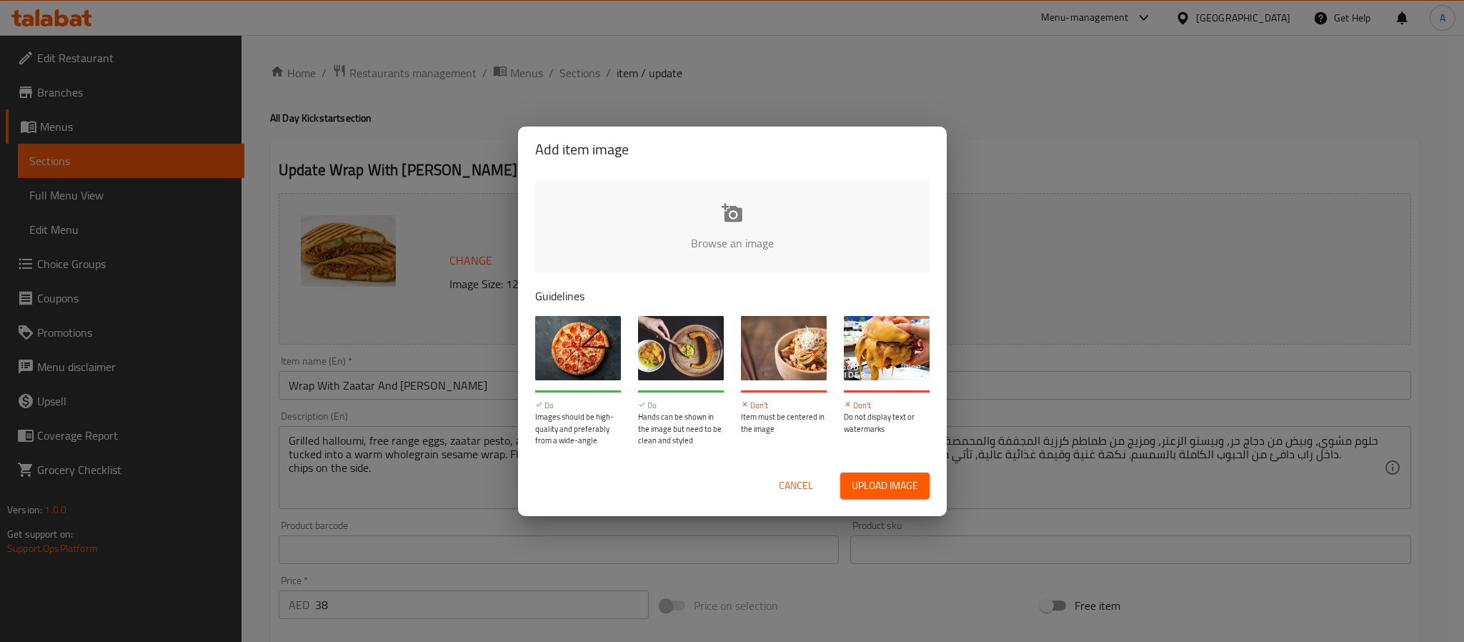
click at [798, 230] on input "file" at bounding box center [1215, 248] width 1361 height 134
type input "C:\fakepath\uploads_06205540-3461-4c5c-ab77-6be17a19d0c0_v2_772201_2211653750_1…"
click at [727, 242] on input "file" at bounding box center [1215, 248] width 1361 height 134
click at [897, 487] on span "Upload image" at bounding box center [885, 486] width 66 height 18
click at [794, 474] on button "Cancel" at bounding box center [796, 485] width 46 height 26
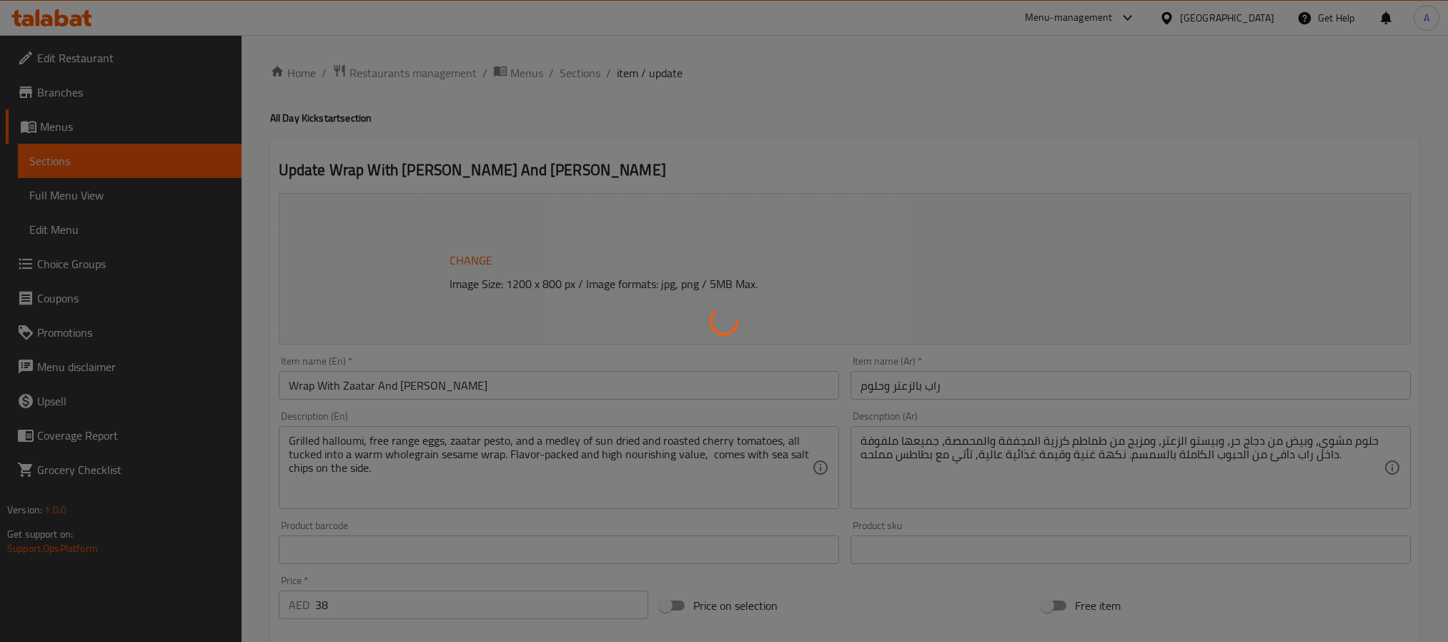
type input "الاضافات :"
type input "0"
type input "اختيارك من :"
type input "1"
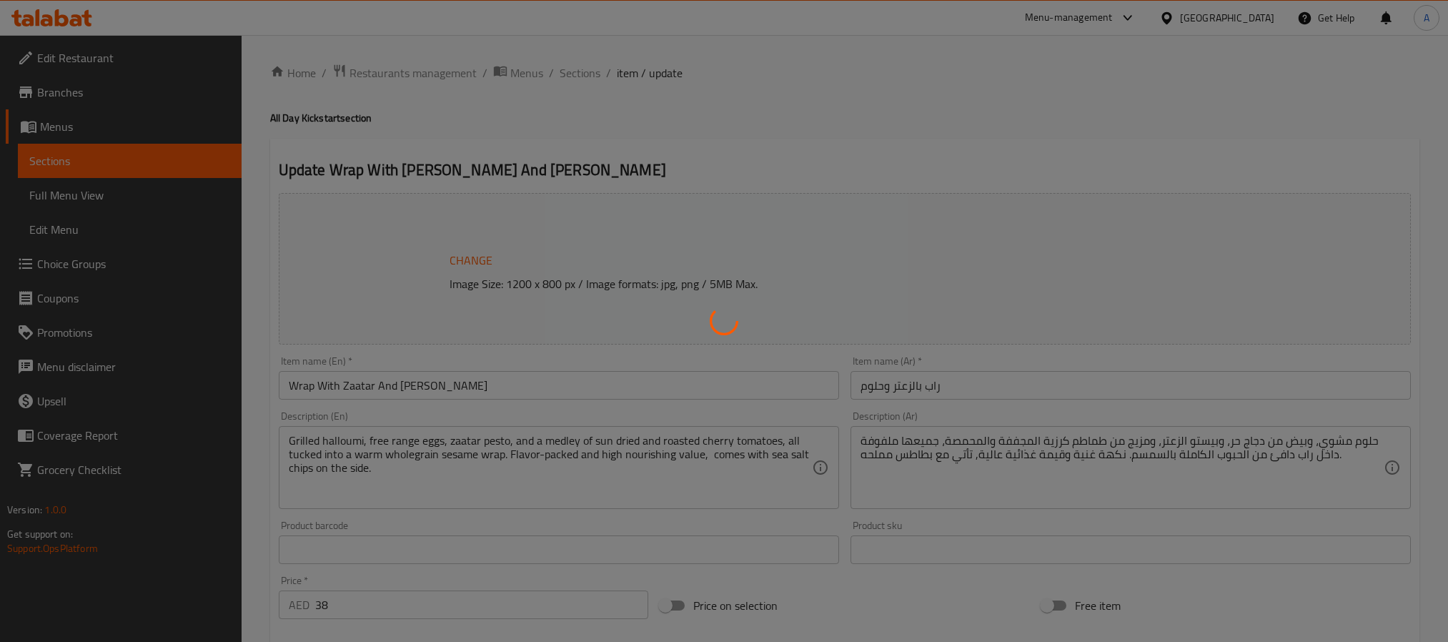
type input "1"
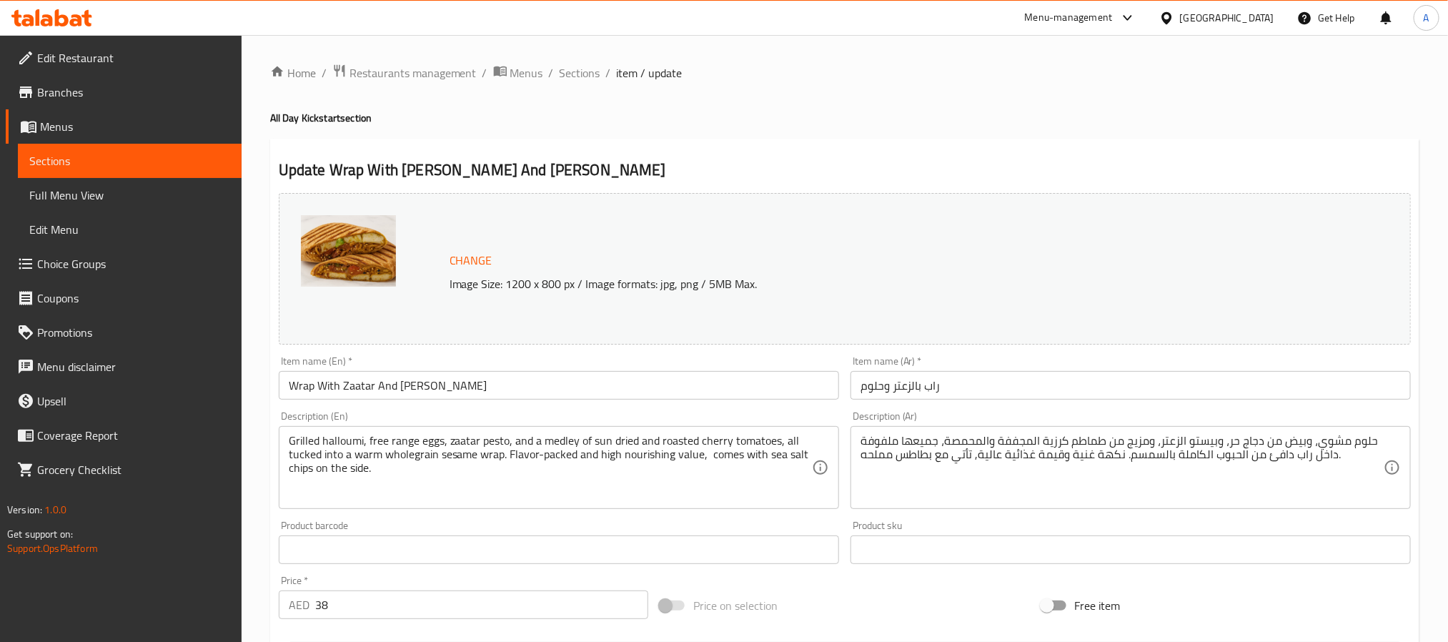
drag, startPoint x: 360, startPoint y: 244, endPoint x: 568, endPoint y: 239, distance: 208.1
click at [547, 234] on div "Change Image Size: 1200 x 800 px / Image formats: jpg, png / 5MB Max." at bounding box center [845, 269] width 1132 height 152
click at [487, 258] on span "Change" at bounding box center [471, 260] width 43 height 21
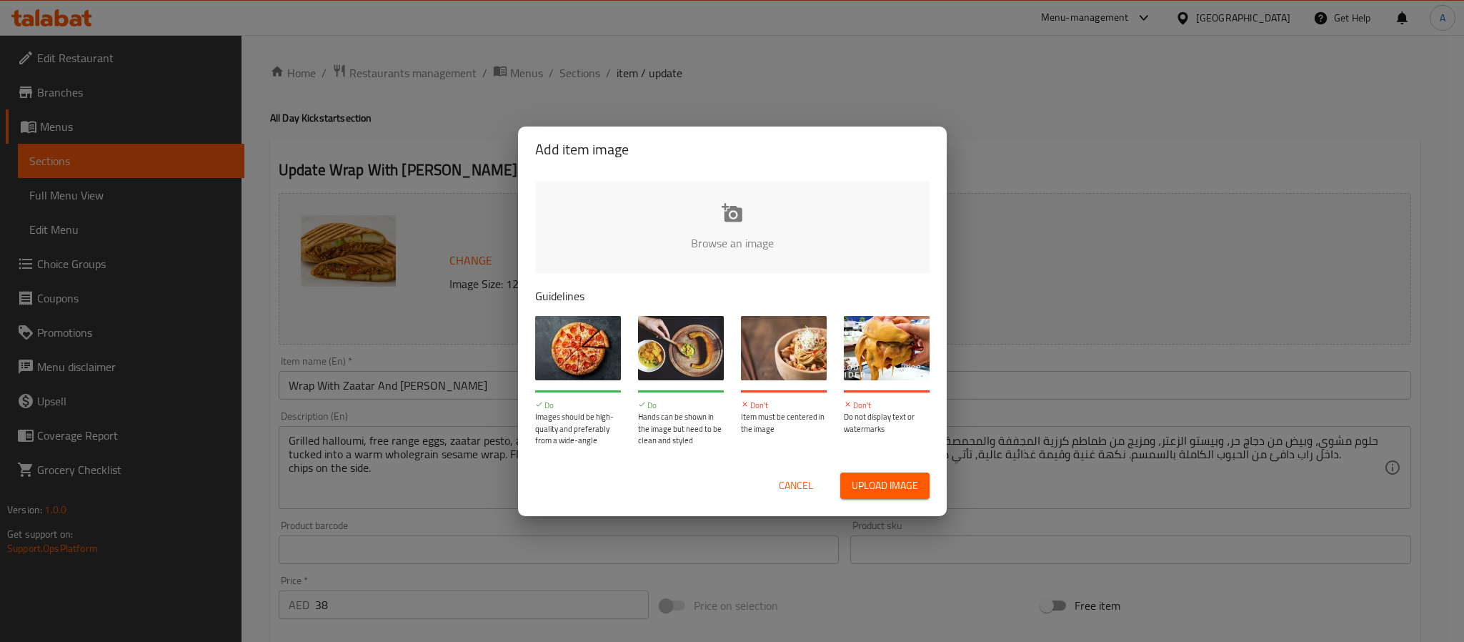
click at [481, 187] on div "Add item image Browse an image Guidelines Do Images should be high-quality and …" at bounding box center [732, 321] width 1464 height 642
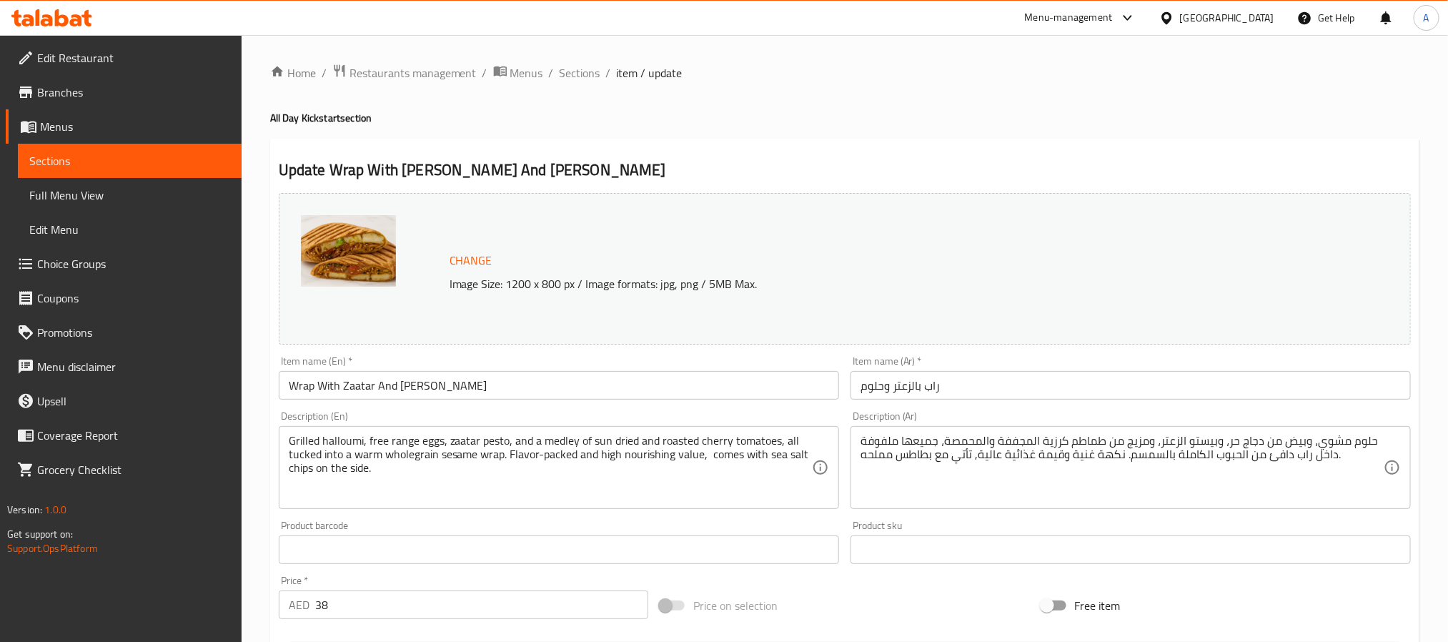
click at [475, 258] on span "Change" at bounding box center [471, 260] width 43 height 21
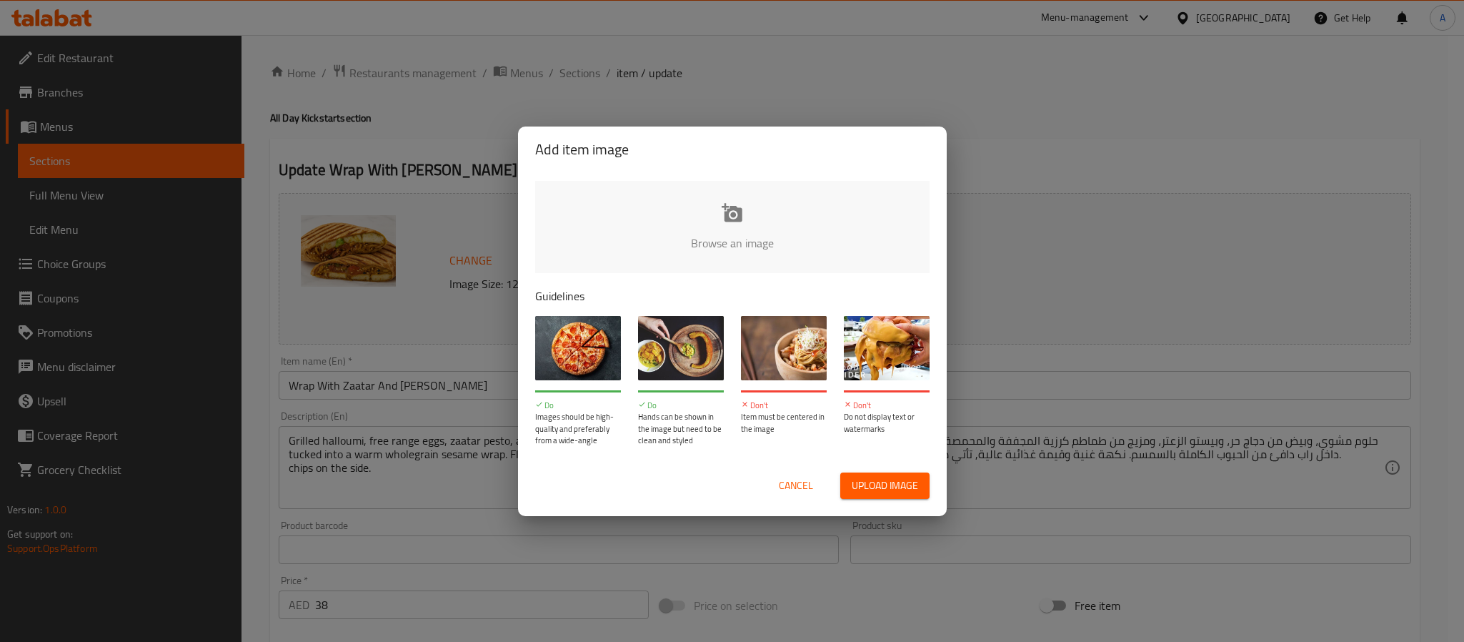
click at [723, 225] on input "file" at bounding box center [1215, 248] width 1361 height 134
type input "C:\fakepath\uploads_06205540-3461-4c5c-ab77-6be17a19d0c0_v2_772201_2211653750_1…"
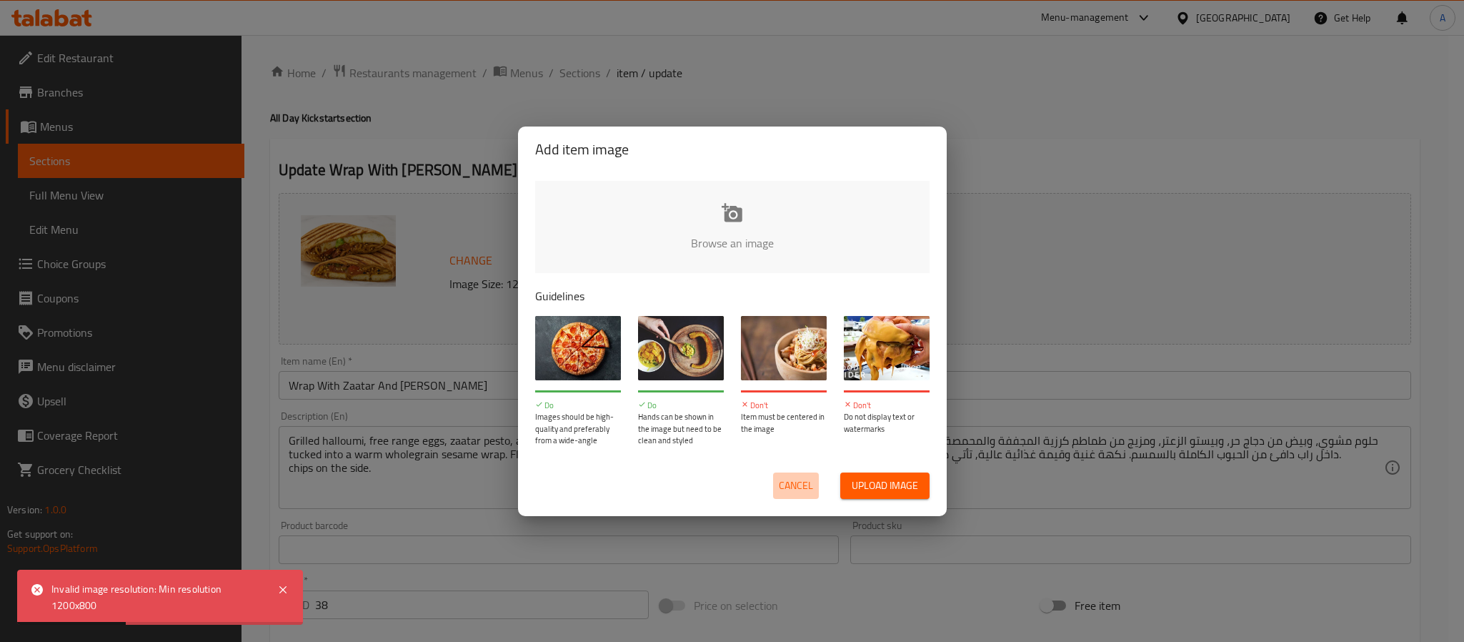
click at [785, 483] on span "Cancel" at bounding box center [796, 486] width 34 height 18
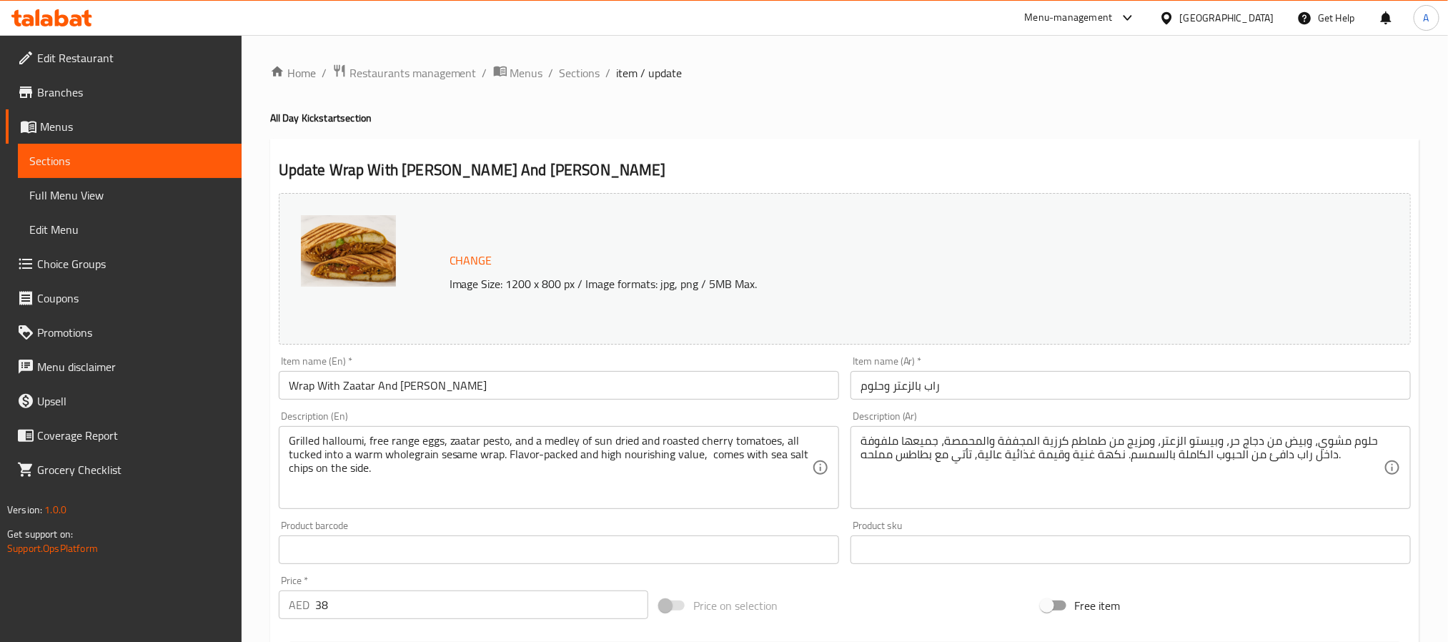
click at [1390, 159] on h2 "Update Wrap With [PERSON_NAME] And [PERSON_NAME]" at bounding box center [845, 169] width 1132 height 21
click at [461, 255] on span "Change" at bounding box center [471, 260] width 43 height 21
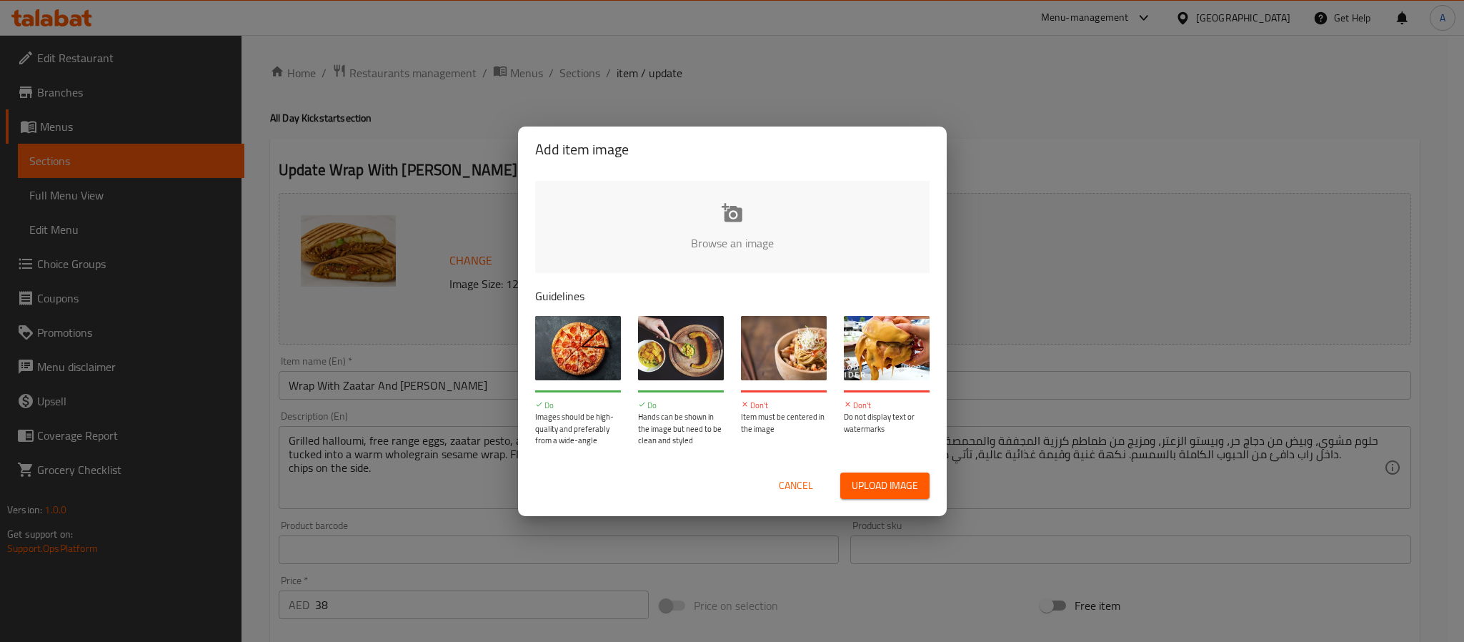
click at [665, 213] on input "file" at bounding box center [1215, 248] width 1361 height 134
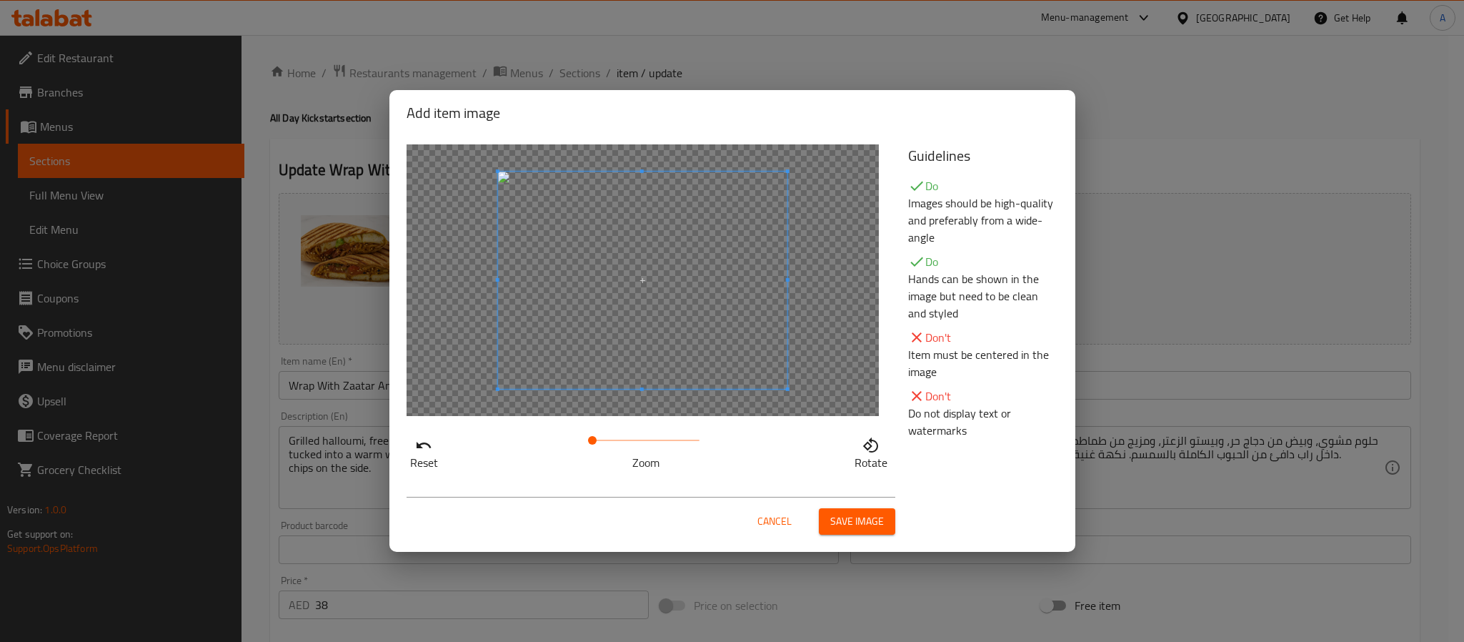
click at [853, 517] on span "Save image" at bounding box center [858, 521] width 54 height 18
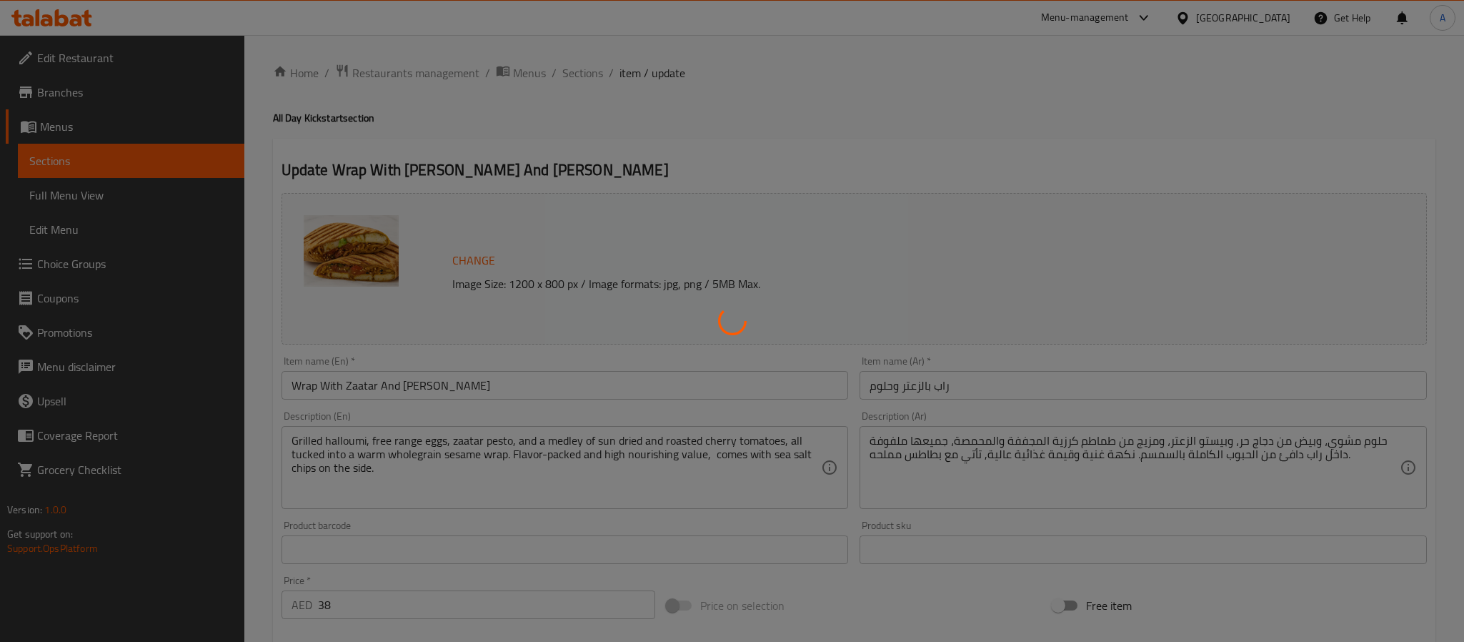
type input "الاضافات :"
type input "0"
type input "اختيارك من :"
type input "1"
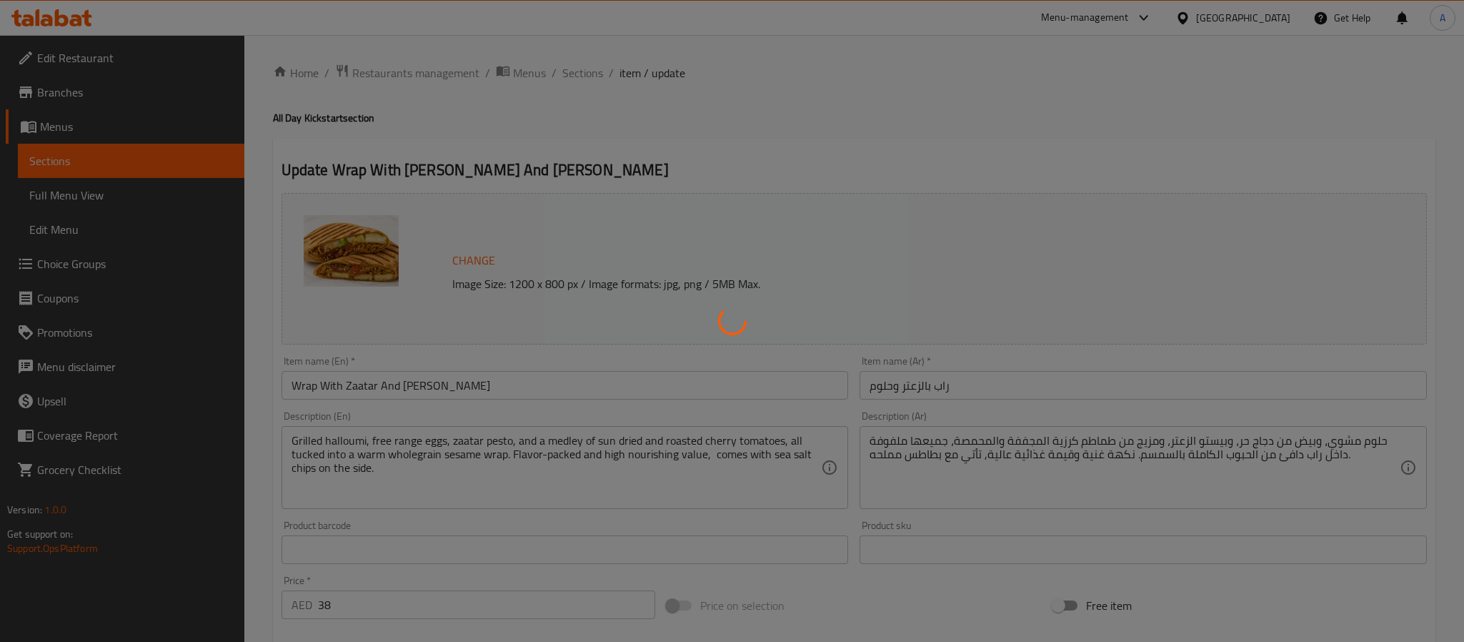
type input "1"
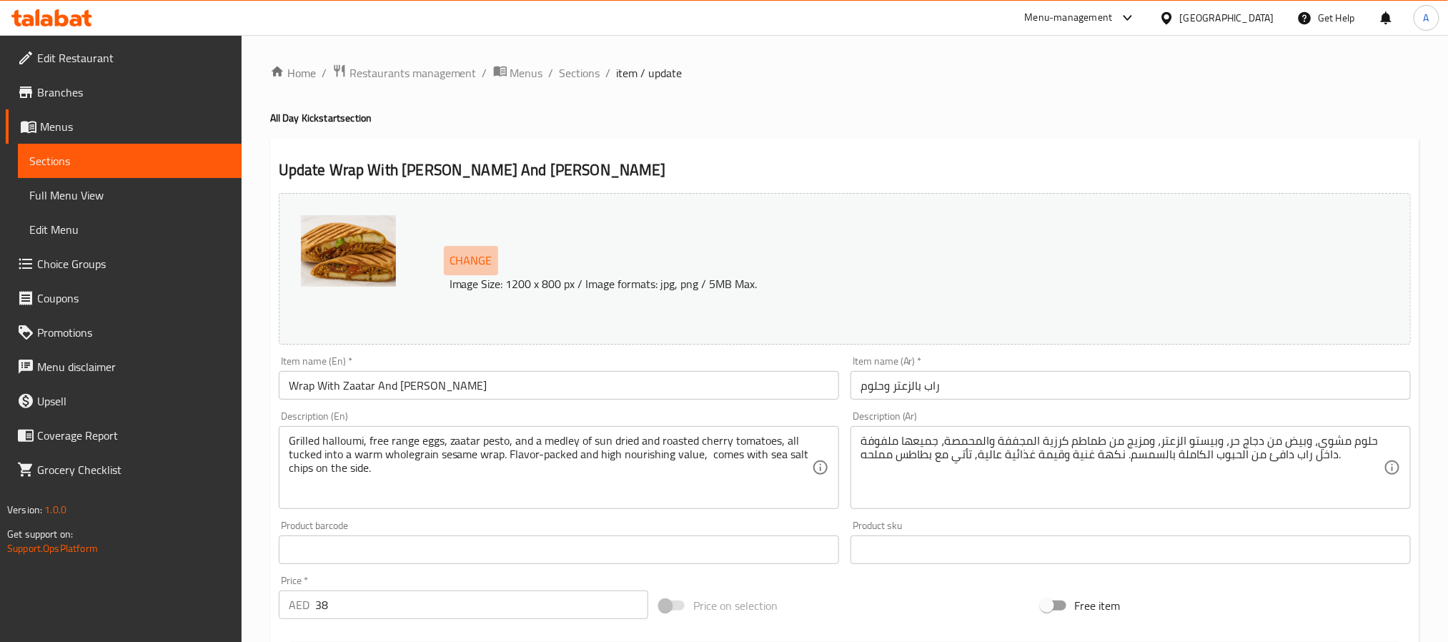
click at [457, 258] on span "Change" at bounding box center [471, 260] width 43 height 21
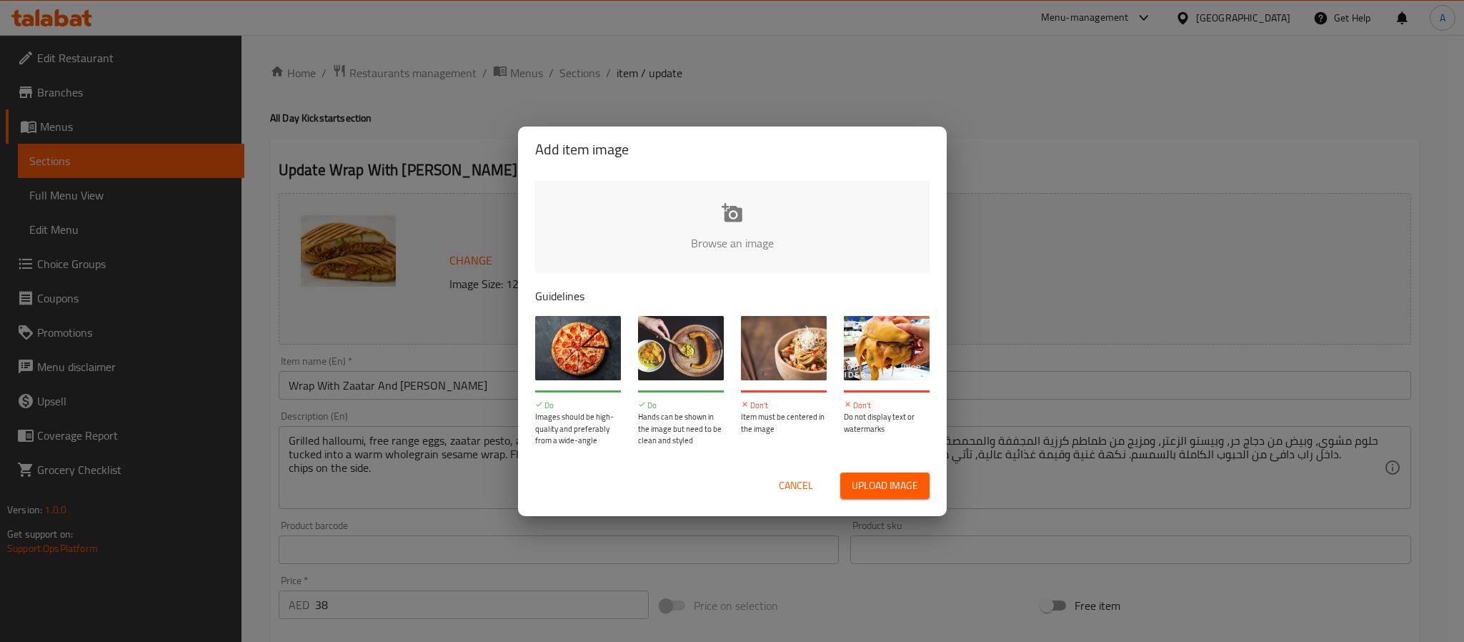
click at [813, 241] on input "file" at bounding box center [1215, 248] width 1361 height 134
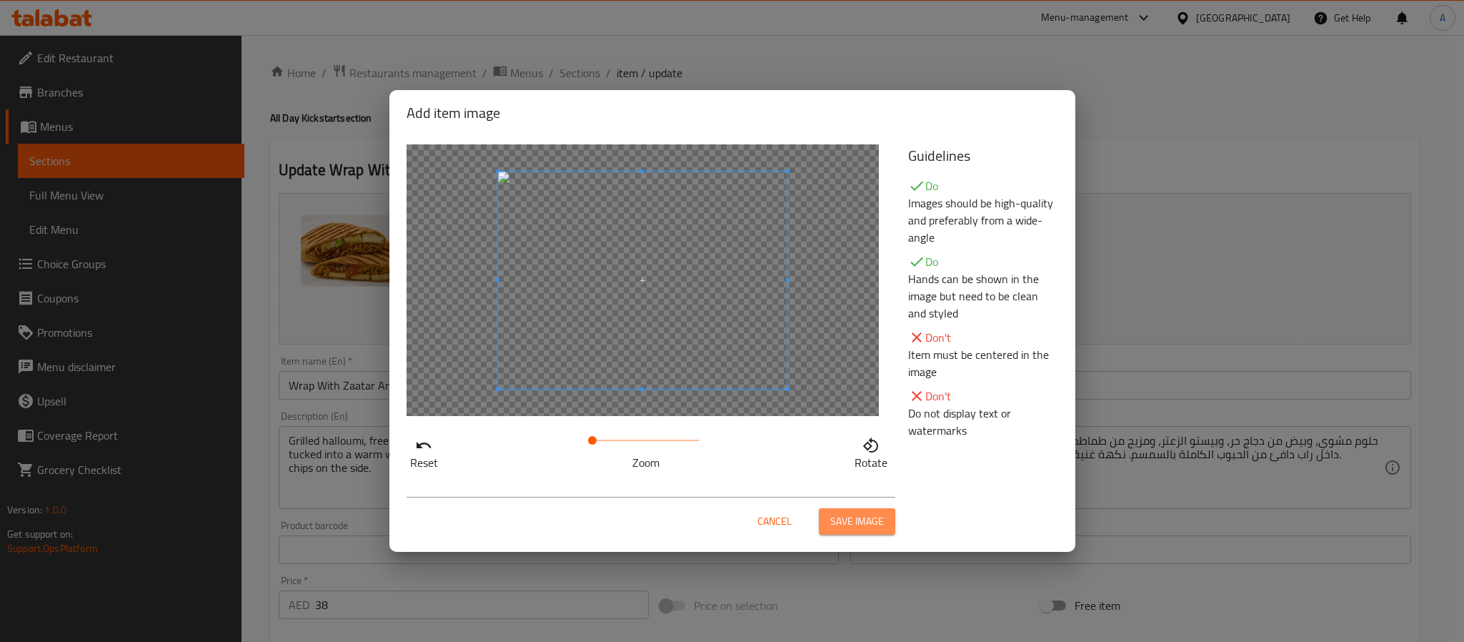
click at [846, 522] on span "Save image" at bounding box center [858, 521] width 54 height 18
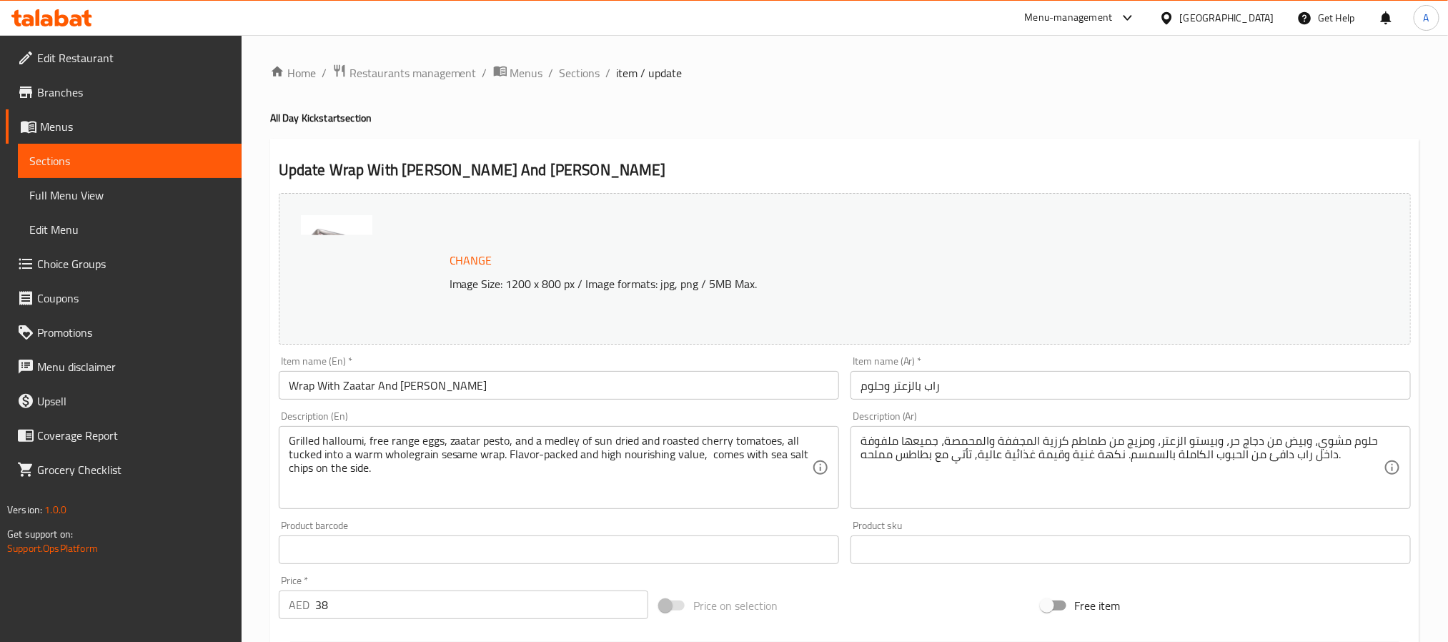
scroll to position [472, 0]
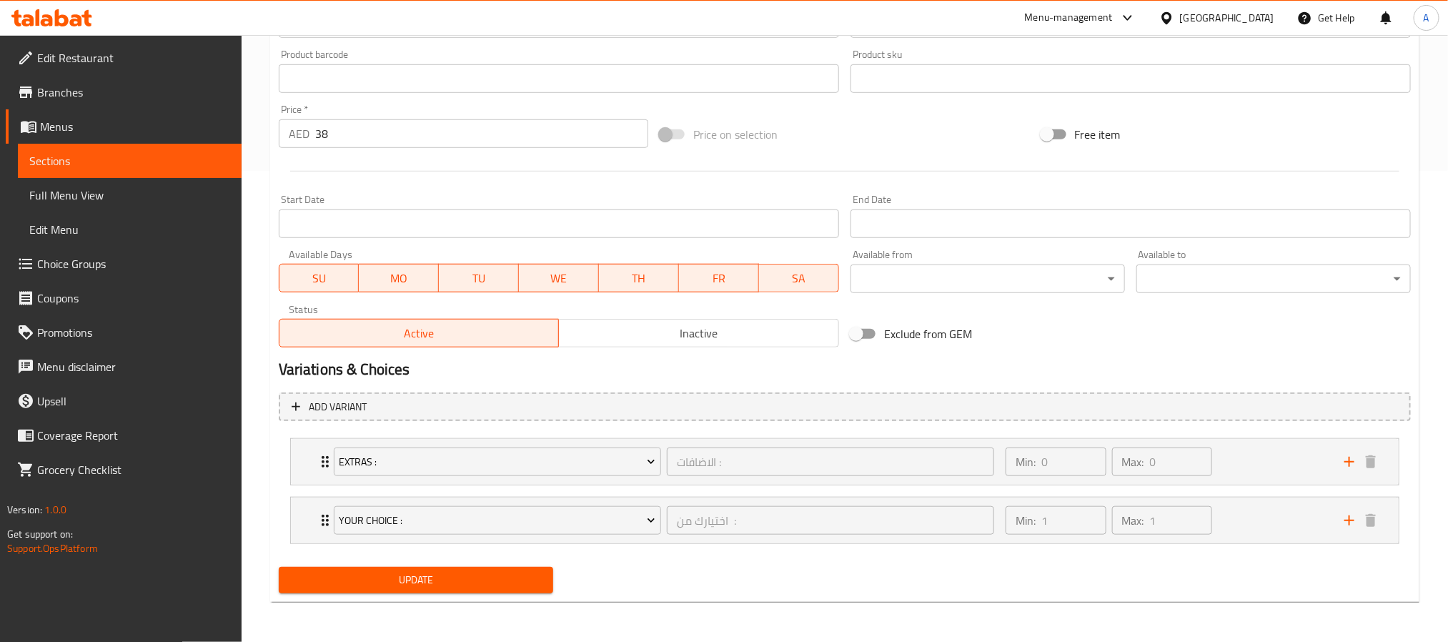
click at [436, 580] on span "Update" at bounding box center [416, 580] width 252 height 18
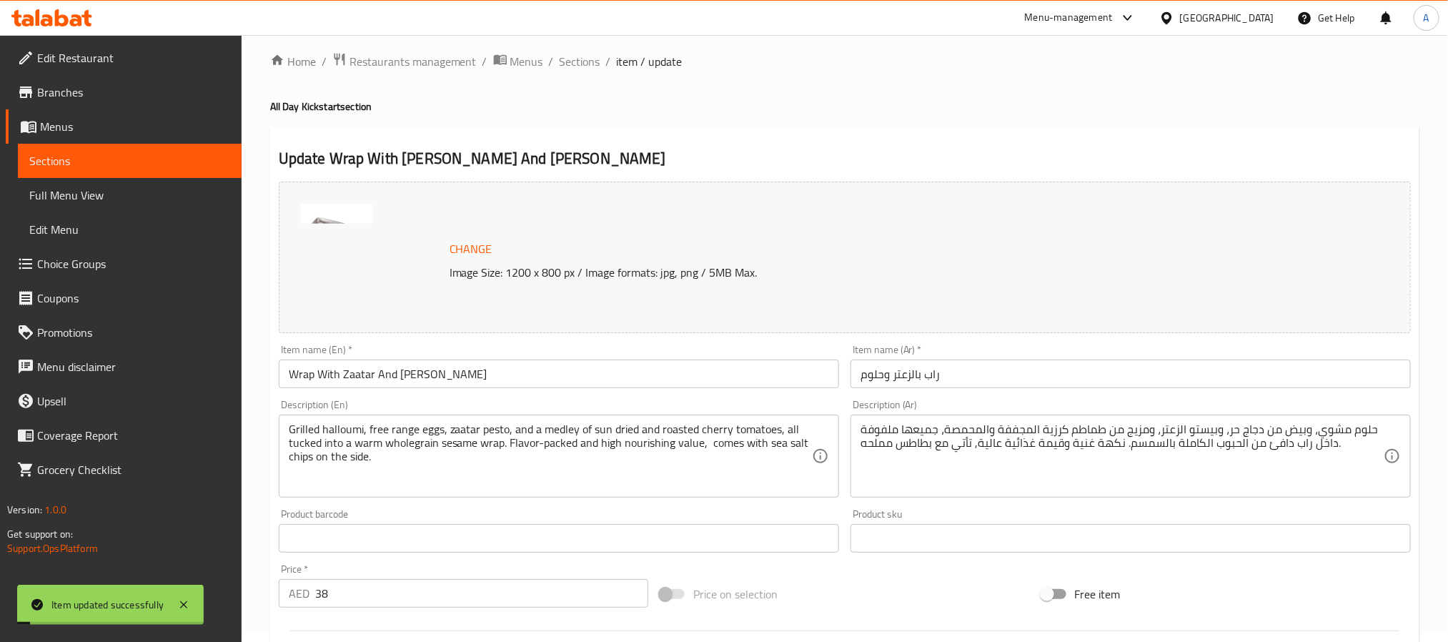
scroll to position [0, 0]
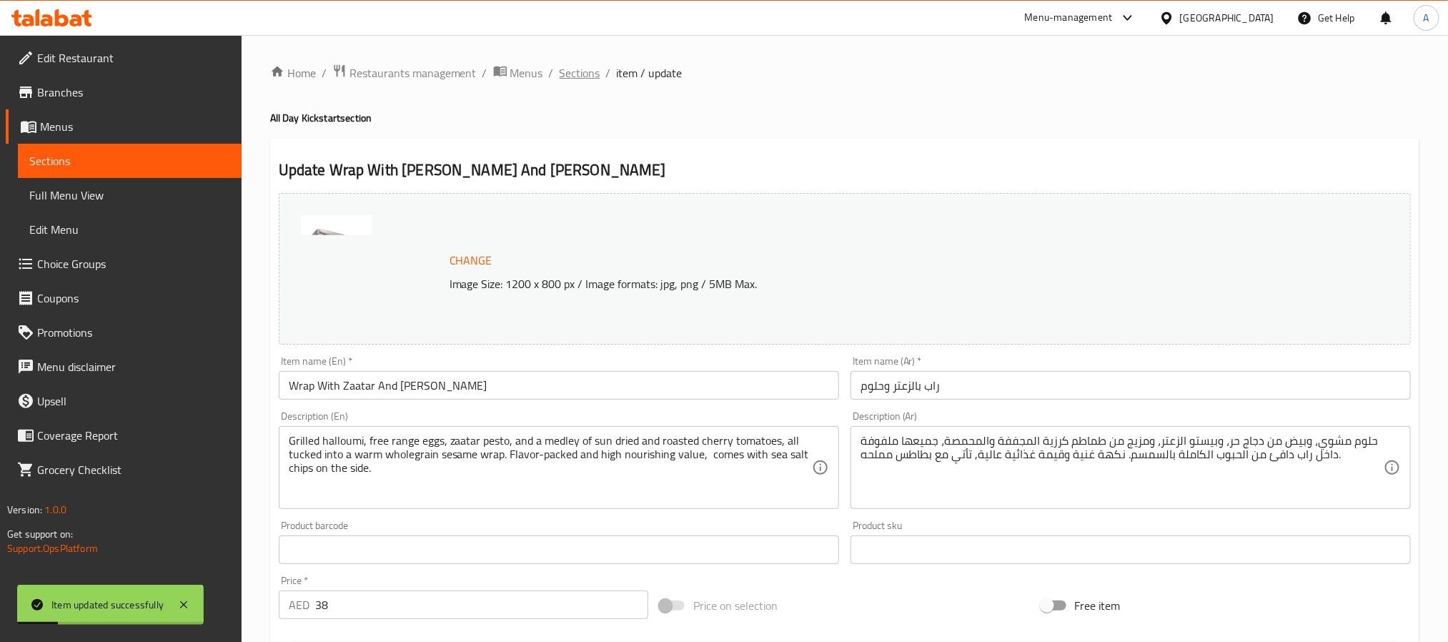
click at [588, 76] on span "Sections" at bounding box center [580, 72] width 41 height 17
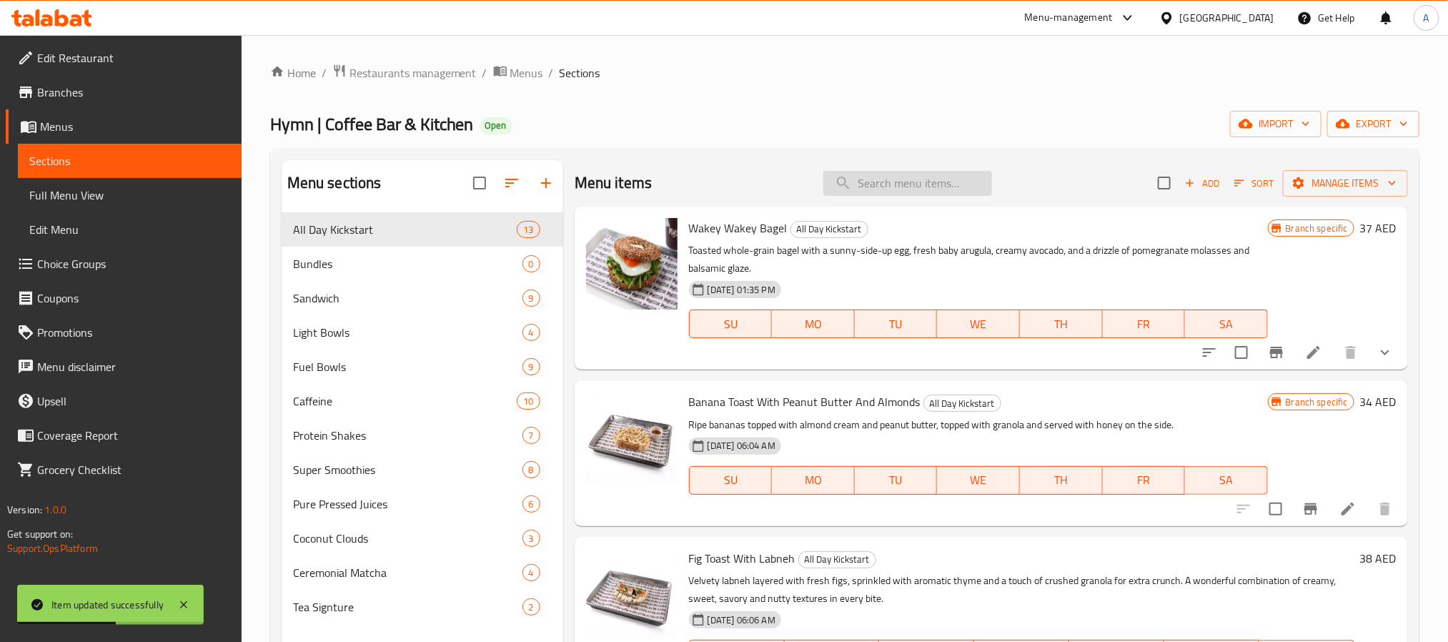
click at [901, 174] on input "search" at bounding box center [907, 183] width 169 height 25
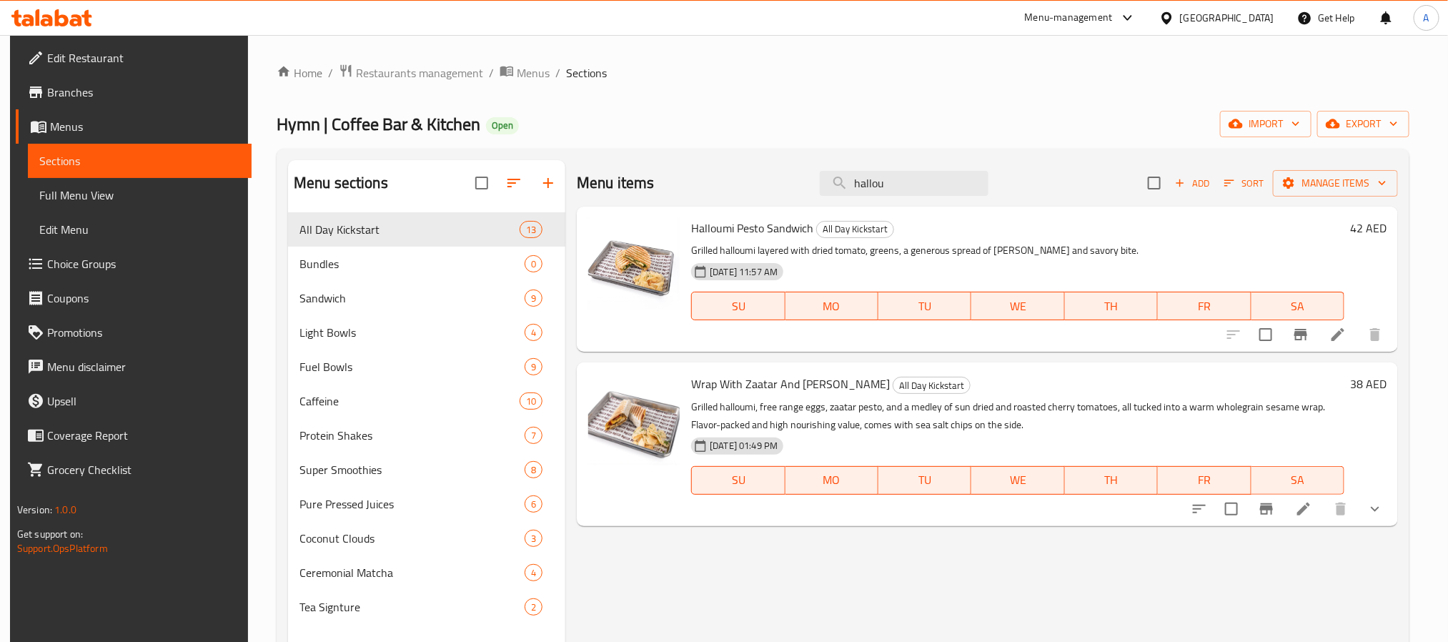
type input "hallou"
click at [78, 94] on span "Branches" at bounding box center [143, 92] width 193 height 17
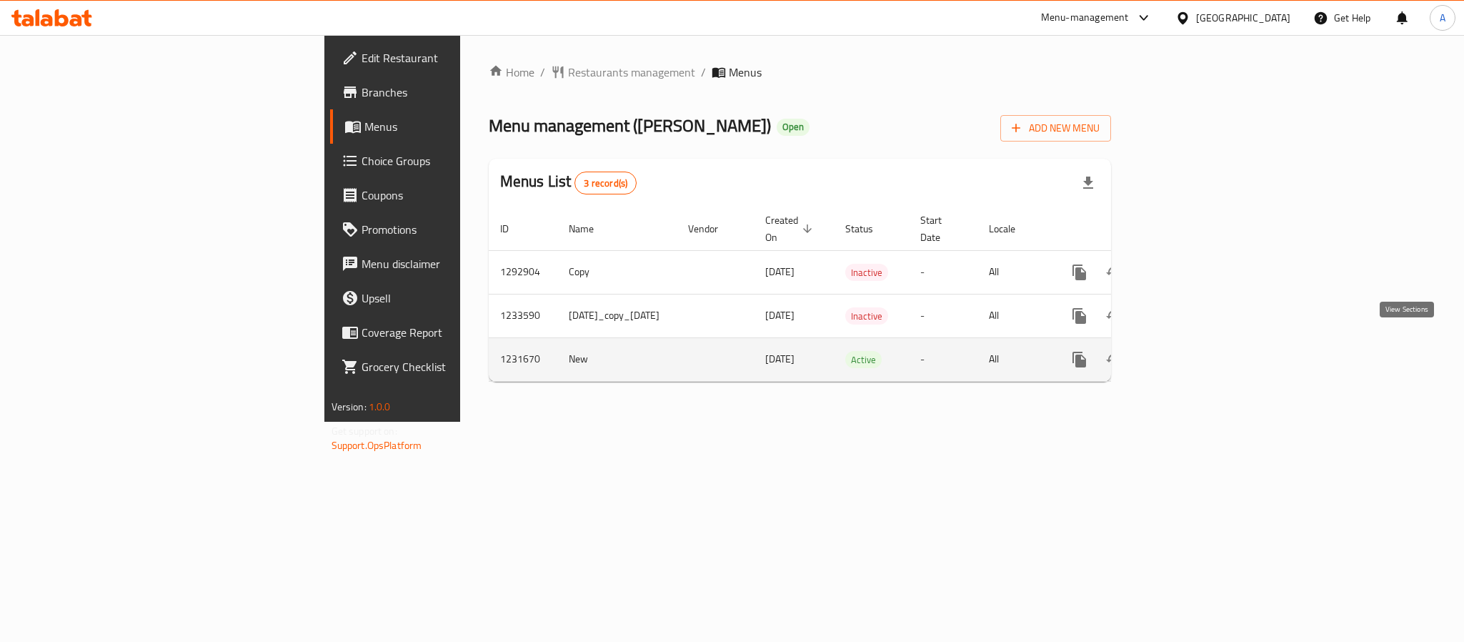
click at [1191, 351] on icon "enhanced table" at bounding box center [1182, 359] width 17 height 17
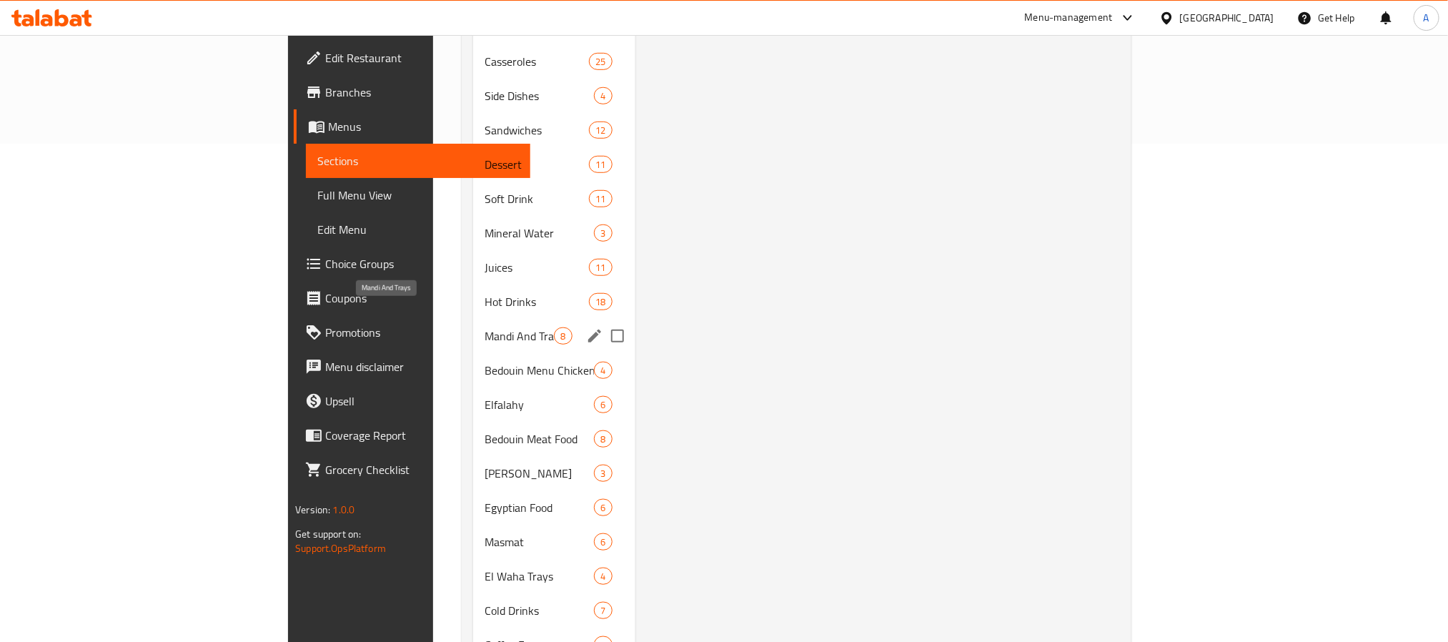
scroll to position [536, 0]
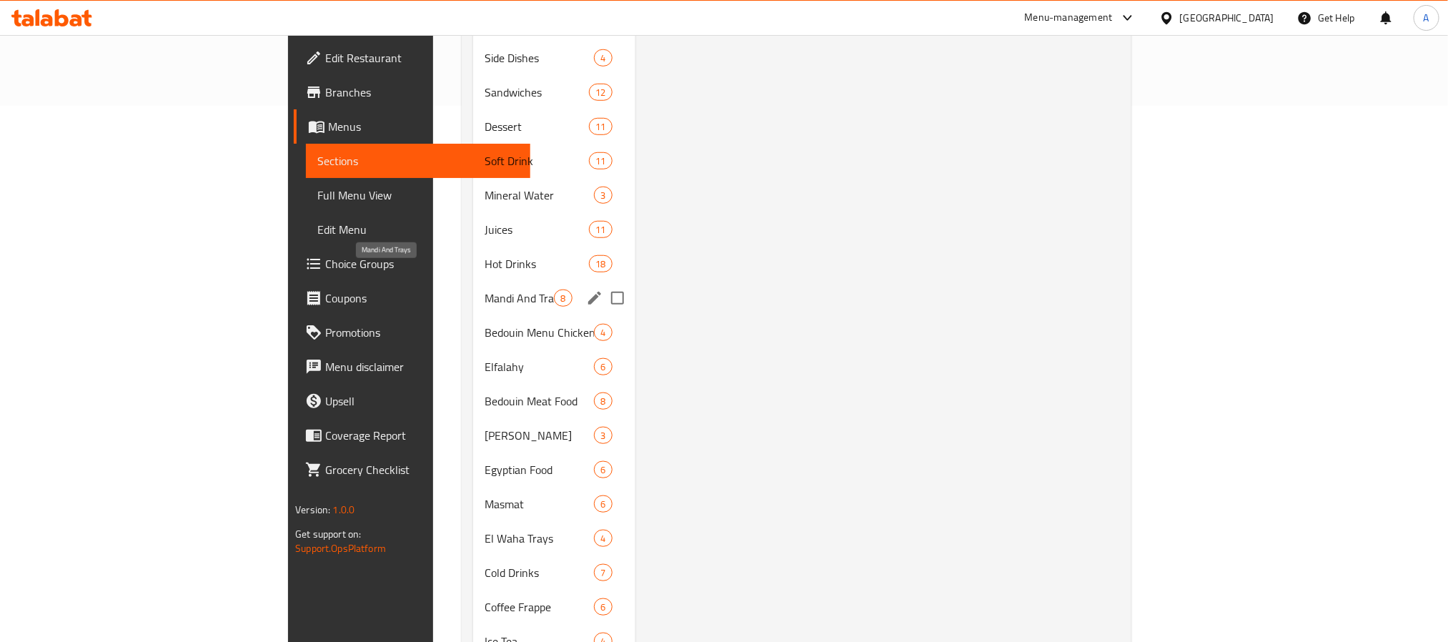
click at [473, 254] on div "Hot Drinks 18" at bounding box center [554, 264] width 162 height 34
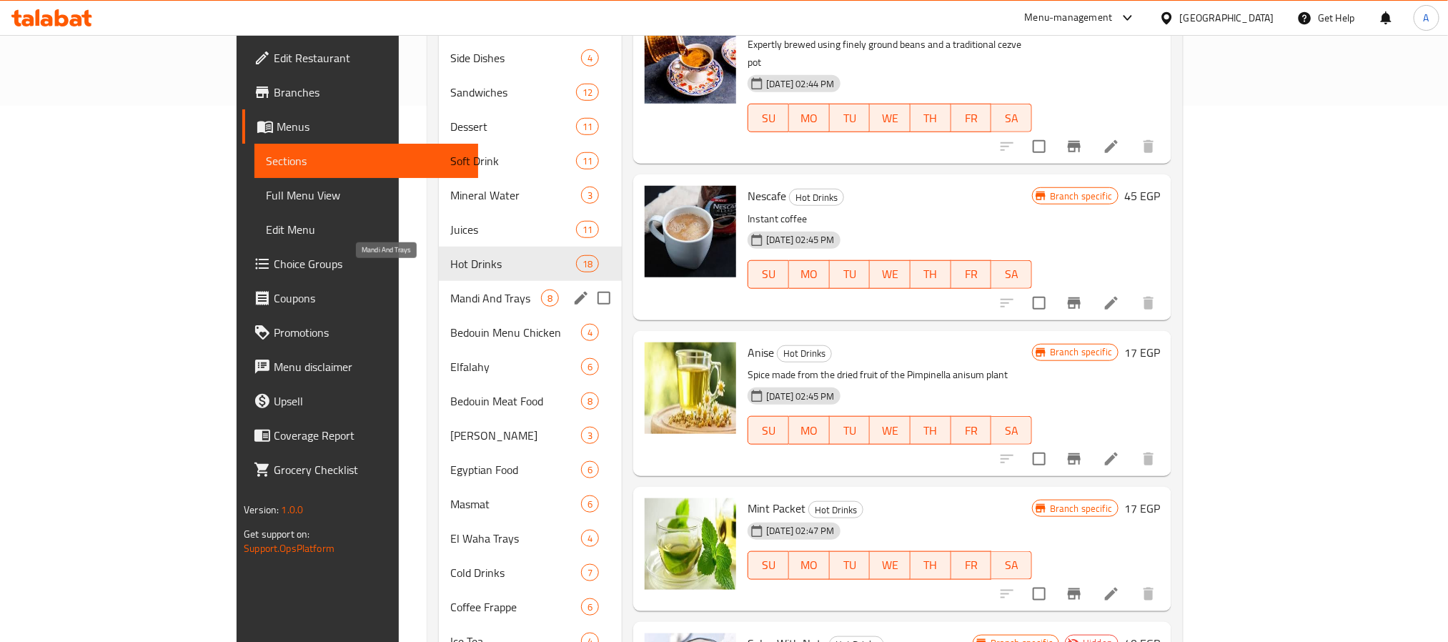
click at [450, 289] on span "Mandi And Trays" at bounding box center [495, 297] width 91 height 17
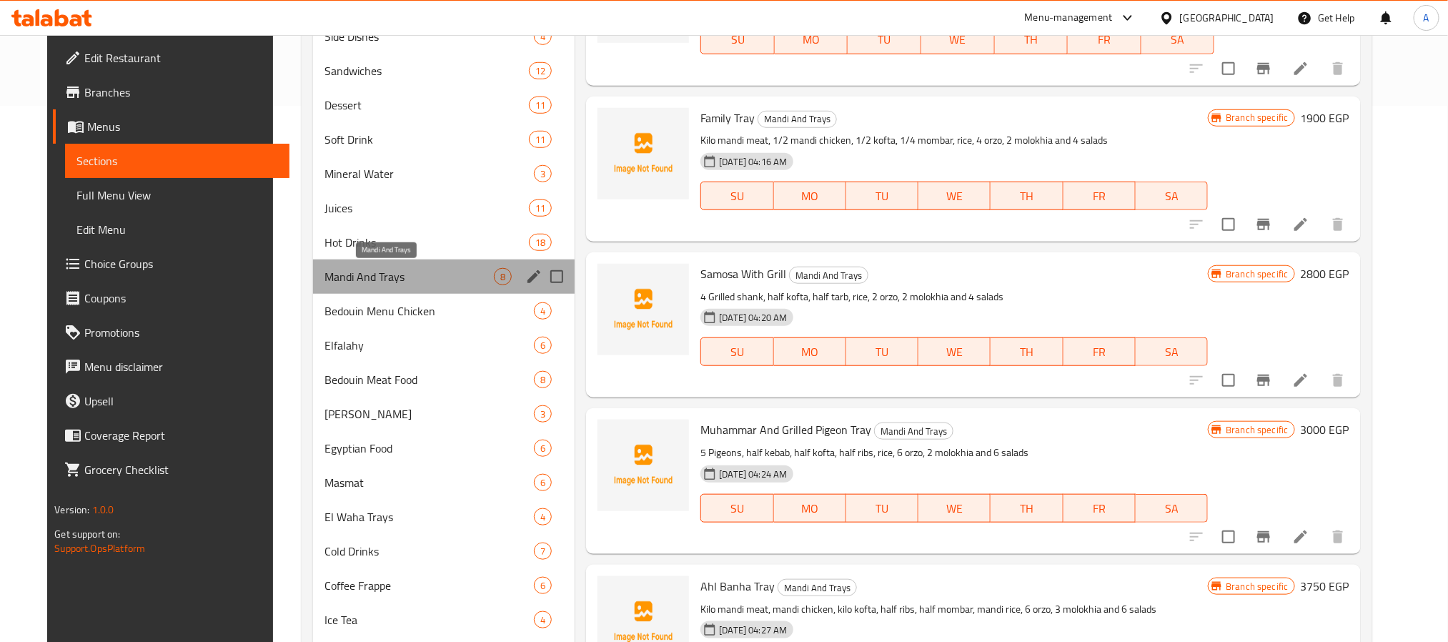
click at [365, 277] on span "Mandi And Trays" at bounding box center [408, 276] width 169 height 17
